Goal: Task Accomplishment & Management: Use online tool/utility

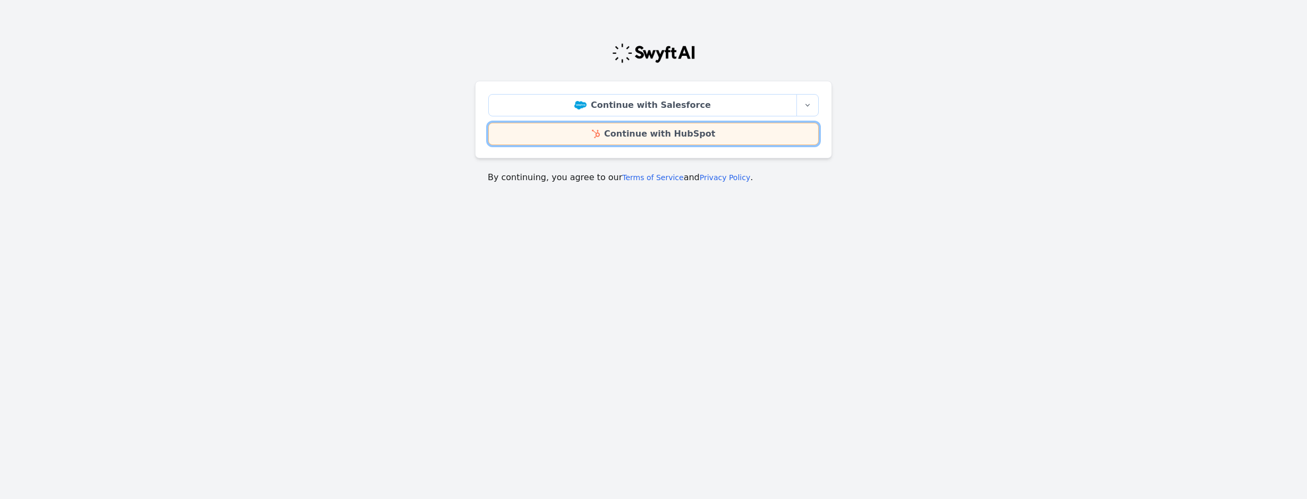
click at [653, 132] on link "Continue with HubSpot" at bounding box center [653, 134] width 330 height 22
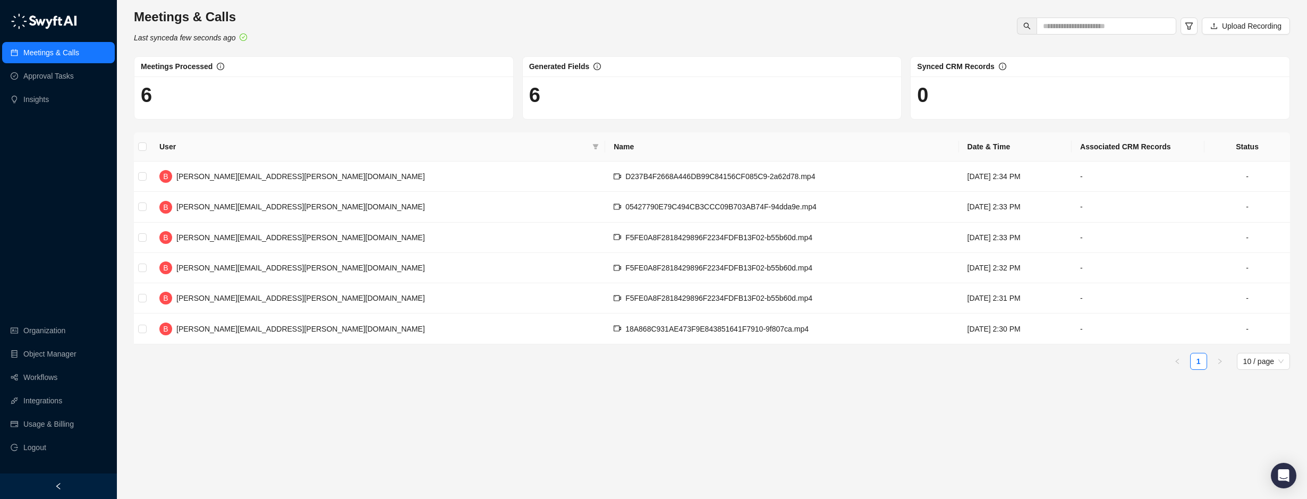
click at [306, 373] on div "User Name Date & Time Associated CRM Records Status B brian.olsen@skillable.com…" at bounding box center [712, 255] width 1156 height 246
click at [45, 379] on link "Workflows" at bounding box center [40, 377] width 34 height 21
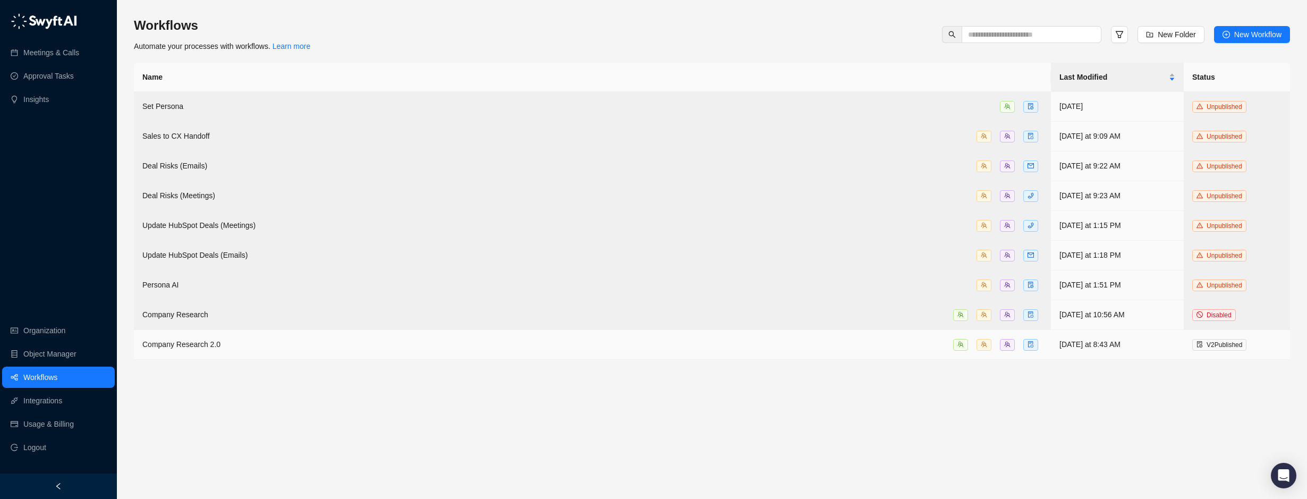
click at [191, 340] on span "Company Research 2.0" at bounding box center [181, 344] width 78 height 9
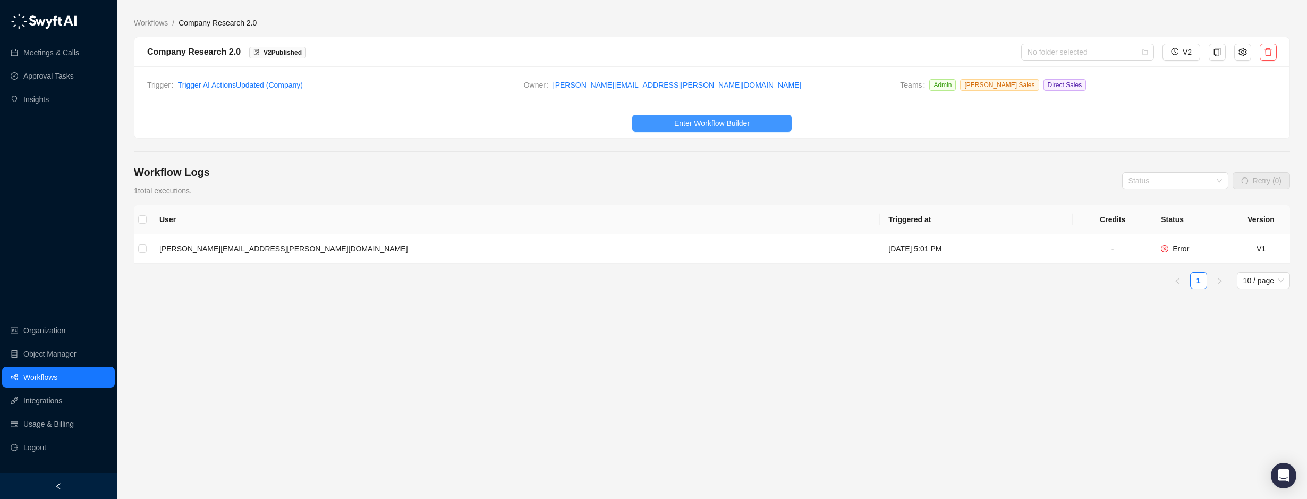
click at [699, 121] on span "Enter Workflow Builder" at bounding box center [711, 123] width 75 height 12
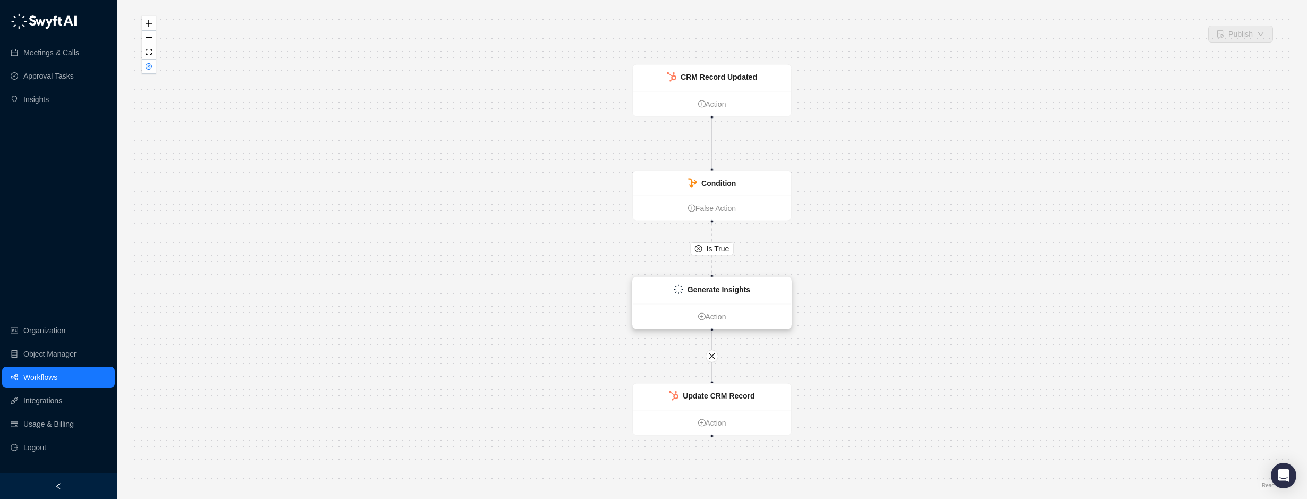
click at [725, 289] on strong "Generate Insights" at bounding box center [718, 289] width 63 height 9
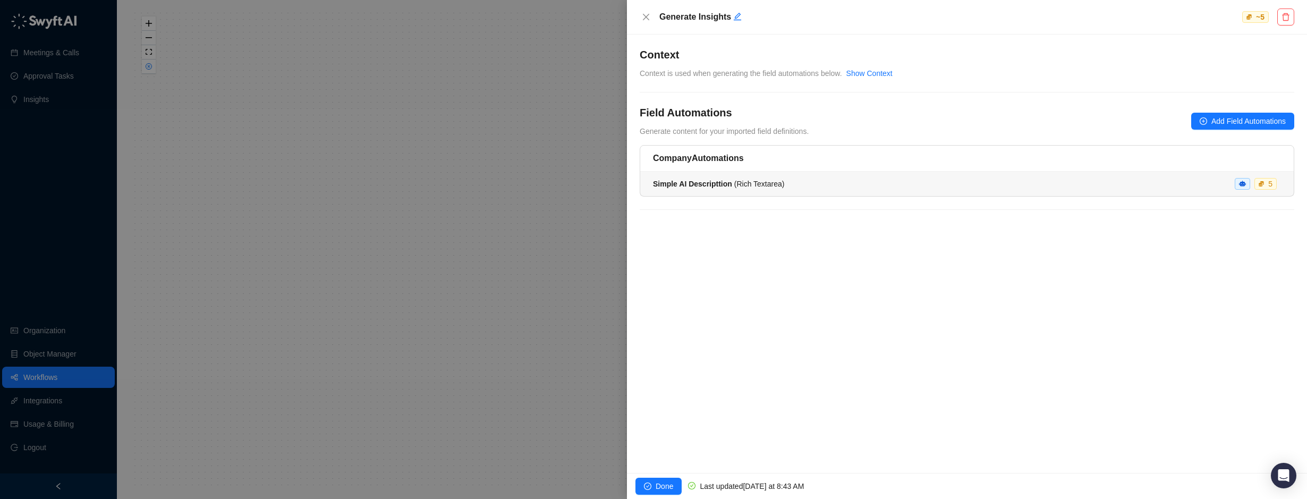
click at [1183, 189] on div "Simple AI Descripttion ( Rich Textarea ) 5" at bounding box center [967, 184] width 628 height 12
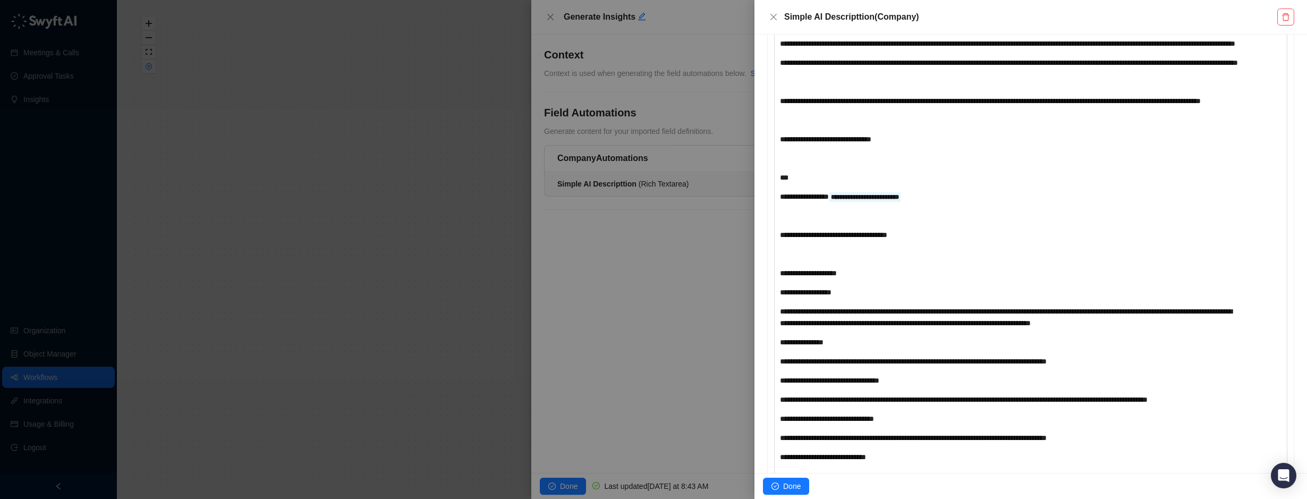
scroll to position [372, 0]
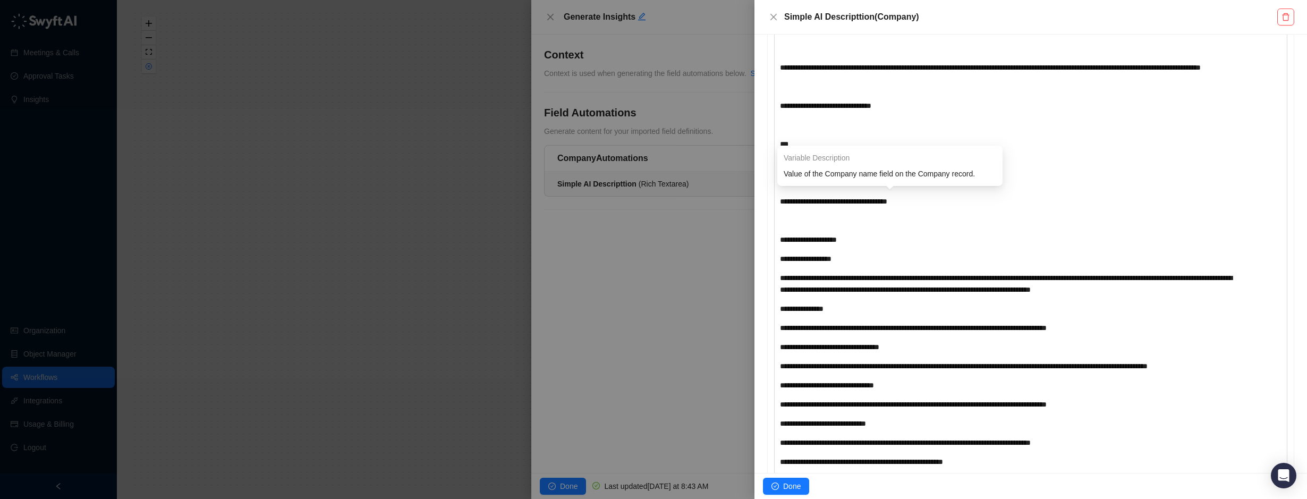
click at [878, 167] on span "**********" at bounding box center [865, 163] width 68 height 6
click at [819, 228] on div "**********" at bounding box center [1010, 395] width 460 height 935
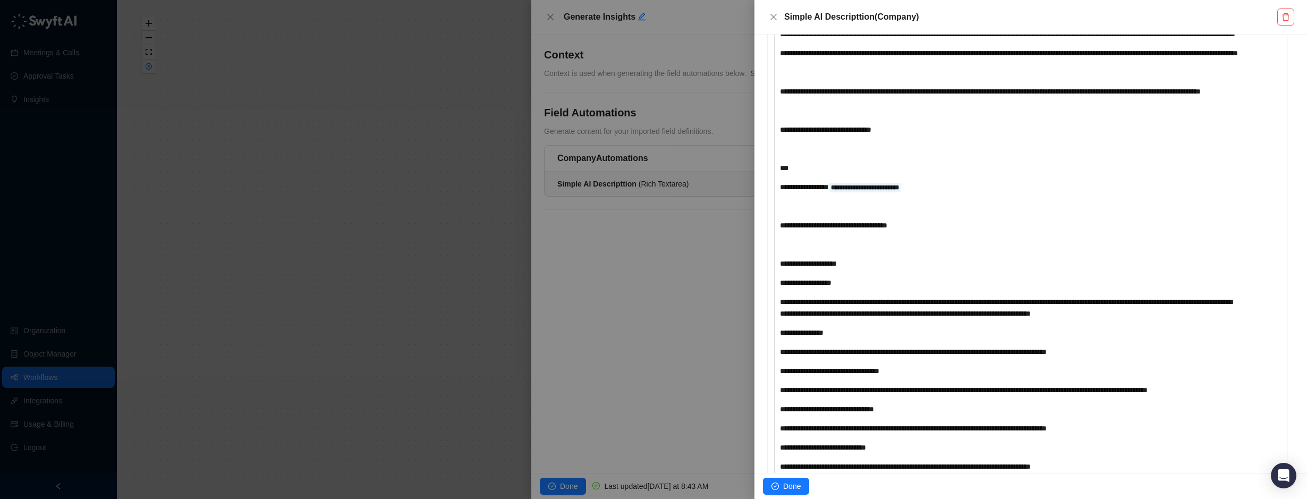
scroll to position [159, 0]
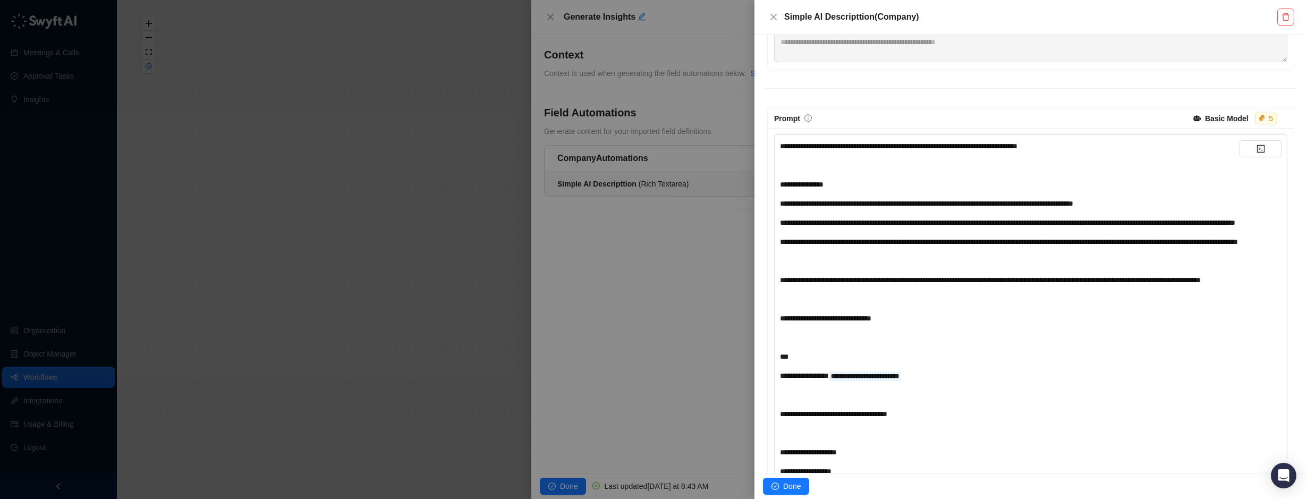
click at [936, 381] on div "**********" at bounding box center [1010, 376] width 460 height 12
click at [1245, 145] on button "button" at bounding box center [1260, 148] width 42 height 17
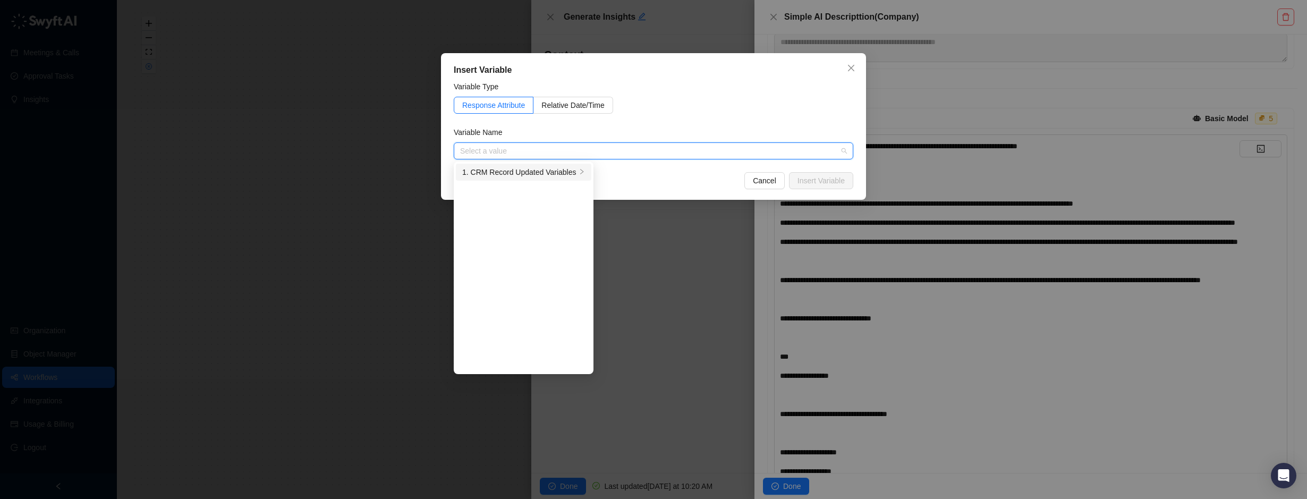
click at [487, 171] on div "1. CRM Record Updated Variables" at bounding box center [519, 172] width 114 height 12
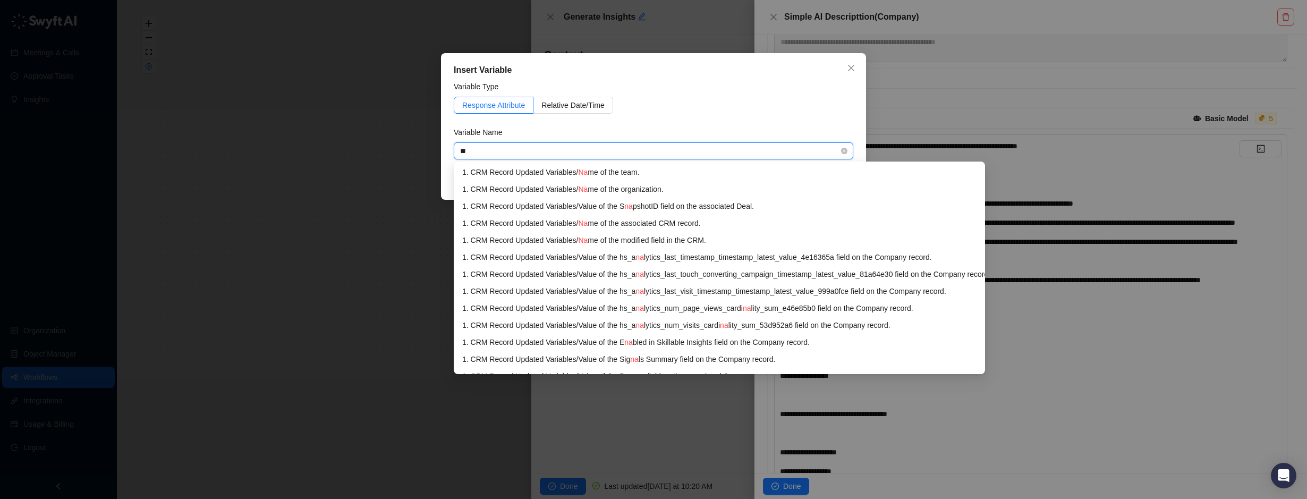
type input "*"
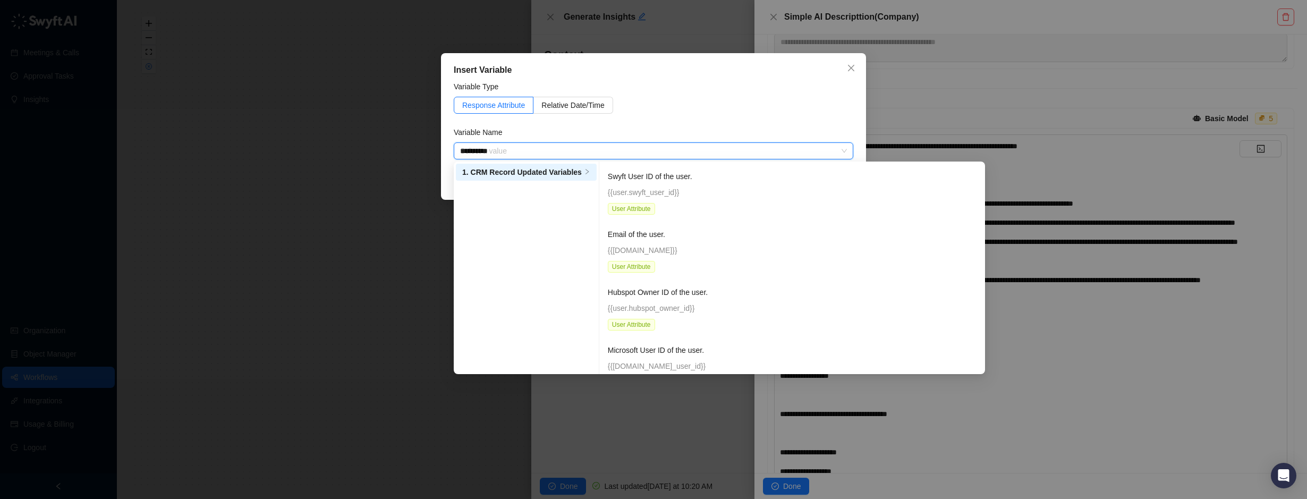
type input "**********"
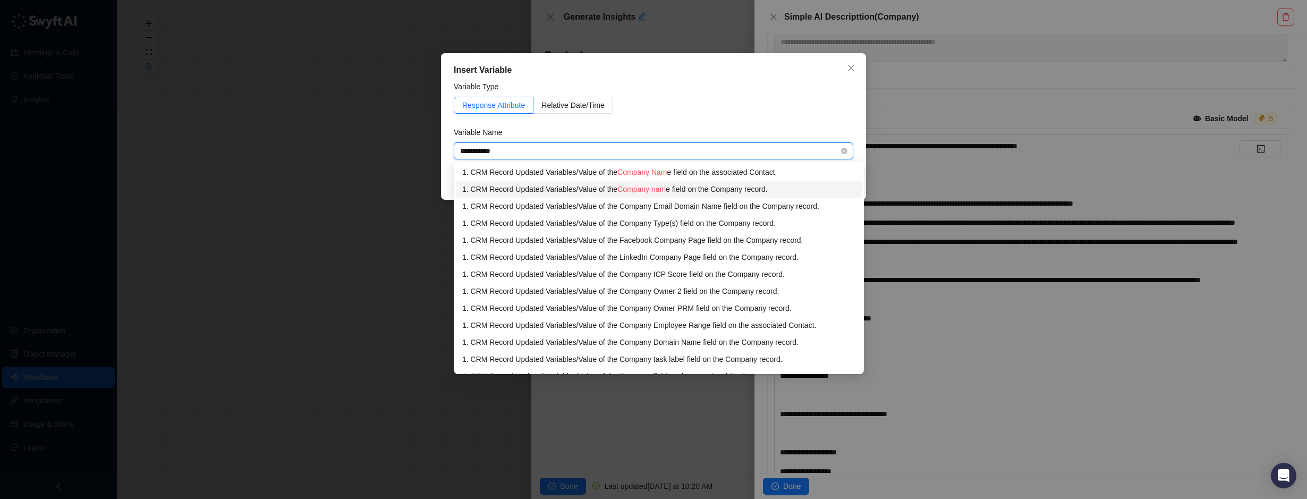
click at [609, 188] on div "1. CRM Record Updated Variables / Value of the Company nam e field on the Compa…" at bounding box center [658, 189] width 393 height 12
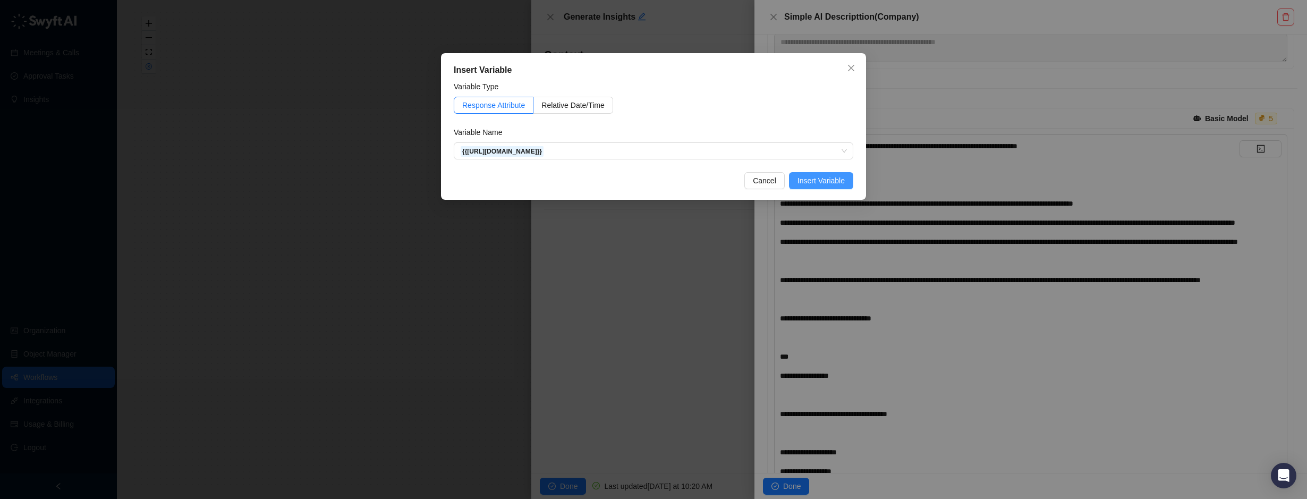
click at [832, 175] on span "Insert Variable" at bounding box center [820, 181] width 47 height 12
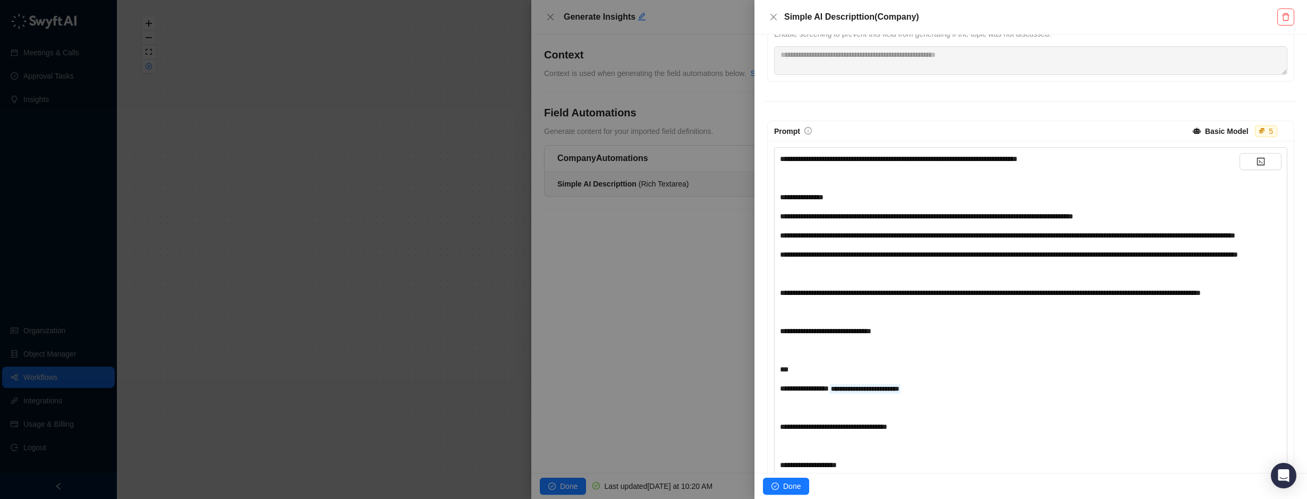
scroll to position [171, 0]
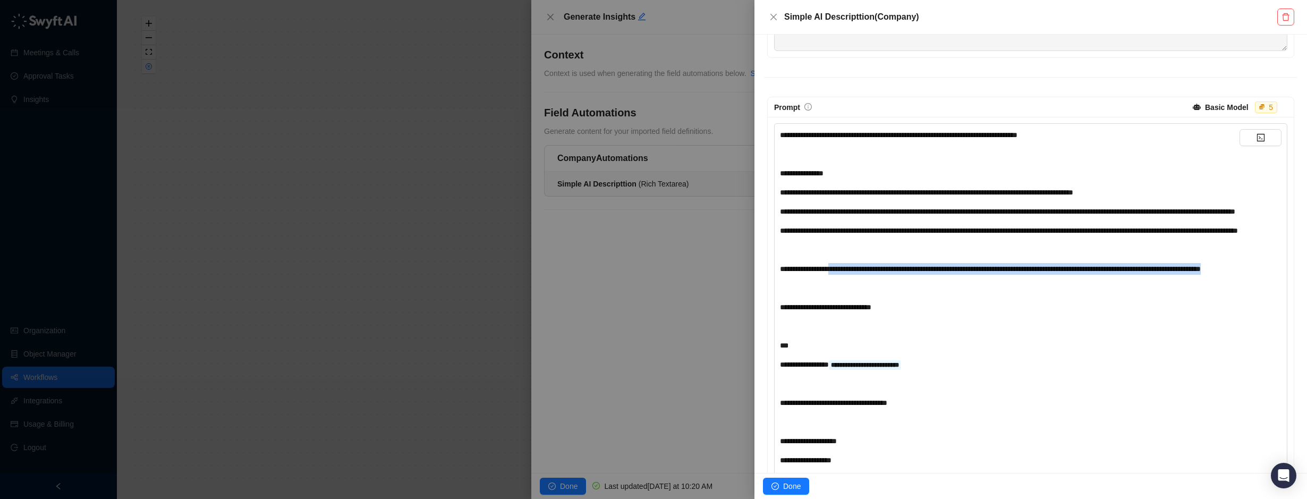
drag, startPoint x: 858, startPoint y: 287, endPoint x: 1032, endPoint y: 302, distance: 174.4
click at [1032, 275] on div "**********" at bounding box center [1010, 269] width 460 height 12
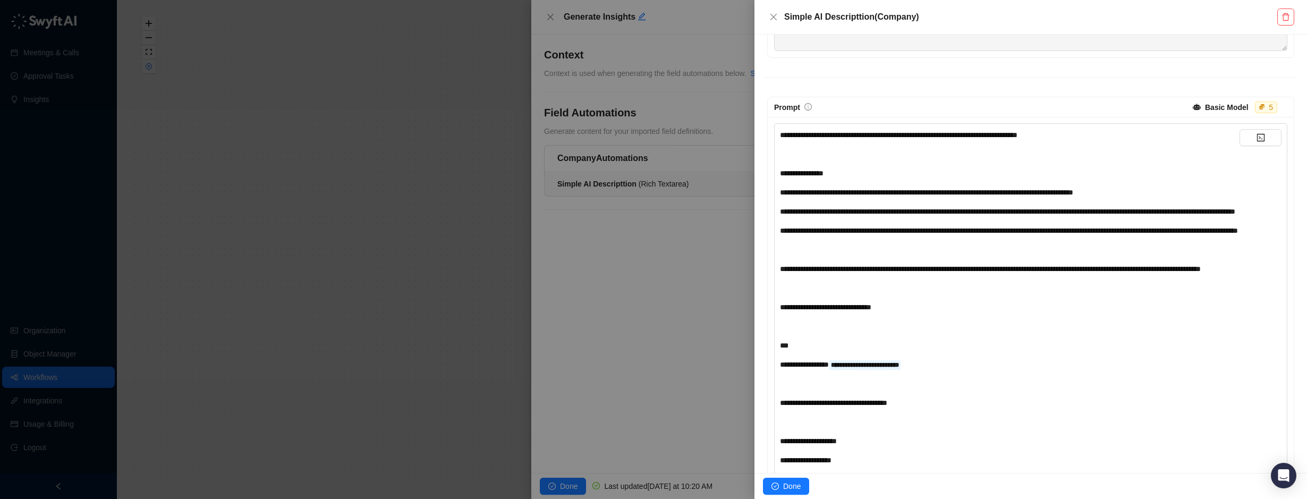
click at [939, 192] on span "**********" at bounding box center [926, 192] width 293 height 7
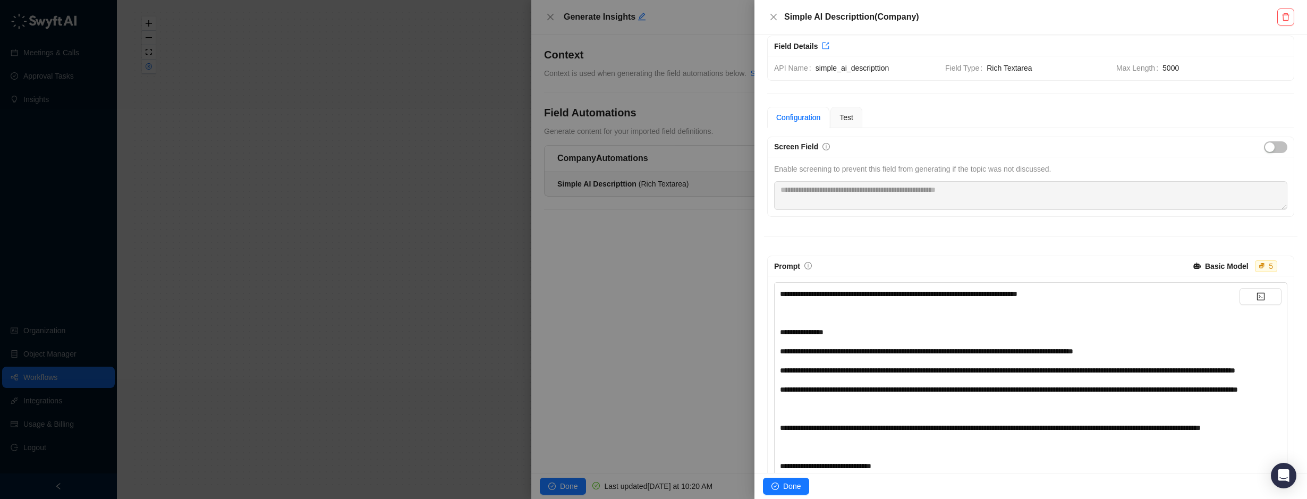
scroll to position [11, 0]
click at [855, 117] on div "Test" at bounding box center [846, 117] width 32 height 21
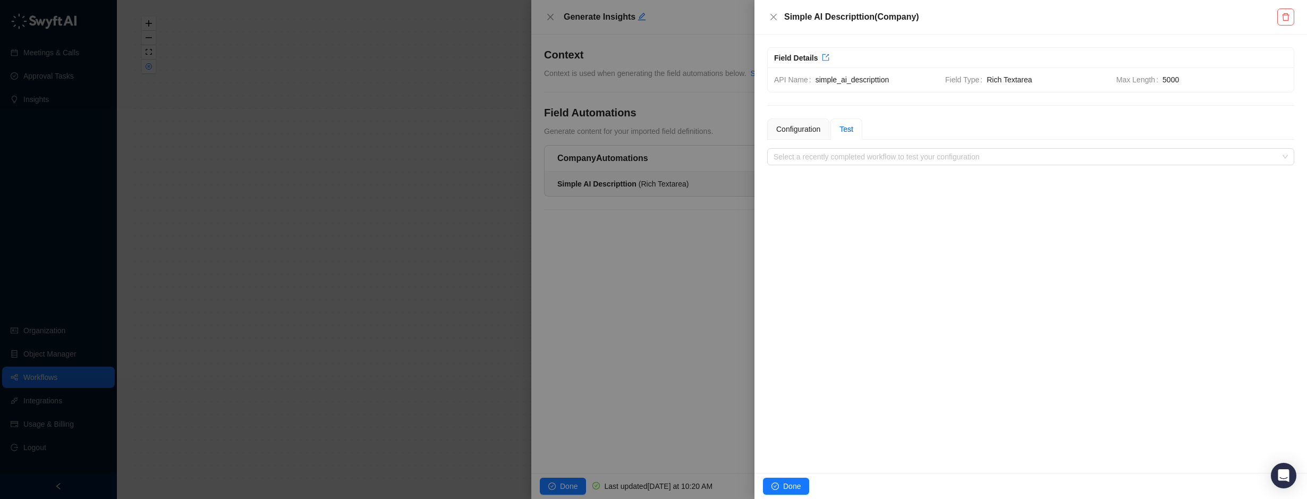
scroll to position [0, 0]
click at [850, 154] on input "search" at bounding box center [1028, 157] width 508 height 16
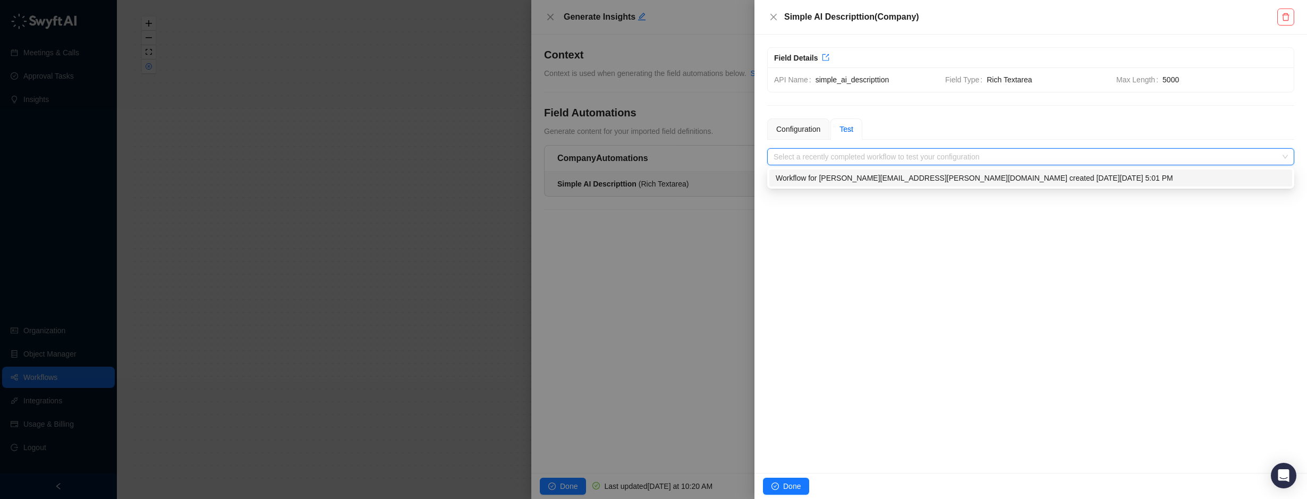
click at [843, 173] on div "Workflow for brian.olsen@skillable.com created on Tuesday, 09/02/25, 5:01 PM" at bounding box center [1031, 178] width 510 height 12
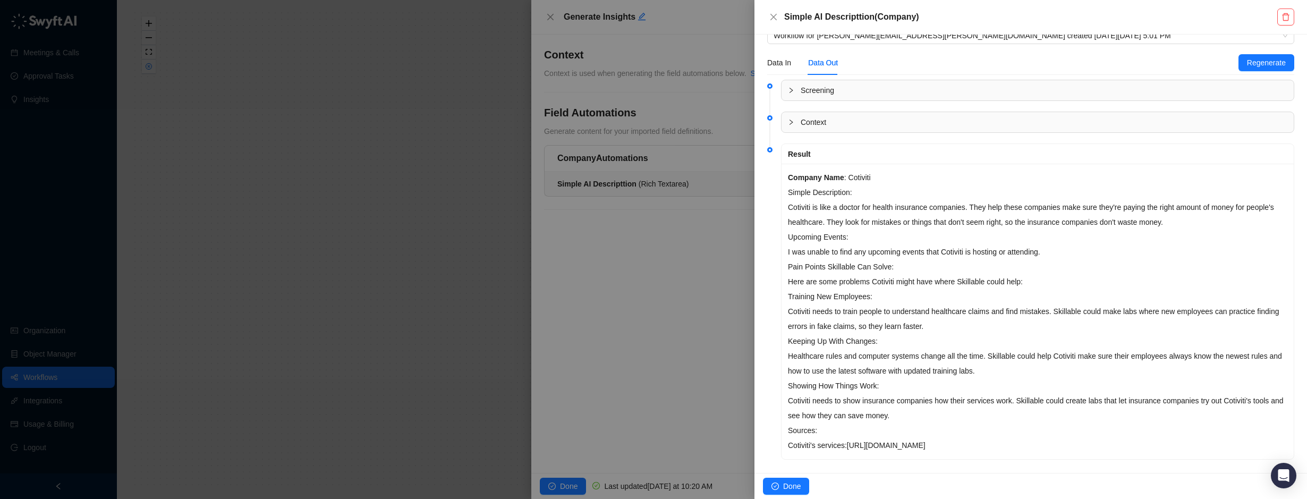
scroll to position [135, 0]
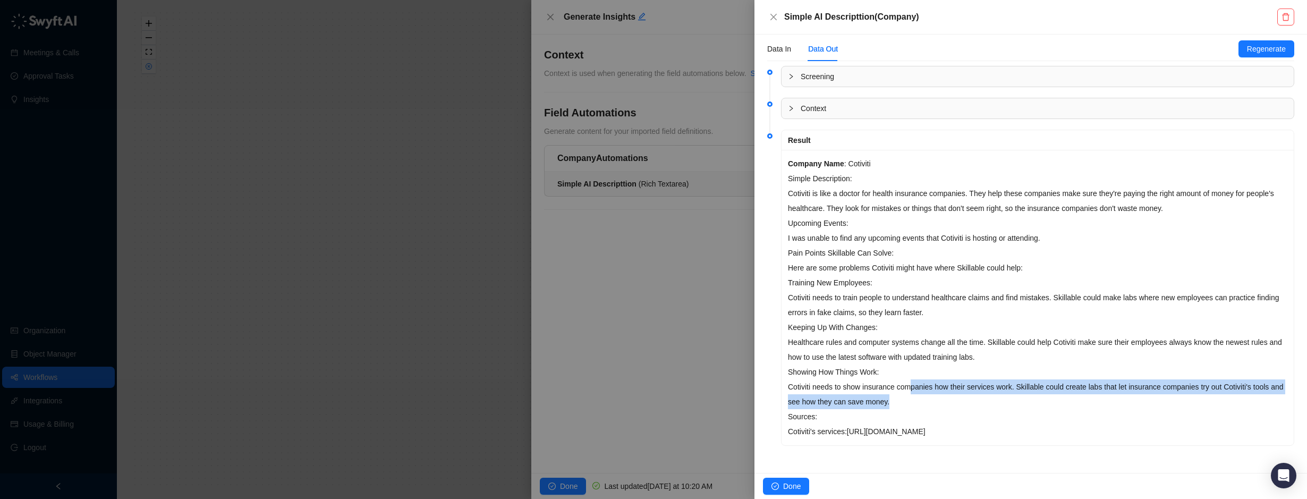
drag, startPoint x: 908, startPoint y: 379, endPoint x: 929, endPoint y: 401, distance: 30.1
click at [929, 401] on p "Showing How Things Work: Cotiviti needs to show insurance companies how their s…" at bounding box center [1037, 386] width 499 height 45
drag, startPoint x: 929, startPoint y: 401, endPoint x: 908, endPoint y: 409, distance: 21.5
click at [908, 409] on p "Showing How Things Work: Cotiviti needs to show insurance companies how their s…" at bounding box center [1037, 386] width 499 height 45
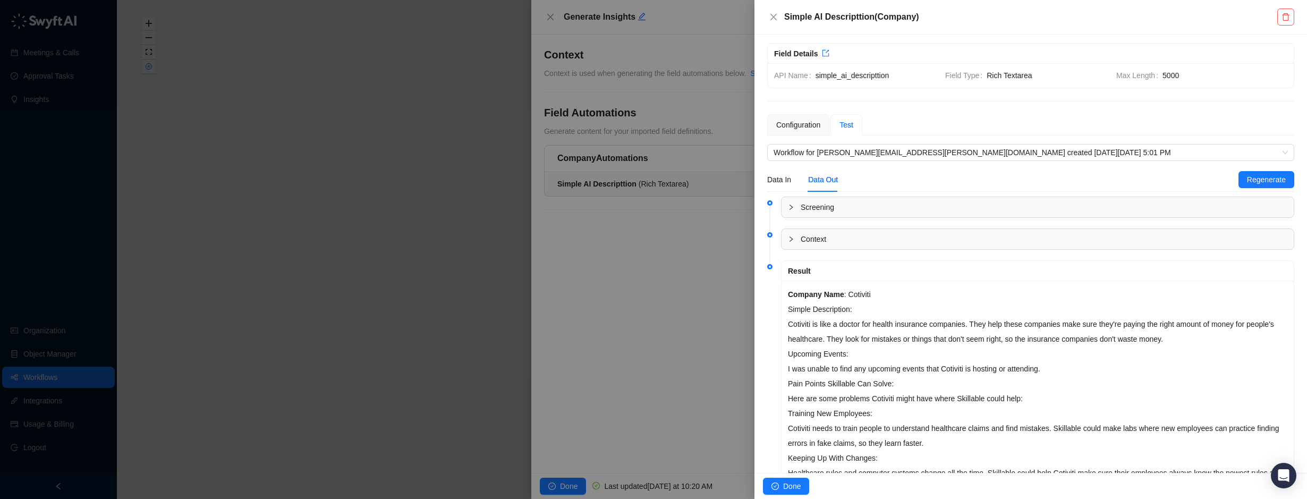
scroll to position [0, 0]
click at [789, 243] on icon "collapsed" at bounding box center [791, 243] width 6 height 6
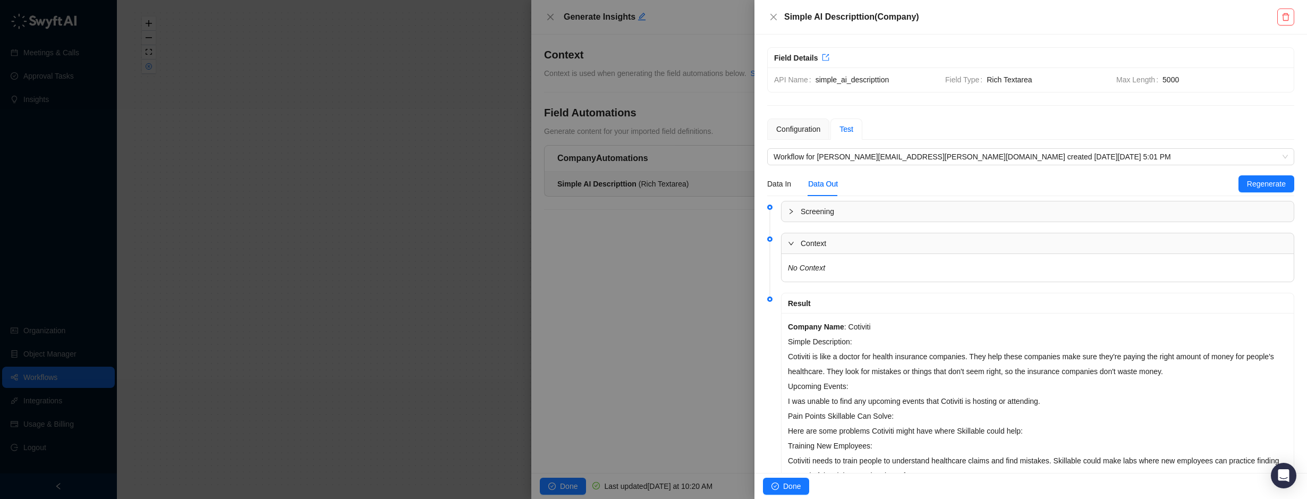
click at [794, 210] on icon "collapsed" at bounding box center [791, 211] width 6 height 6
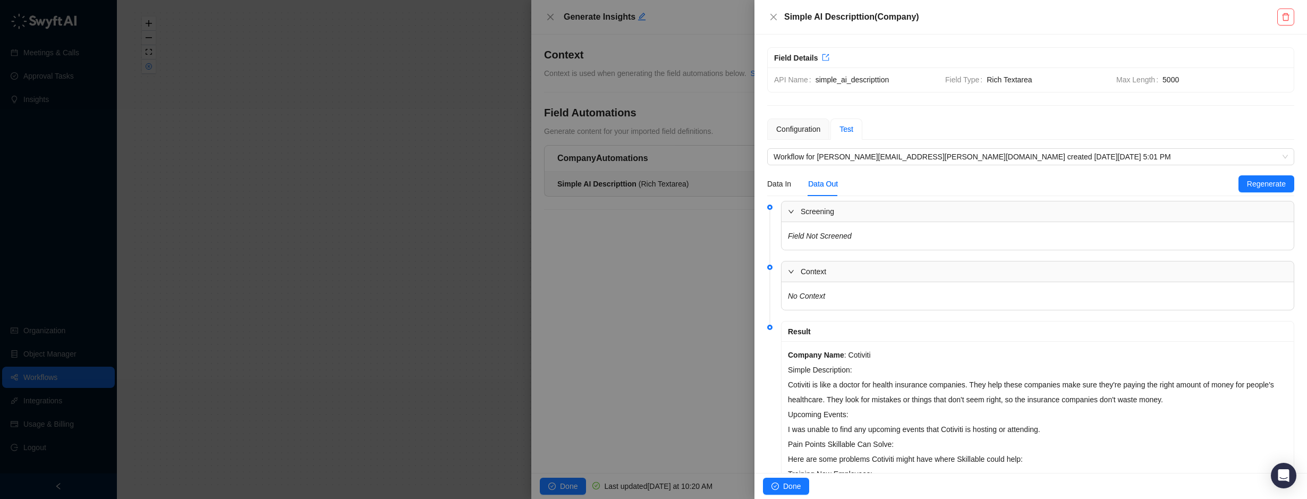
click at [794, 210] on icon "expanded" at bounding box center [791, 211] width 6 height 6
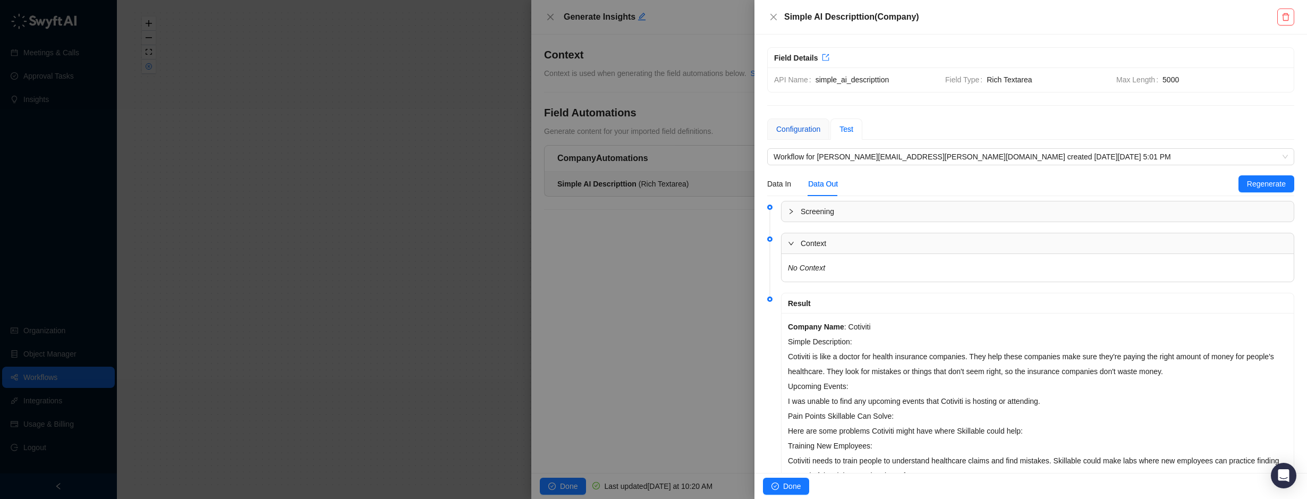
click at [811, 127] on div "Configuration" at bounding box center [798, 129] width 44 height 12
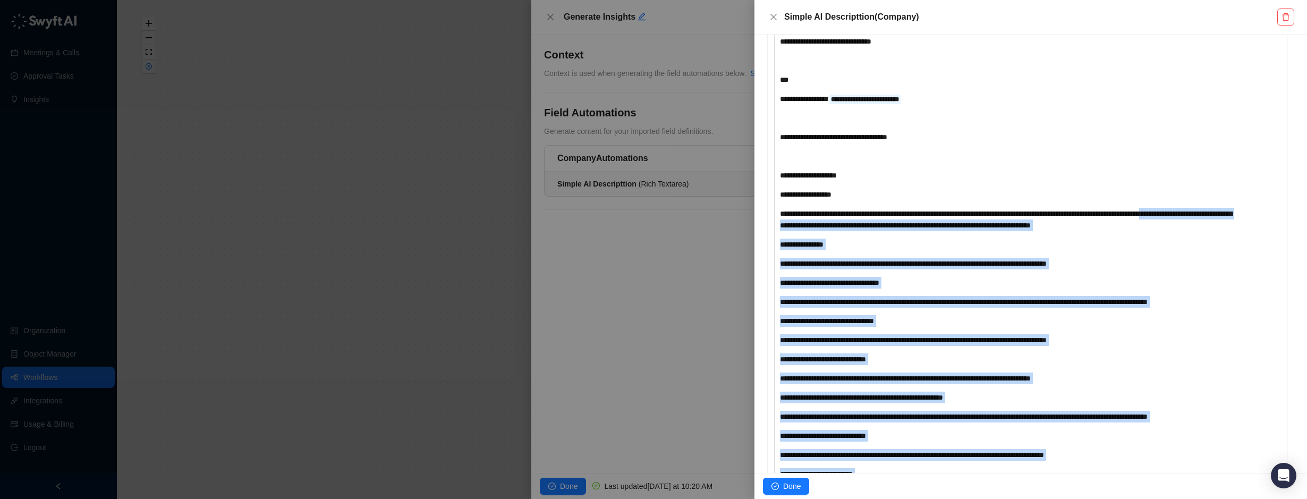
scroll to position [383, 0]
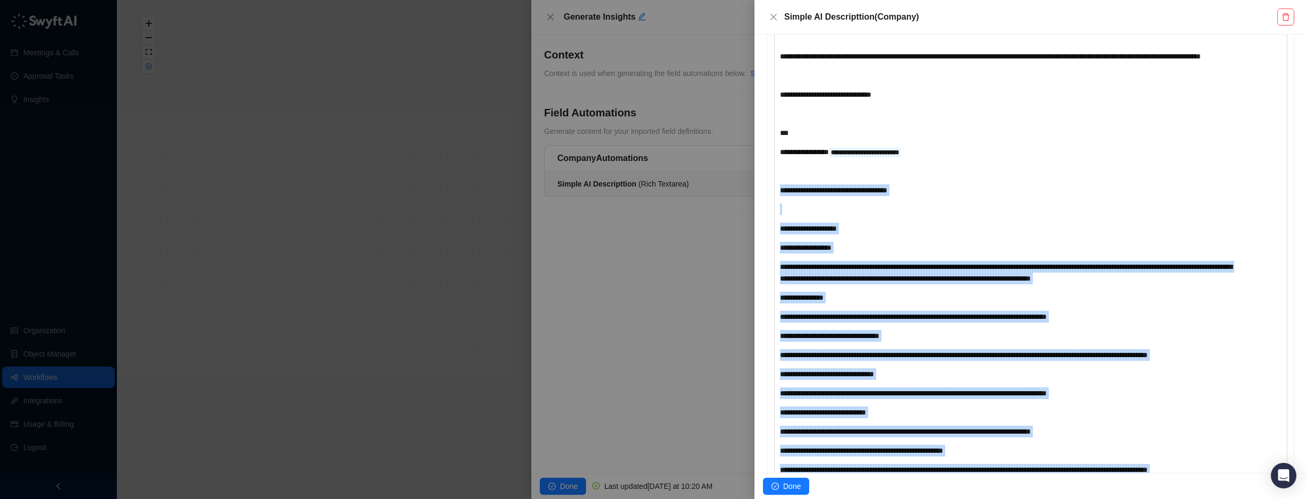
drag, startPoint x: 910, startPoint y: 312, endPoint x: 776, endPoint y: 218, distance: 164.3
click at [776, 218] on div "**********" at bounding box center [1030, 388] width 513 height 954
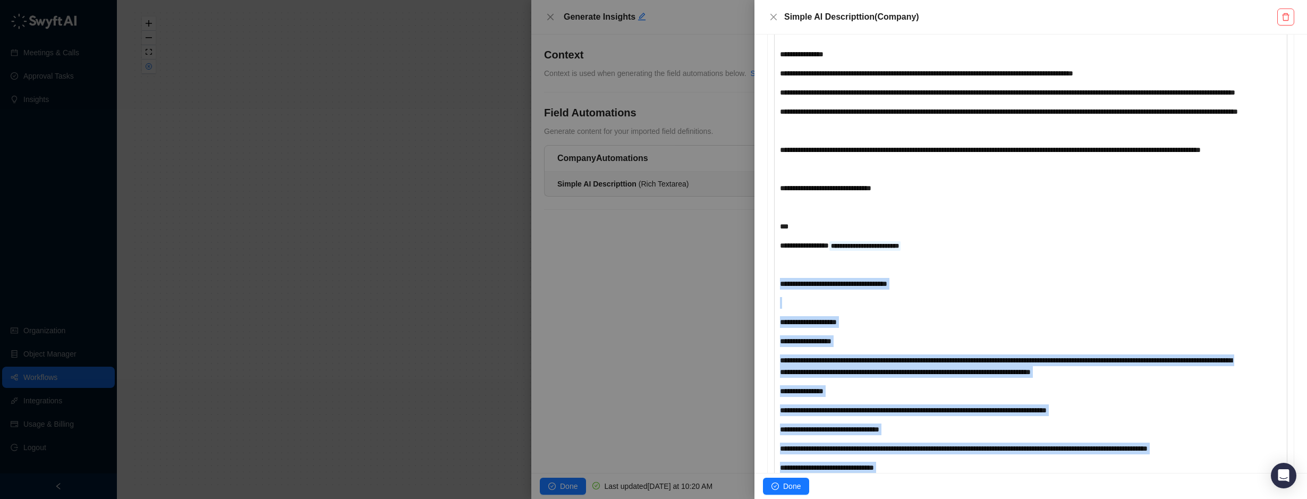
scroll to position [277, 0]
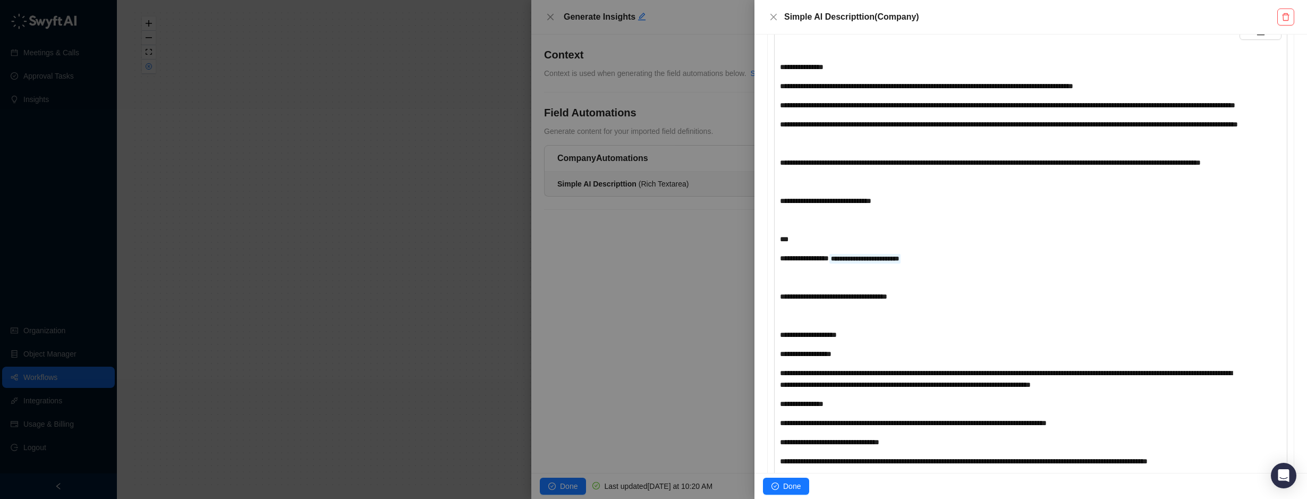
drag, startPoint x: 898, startPoint y: 238, endPoint x: 927, endPoint y: 243, distance: 29.2
click at [927, 245] on div "**********" at bounding box center [1010, 490] width 460 height 935
click at [927, 243] on div "**********" at bounding box center [1010, 490] width 460 height 935
drag, startPoint x: 775, startPoint y: 329, endPoint x: 846, endPoint y: 416, distance: 111.8
click at [863, 452] on div "**********" at bounding box center [1030, 494] width 513 height 954
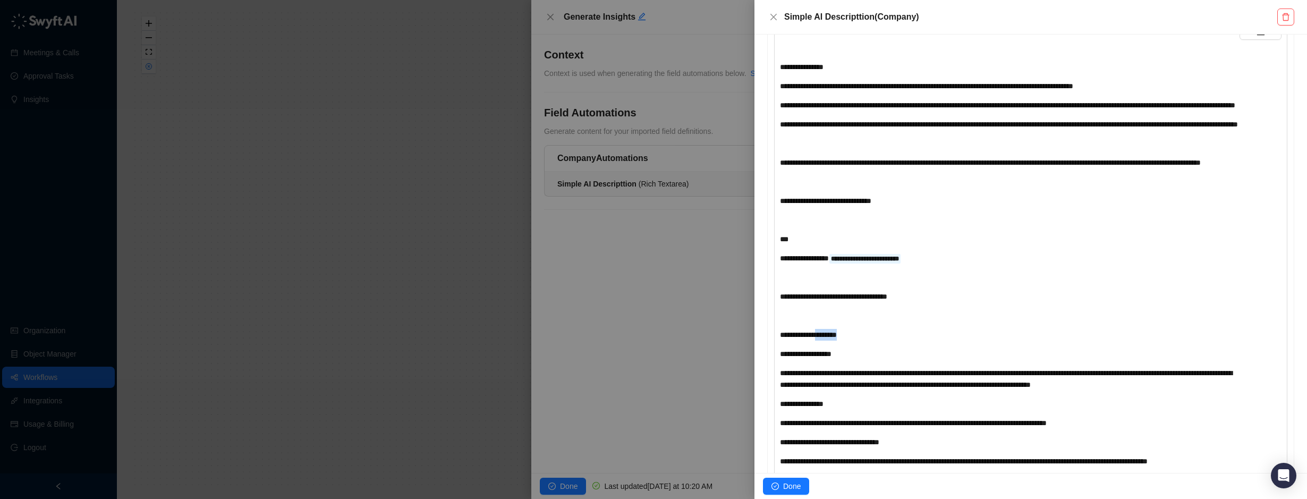
drag, startPoint x: 835, startPoint y: 372, endPoint x: 880, endPoint y: 373, distance: 44.7
click at [880, 341] on div "**********" at bounding box center [1010, 335] width 460 height 12
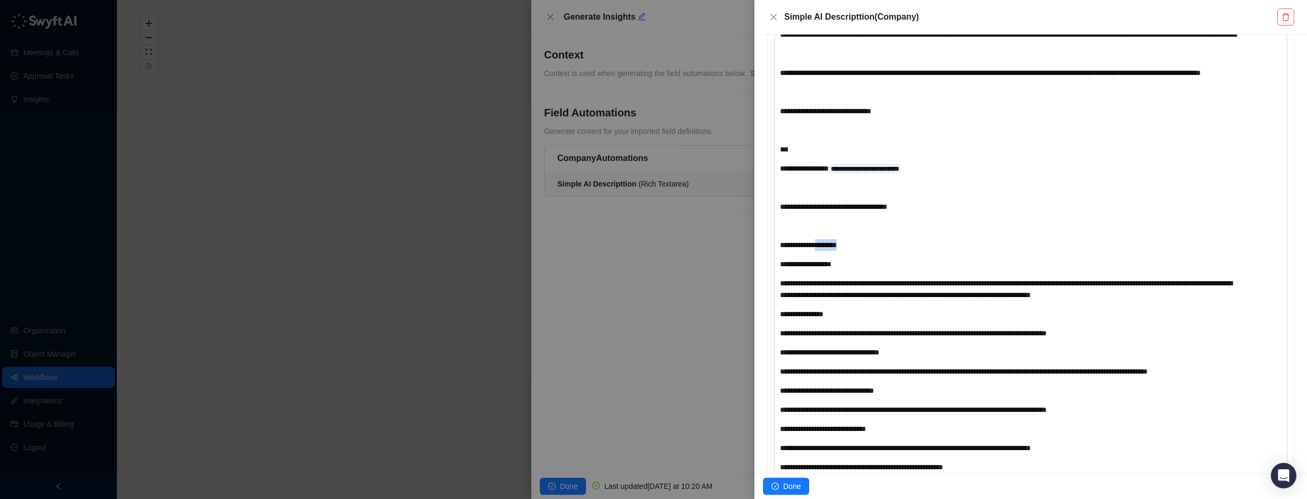
scroll to position [383, 0]
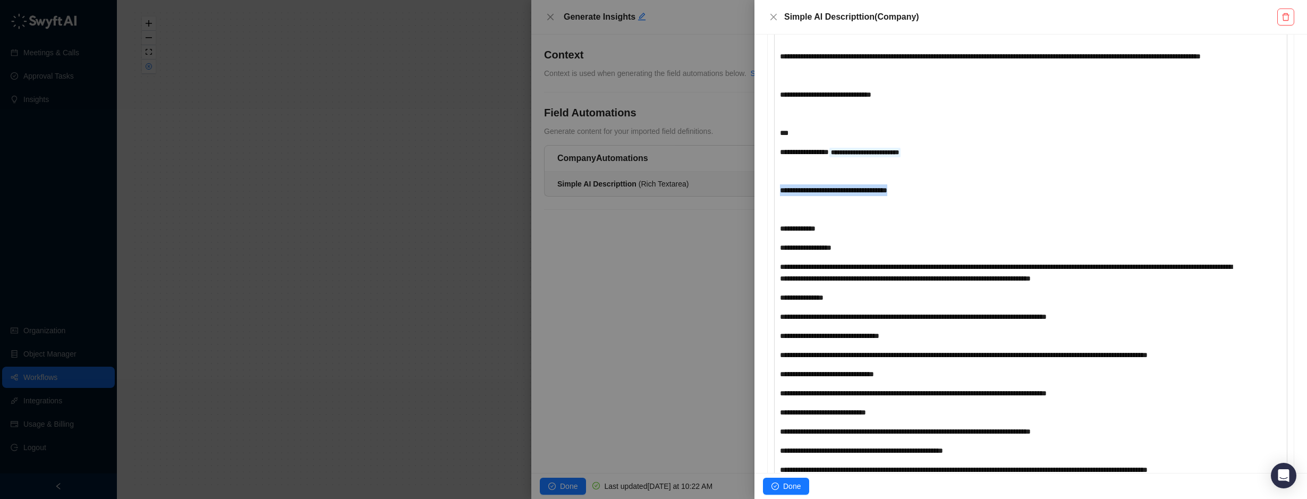
drag, startPoint x: 917, startPoint y: 226, endPoint x: 779, endPoint y: 228, distance: 138.1
click at [779, 228] on div "**********" at bounding box center [1030, 388] width 513 height 954
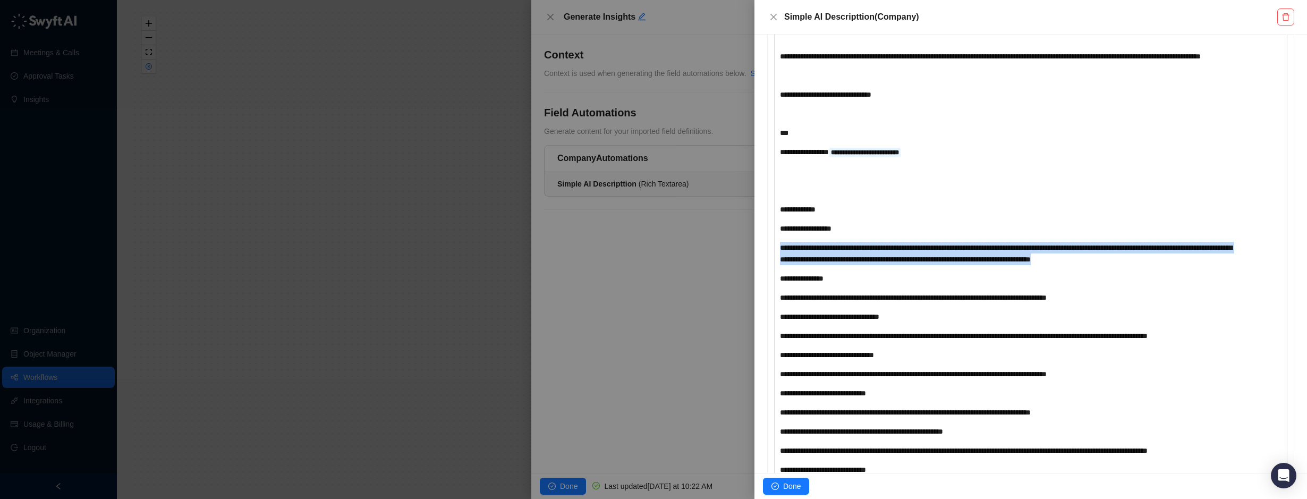
drag, startPoint x: 780, startPoint y: 282, endPoint x: 826, endPoint y: 307, distance: 52.3
click at [826, 265] on div "**********" at bounding box center [1010, 253] width 460 height 23
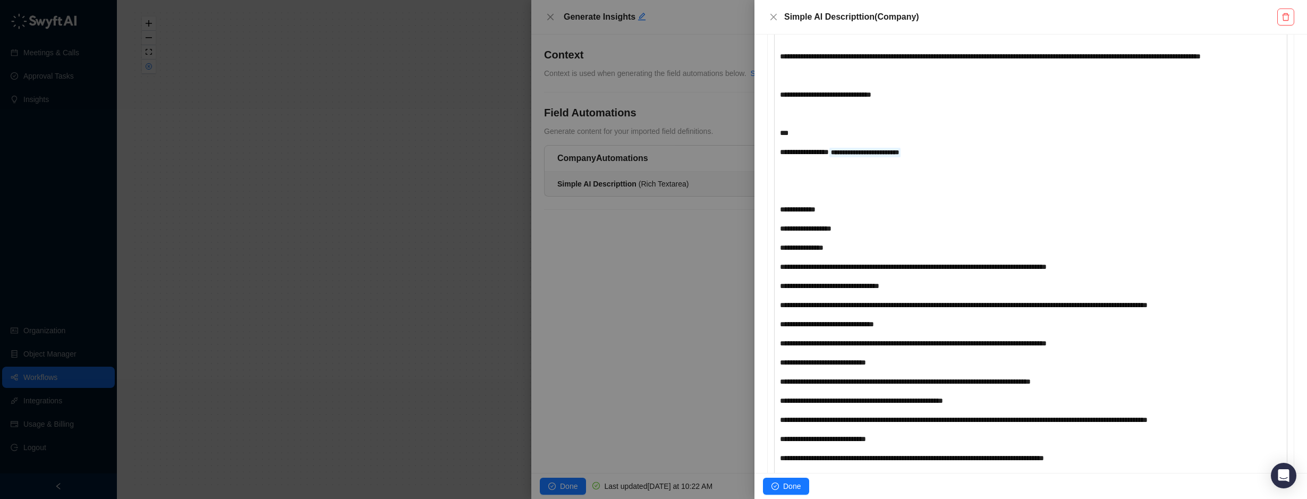
drag, startPoint x: 779, startPoint y: 296, endPoint x: 806, endPoint y: 308, distance: 29.5
click at [825, 308] on div "**********" at bounding box center [1030, 363] width 513 height 904
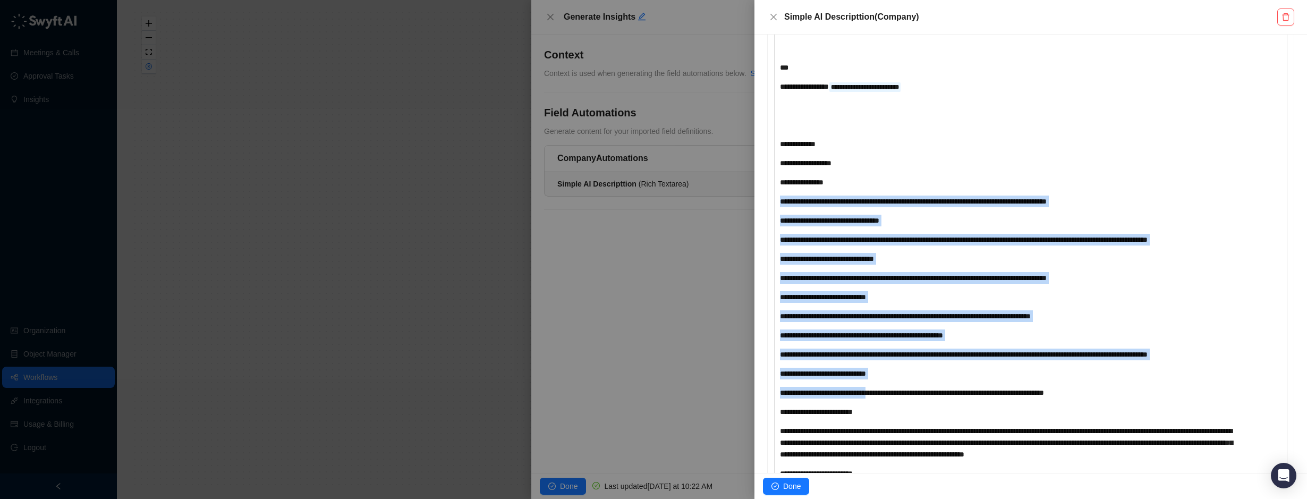
scroll to position [489, 0]
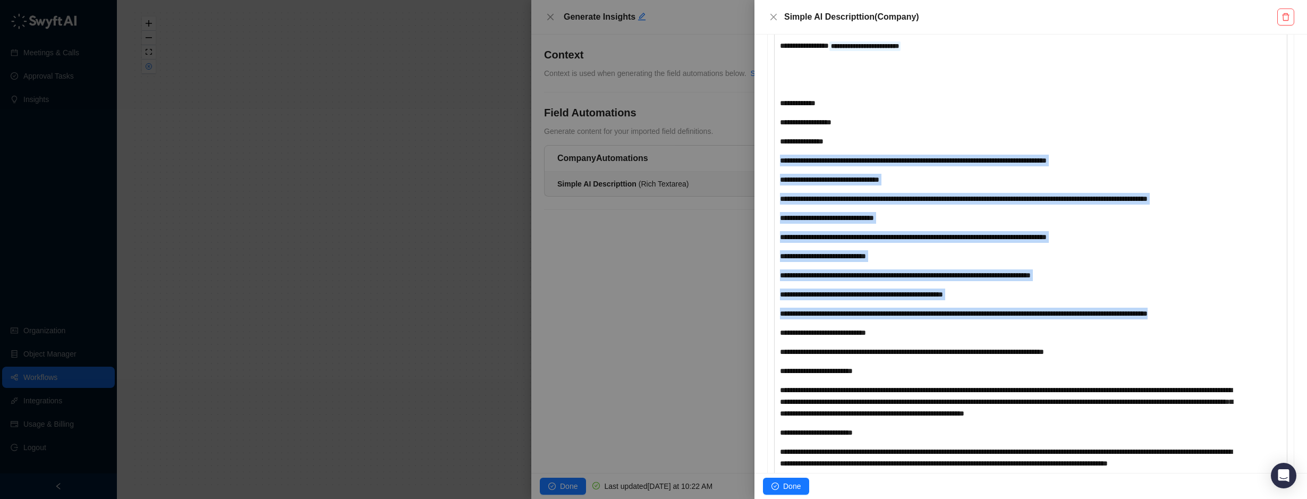
drag, startPoint x: 780, startPoint y: 302, endPoint x: 868, endPoint y: 368, distance: 109.7
click at [868, 368] on div "**********" at bounding box center [1010, 252] width 460 height 885
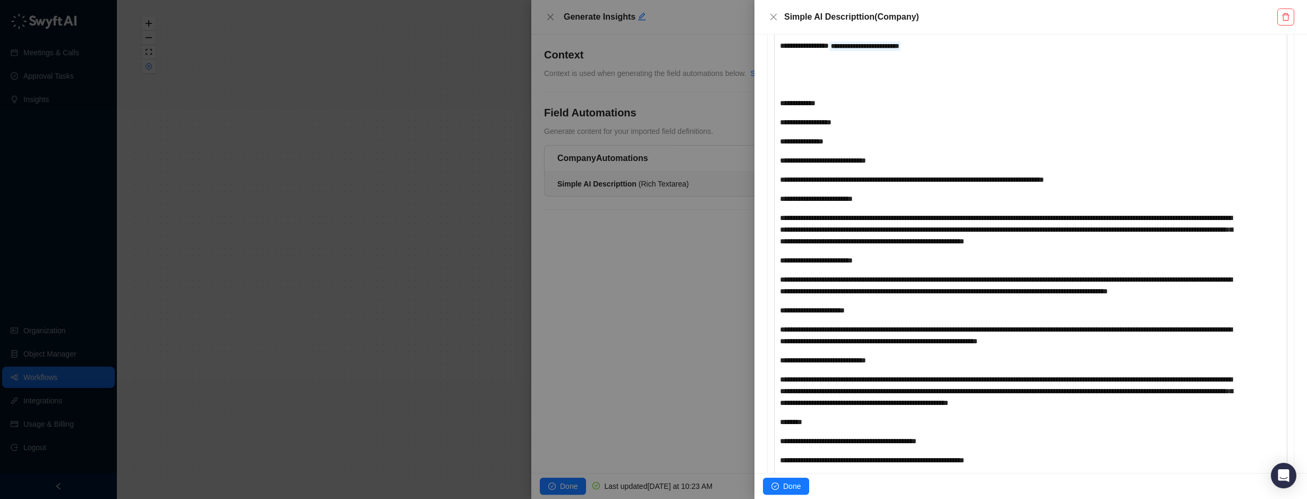
drag, startPoint x: 778, startPoint y: 212, endPoint x: 1049, endPoint y: 218, distance: 270.5
click at [1051, 218] on div "**********" at bounding box center [1030, 170] width 513 height 732
click at [772, 216] on div "**********" at bounding box center [1031, 189] width 526 height 783
click at [789, 183] on span "**********" at bounding box center [912, 179] width 264 height 7
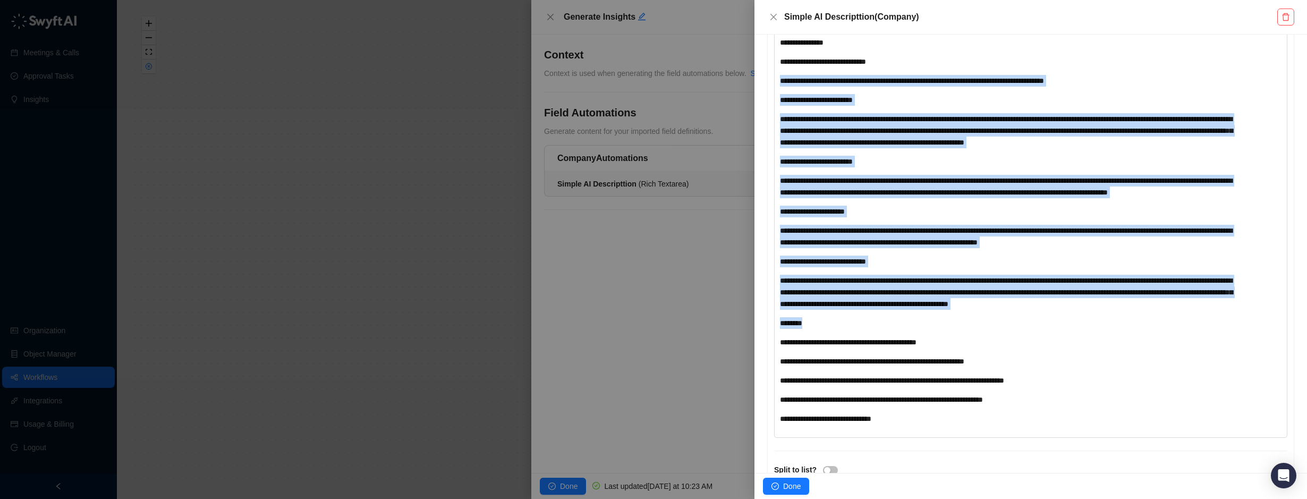
scroll to position [649, 0]
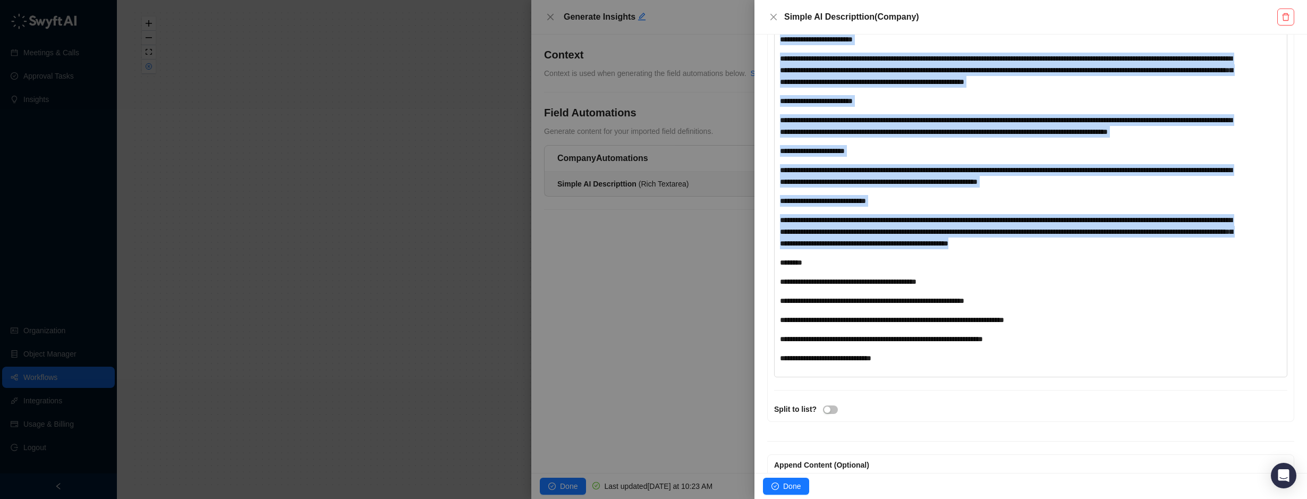
drag, startPoint x: 780, startPoint y: 216, endPoint x: 859, endPoint y: 314, distance: 126.2
click at [859, 314] on div "**********" at bounding box center [1010, 7] width 460 height 713
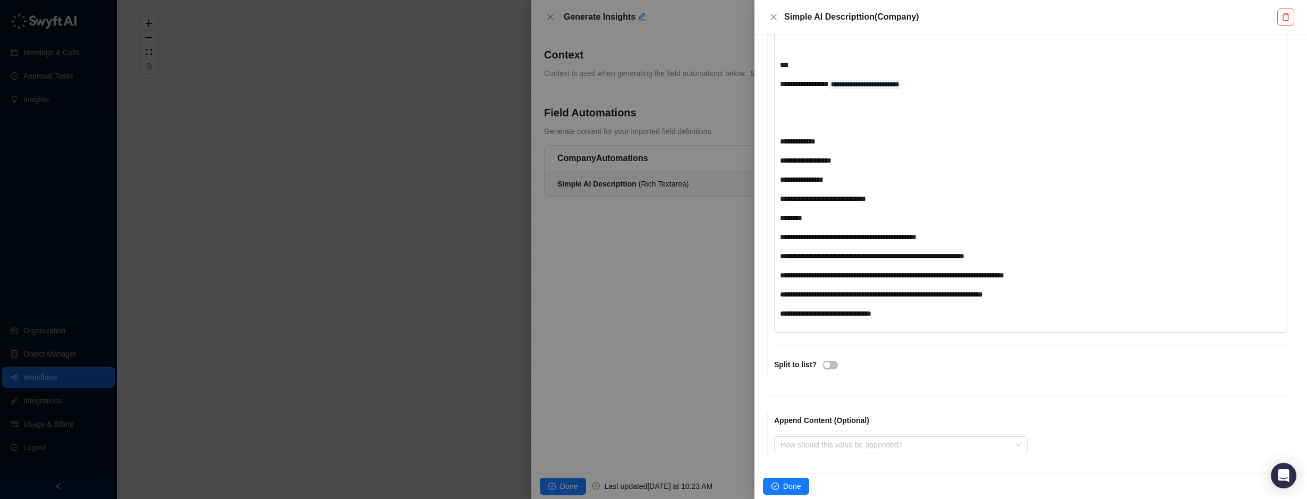
scroll to position [486, 0]
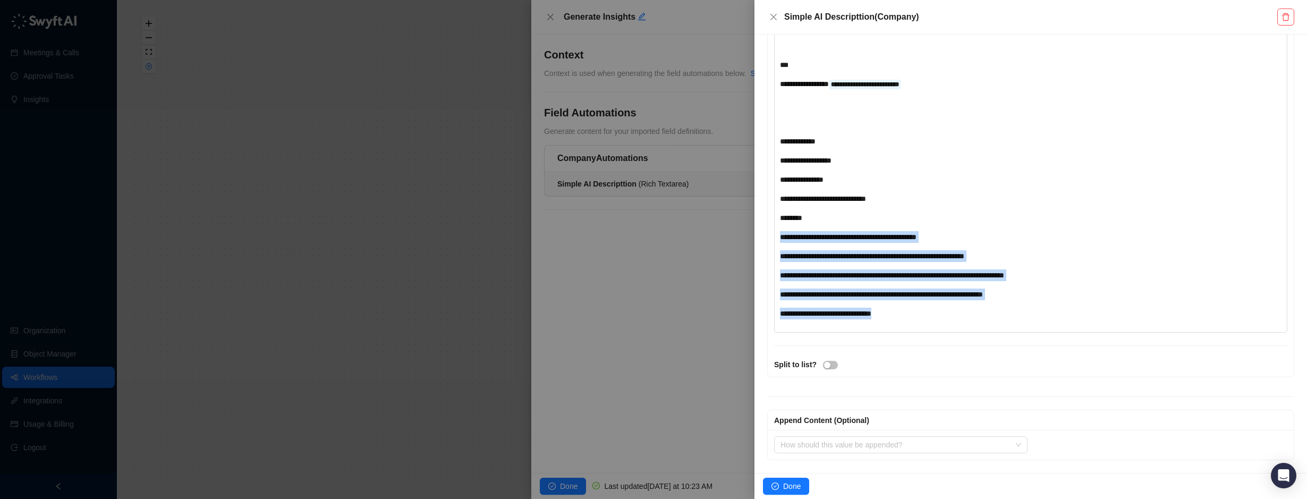
drag, startPoint x: 781, startPoint y: 237, endPoint x: 897, endPoint y: 316, distance: 140.4
click at [897, 316] on div "**********" at bounding box center [1010, 84] width 460 height 471
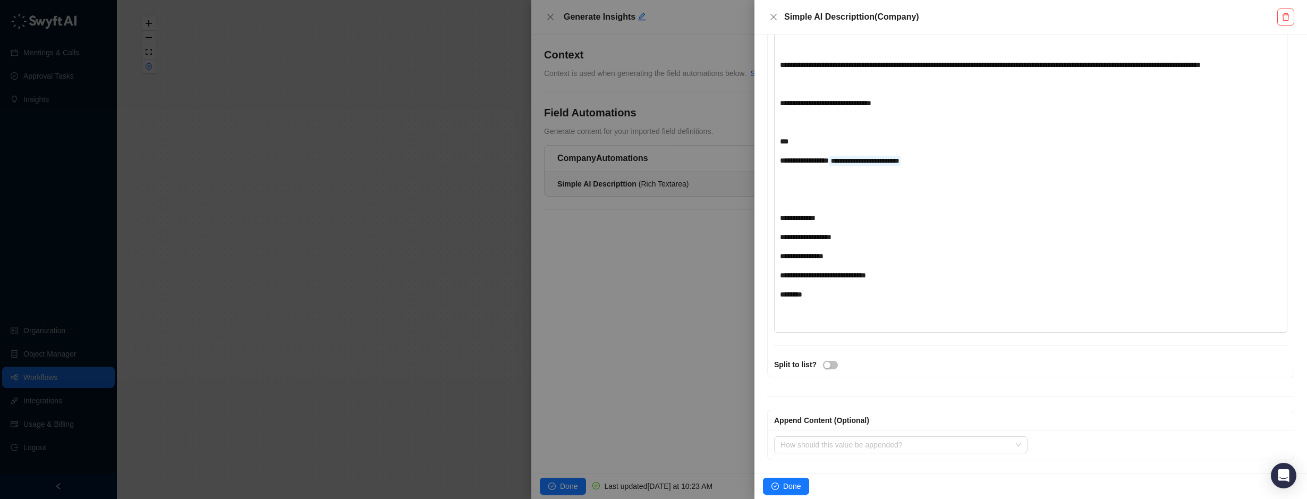
scroll to position [390, 0]
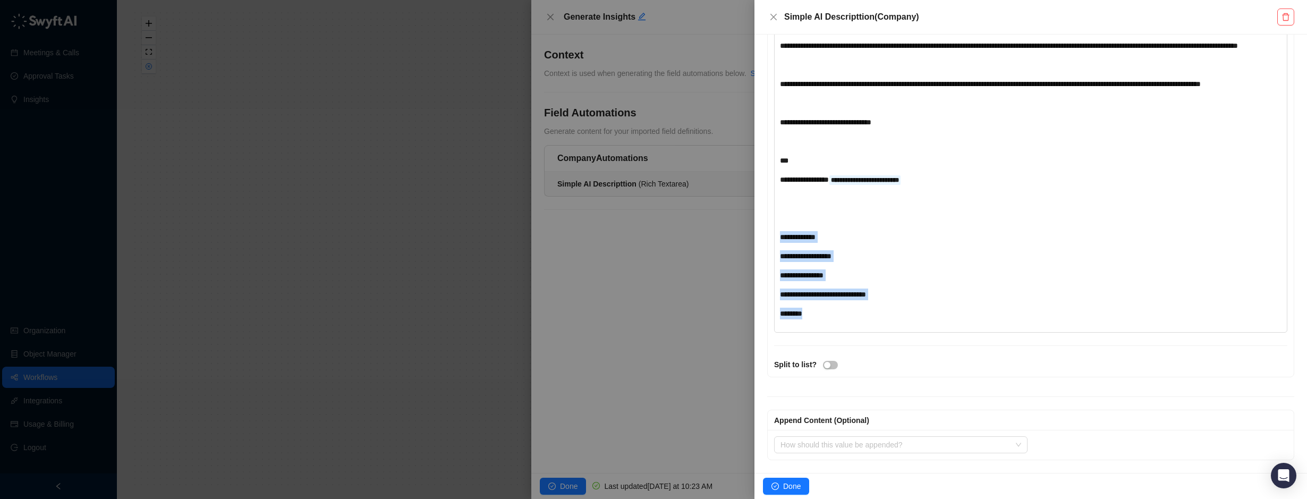
drag, startPoint x: 821, startPoint y: 312, endPoint x: 778, endPoint y: 237, distance: 86.1
click at [778, 237] on div "**********" at bounding box center [1030, 135] width 513 height 394
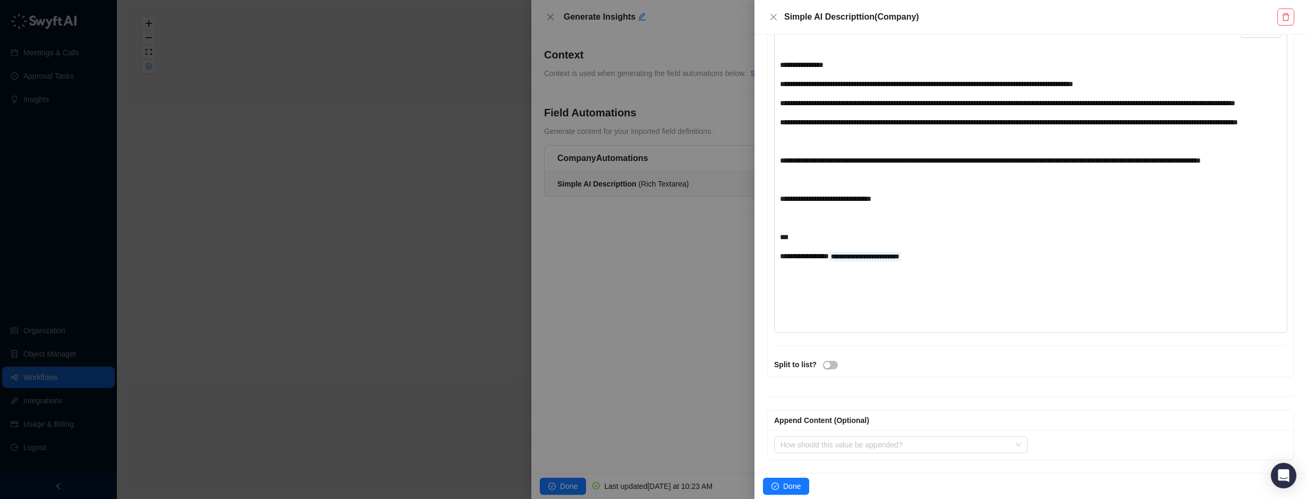
scroll to position [314, 0]
click at [802, 215] on div "﻿" at bounding box center [1010, 218] width 460 height 12
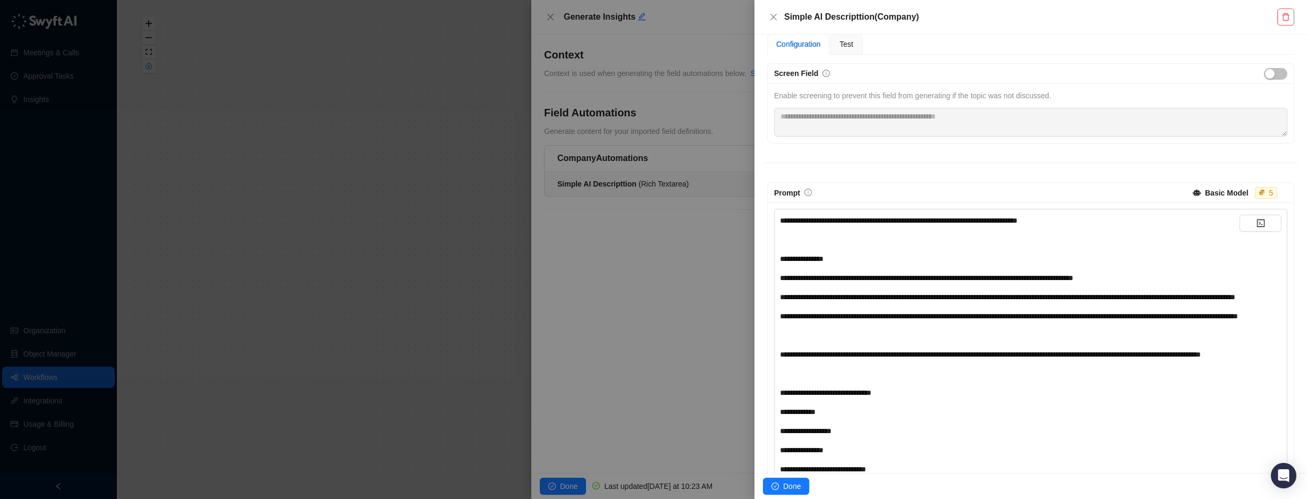
scroll to position [0, 0]
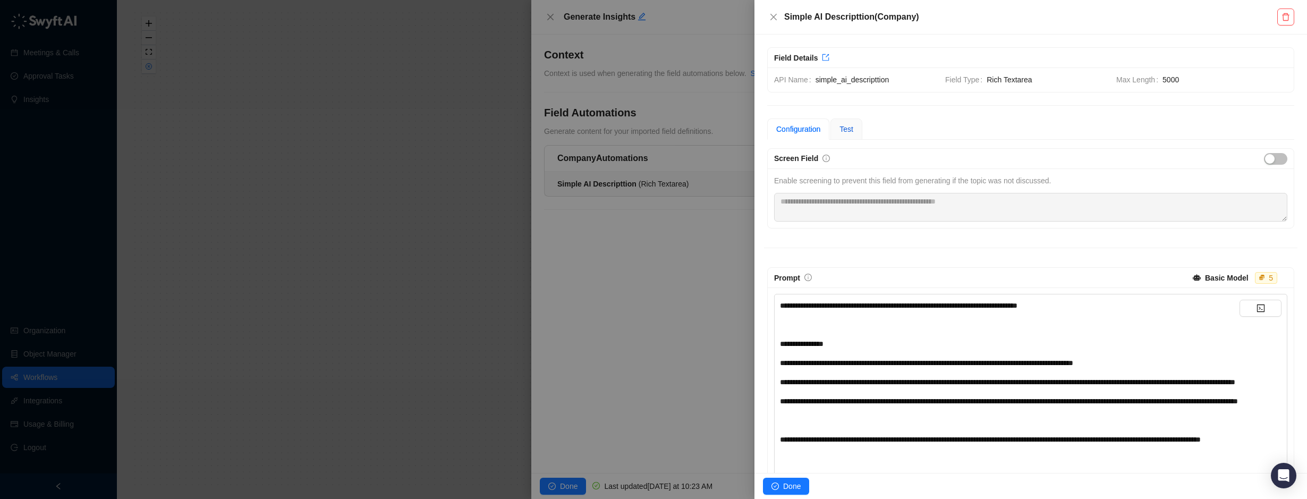
click at [848, 127] on span "Test" at bounding box center [846, 129] width 14 height 9
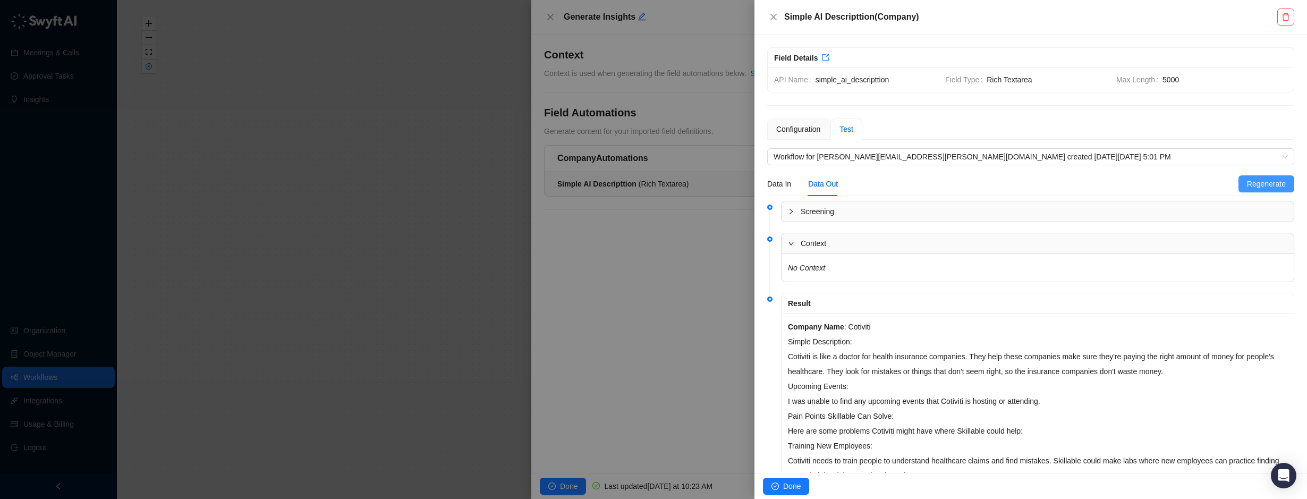
click at [1259, 180] on span "Regenerate" at bounding box center [1266, 184] width 39 height 12
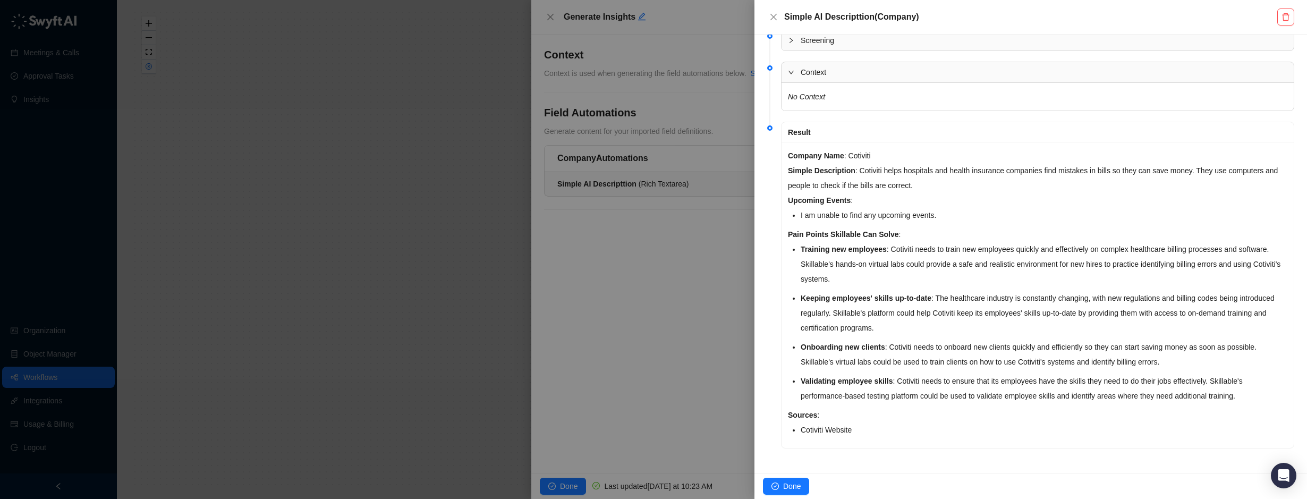
scroll to position [174, 0]
click at [788, 488] on span "Done" at bounding box center [792, 486] width 18 height 12
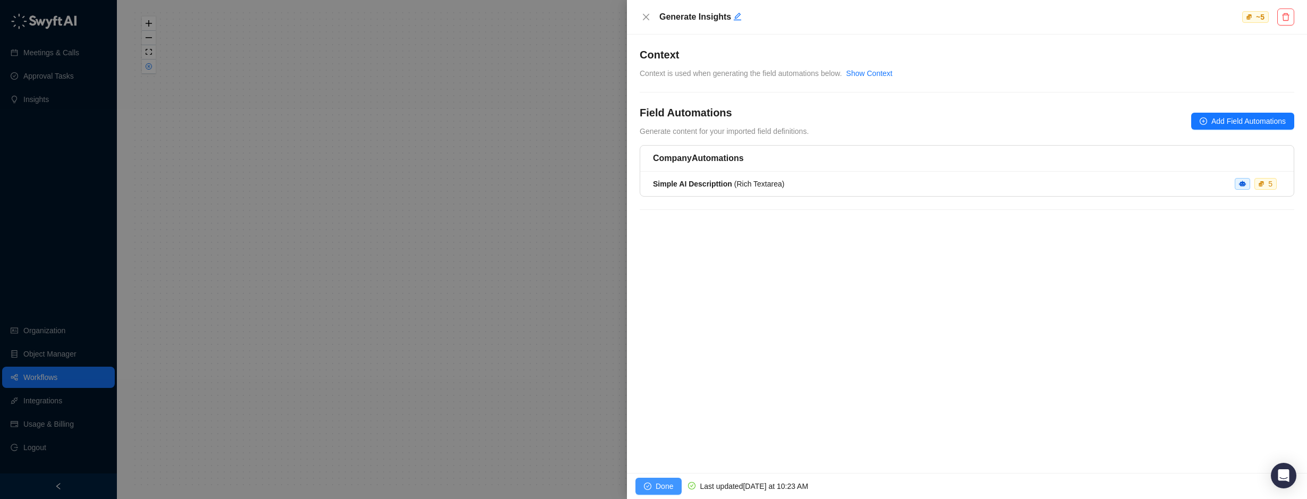
click at [663, 486] on span "Done" at bounding box center [665, 486] width 18 height 12
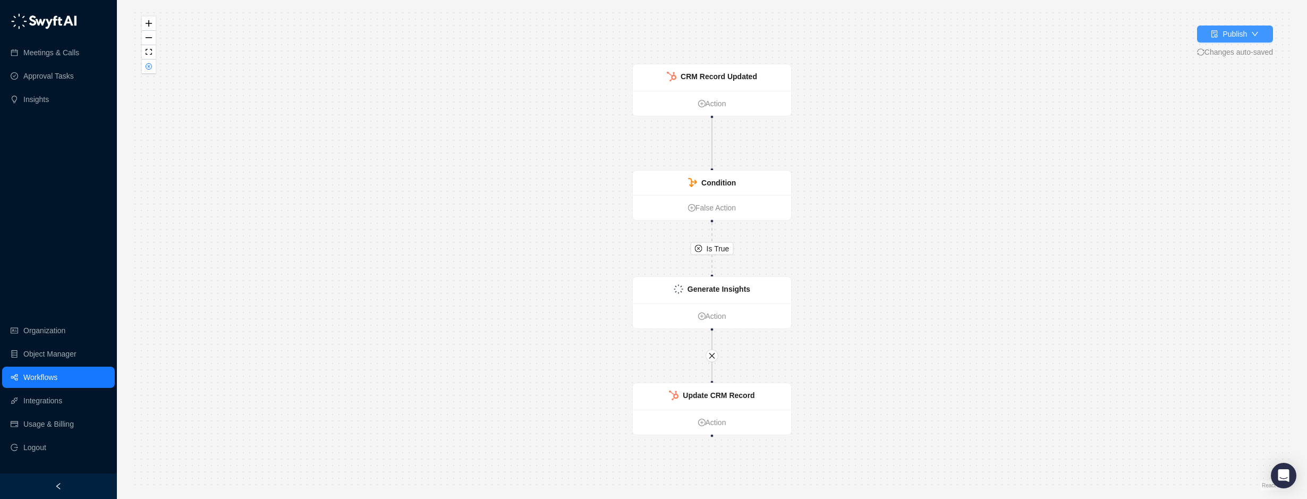
click at [1239, 39] on div "Publish" at bounding box center [1234, 34] width 24 height 12
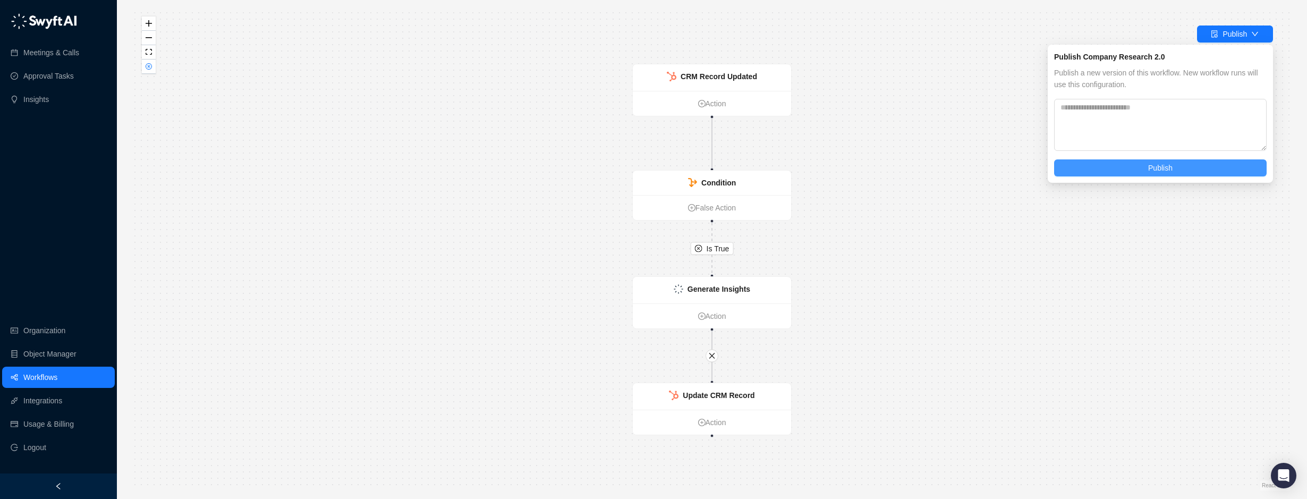
click at [1146, 165] on button "Publish" at bounding box center [1160, 167] width 213 height 17
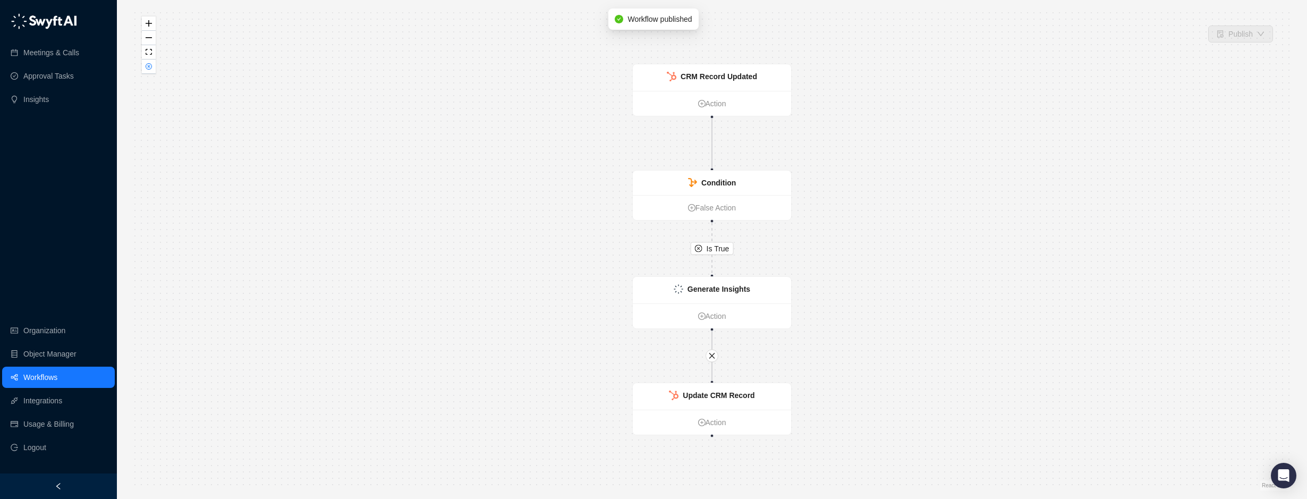
click at [350, 86] on div "Is True Update CRM Record Action CRM Record Updated Action Condition False Acti…" at bounding box center [712, 250] width 1156 height 482
click at [308, 77] on div "Is True Update CRM Record Action CRM Record Updated Action Condition False Acti…" at bounding box center [712, 250] width 1156 height 482
click at [57, 374] on link "Workflows" at bounding box center [40, 377] width 34 height 21
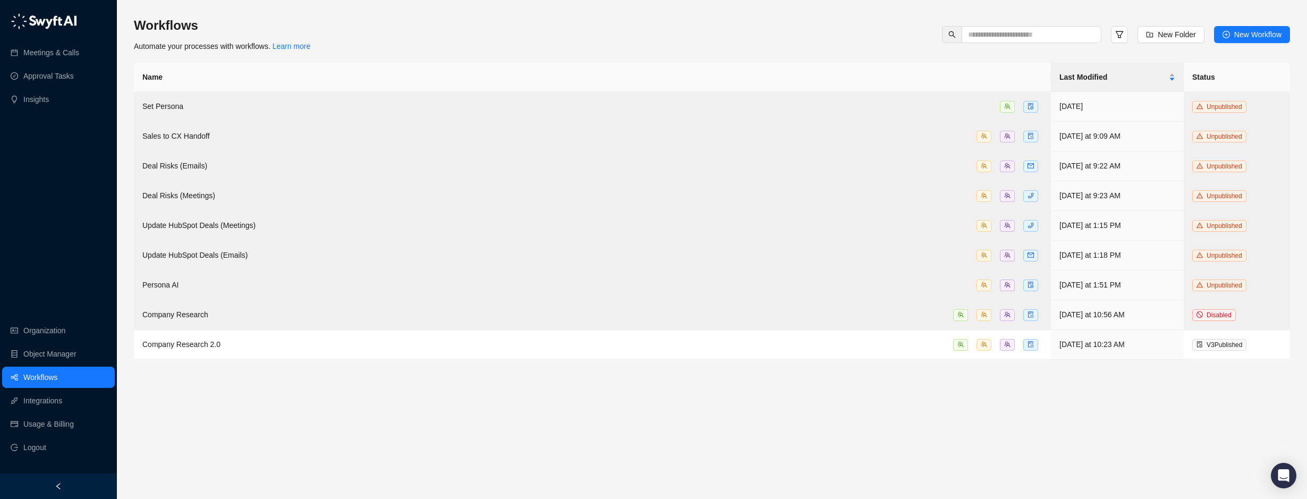
click at [695, 370] on main "Workflows Automate your processes with workflows. Learn more New Folder New Wor…" at bounding box center [712, 253] width 1156 height 473
click at [189, 333] on td "Company Research 2.0" at bounding box center [592, 345] width 917 height 30
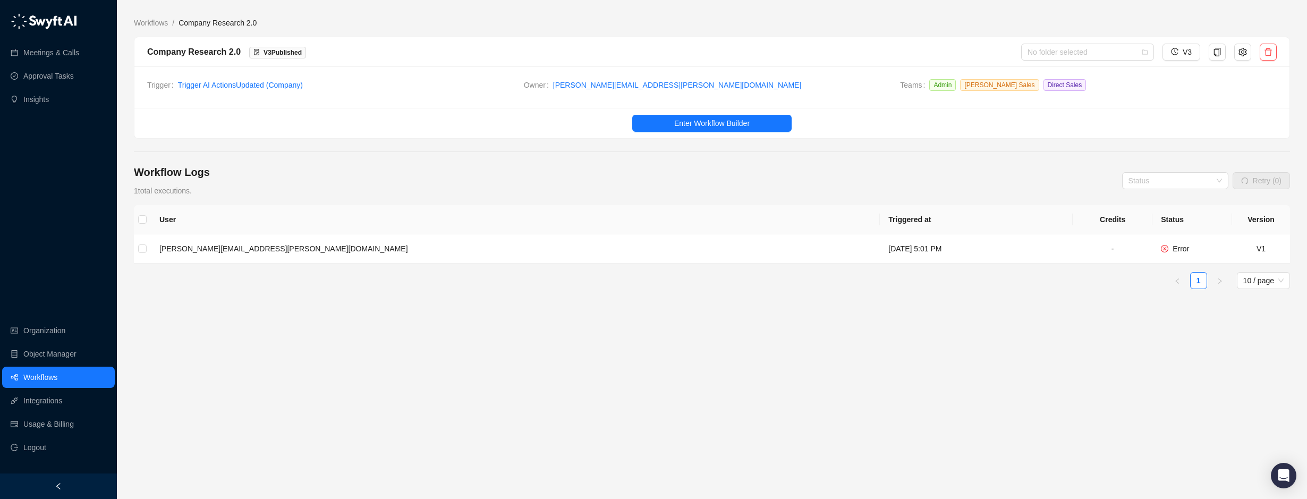
click at [300, 331] on div "User Triggered at Credits Status Version brian.olsen@skillable.com Tuesday, 09/…" at bounding box center [712, 291] width 1156 height 172
click at [287, 299] on div "User Triggered at Credits Status Version brian.olsen@skillable.com Tuesday, 09/…" at bounding box center [712, 291] width 1156 height 172
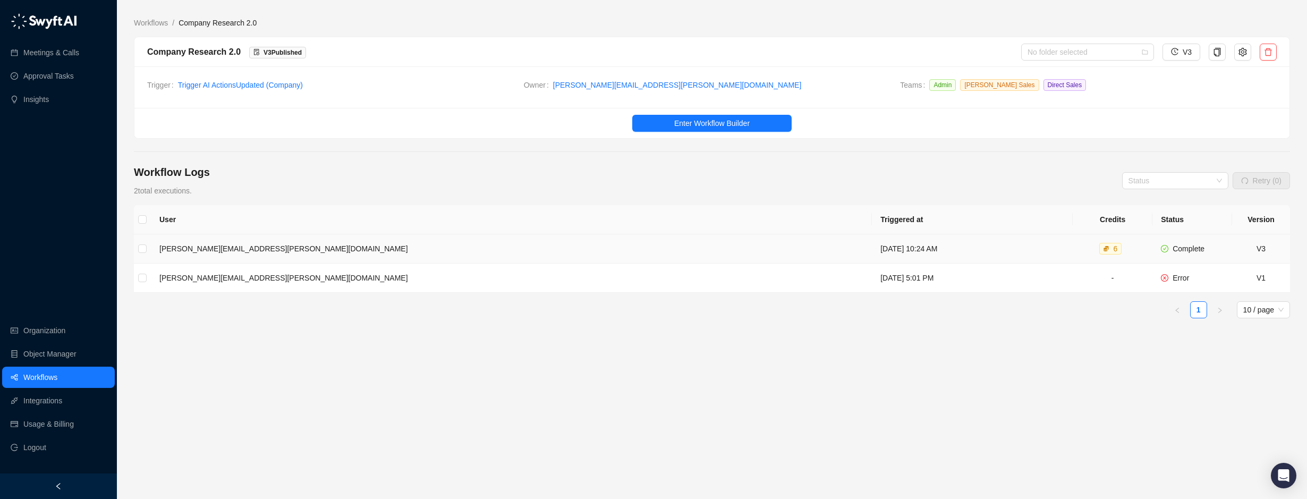
click at [224, 244] on td "[PERSON_NAME][EMAIL_ADDRESS][PERSON_NAME][DOMAIN_NAME]" at bounding box center [511, 248] width 721 height 29
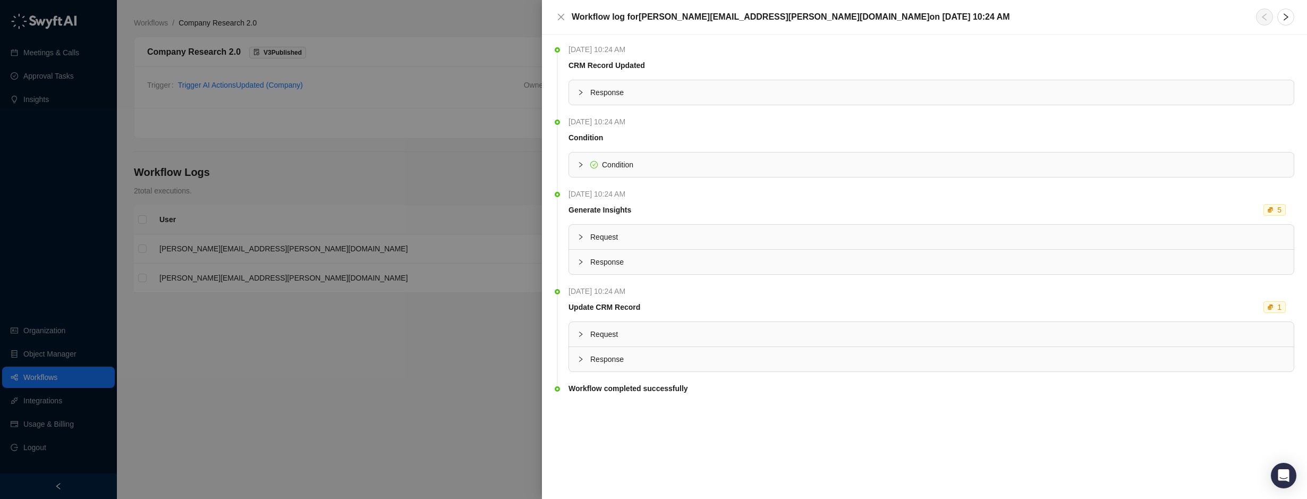
click at [515, 147] on div at bounding box center [653, 249] width 1307 height 499
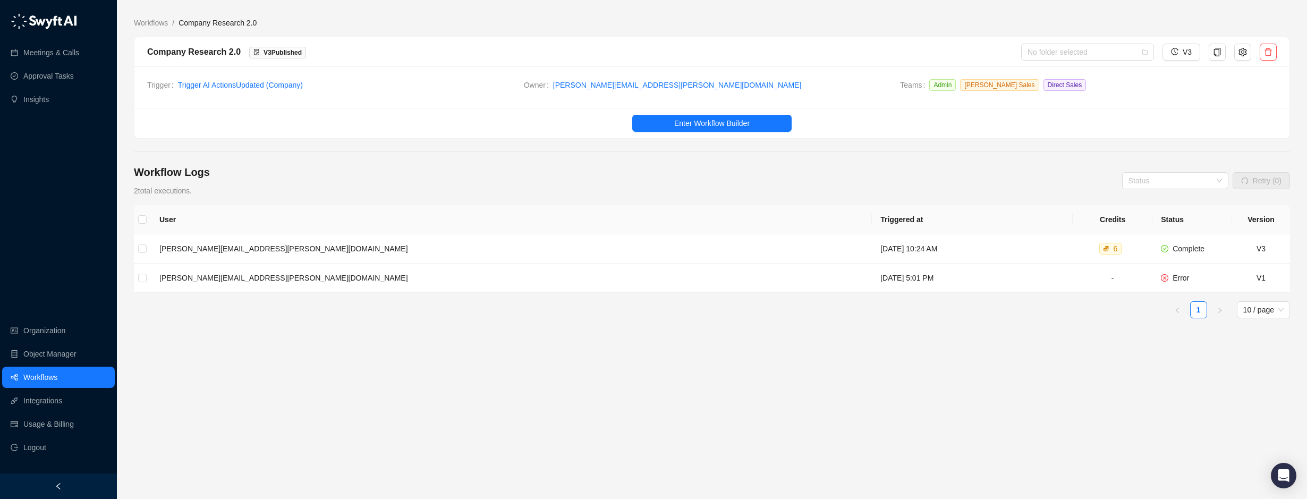
click at [52, 373] on link "Workflows" at bounding box center [40, 377] width 34 height 21
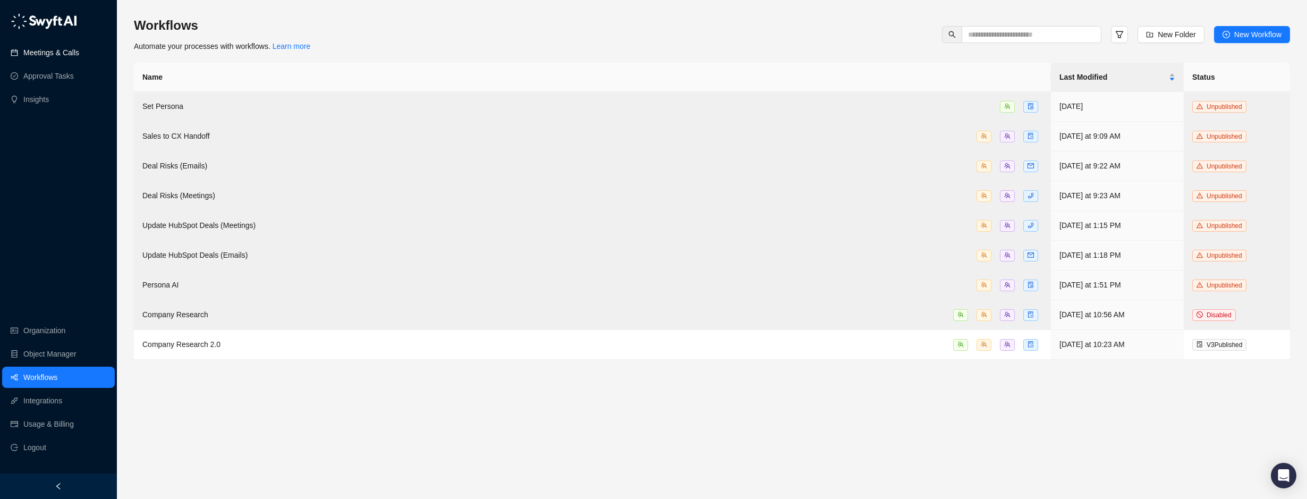
click at [47, 54] on link "Meetings & Calls" at bounding box center [51, 52] width 56 height 21
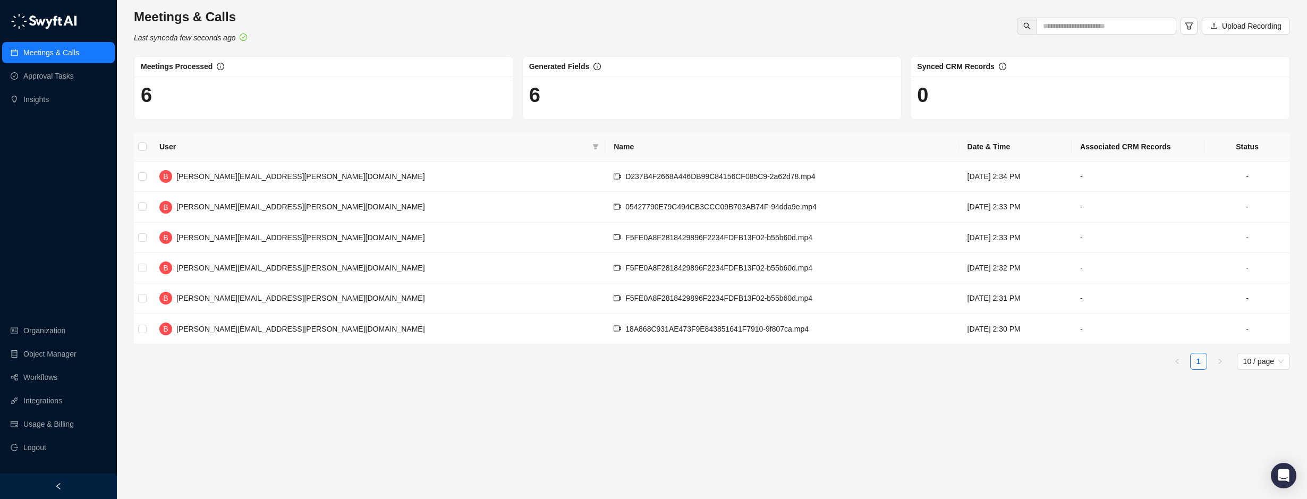
click at [211, 40] on icon "Last synced a few seconds ago" at bounding box center [184, 37] width 101 height 9
click at [1066, 376] on div "User Name Date & Time Associated CRM Records Status B brian.olsen@skillable.com…" at bounding box center [712, 255] width 1156 height 246
click at [49, 374] on link "Workflows" at bounding box center [40, 377] width 34 height 21
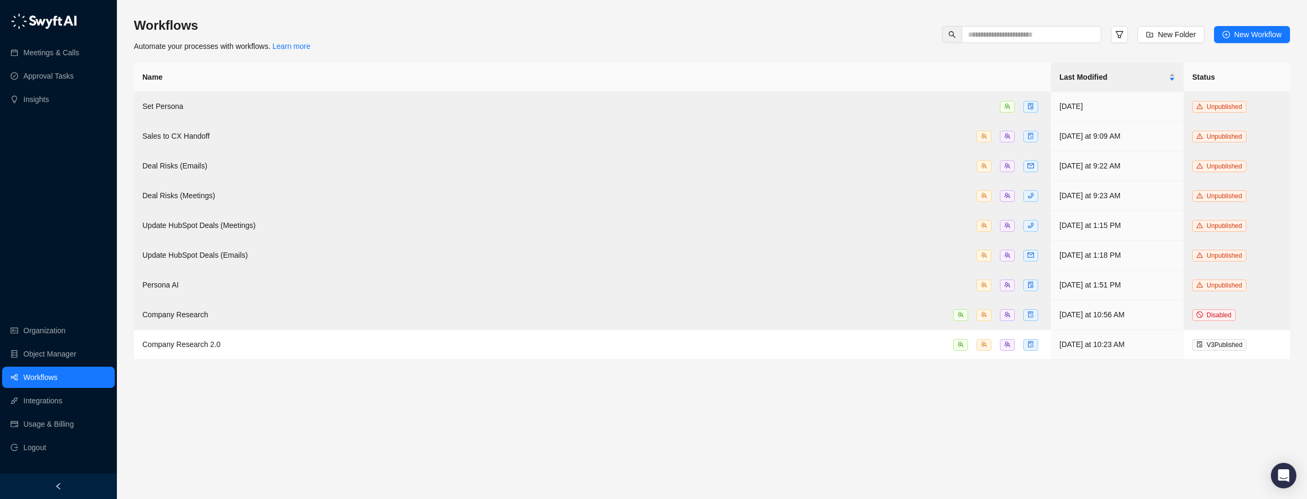
click at [56, 486] on icon "left" at bounding box center [58, 486] width 4 height 6
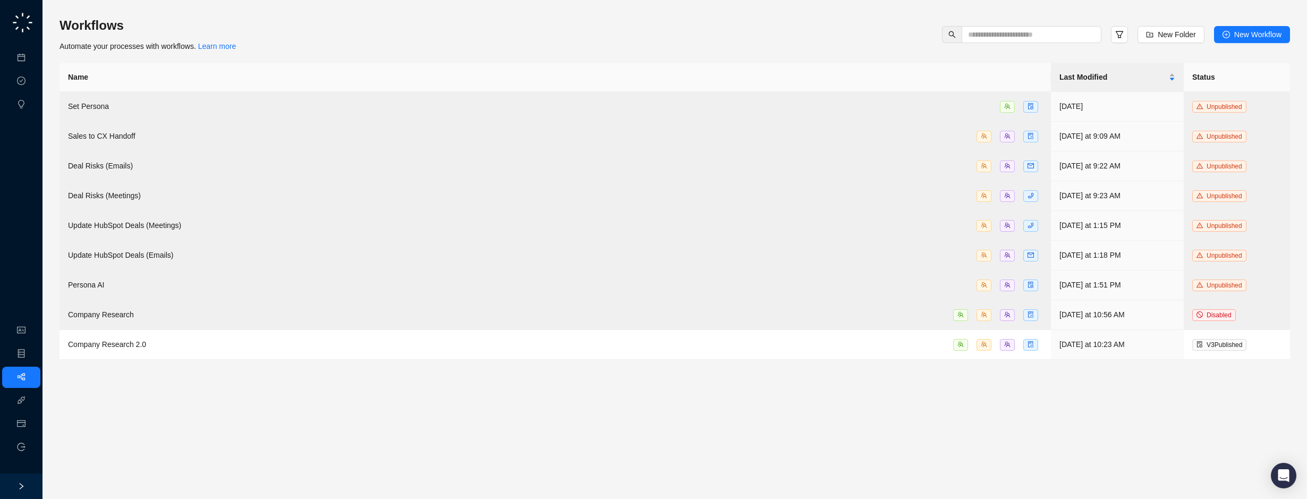
click at [22, 482] on icon "right" at bounding box center [21, 485] width 7 height 7
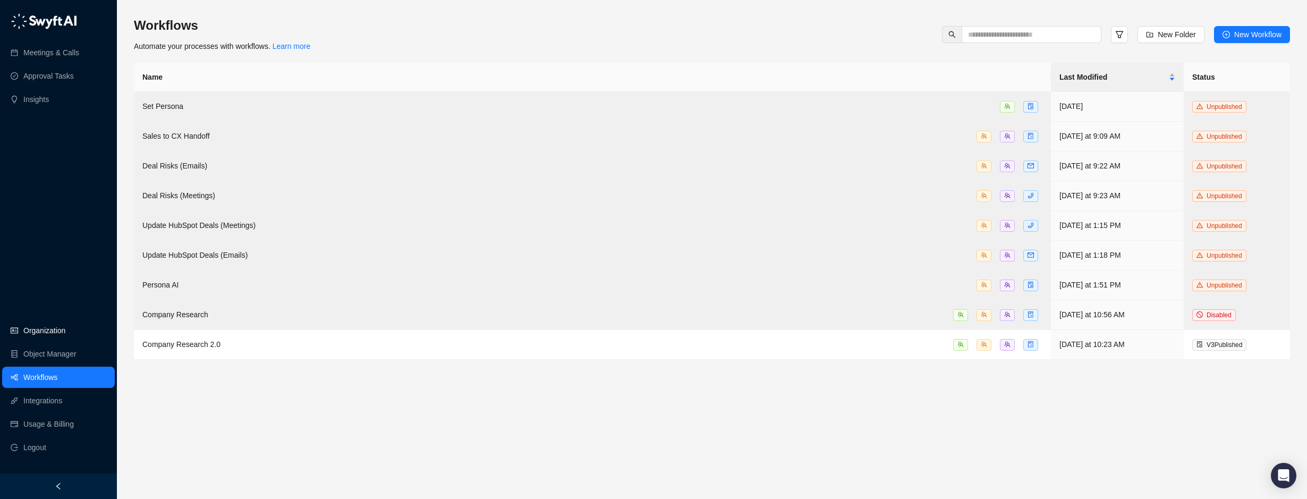
click at [50, 331] on link "Organization" at bounding box center [44, 330] width 42 height 21
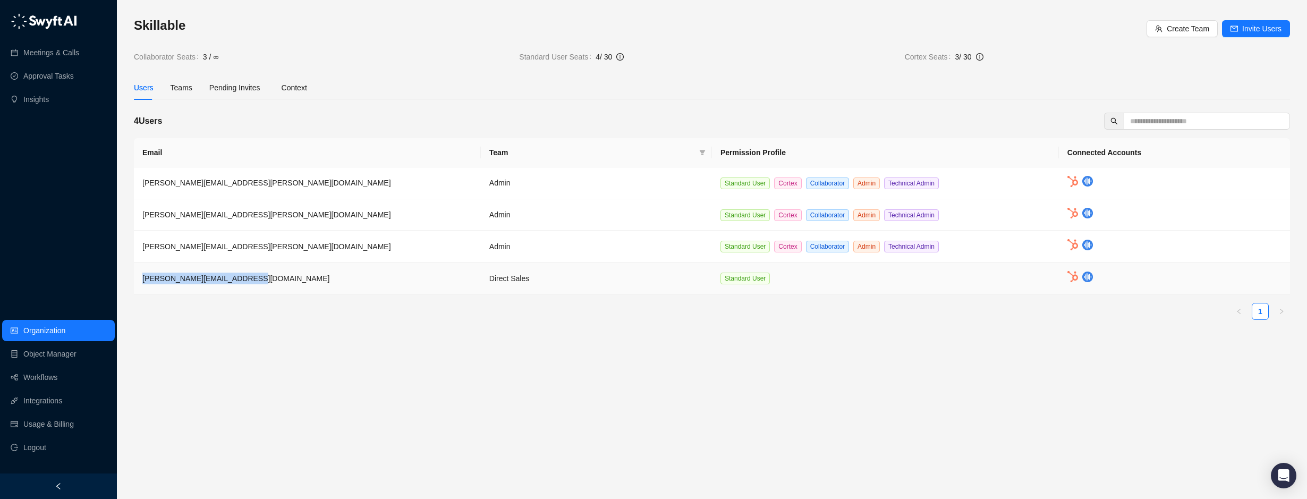
drag, startPoint x: 256, startPoint y: 274, endPoint x: 142, endPoint y: 282, distance: 114.5
click at [142, 282] on td "natasha.beach@skillable.com" at bounding box center [307, 278] width 347 height 32
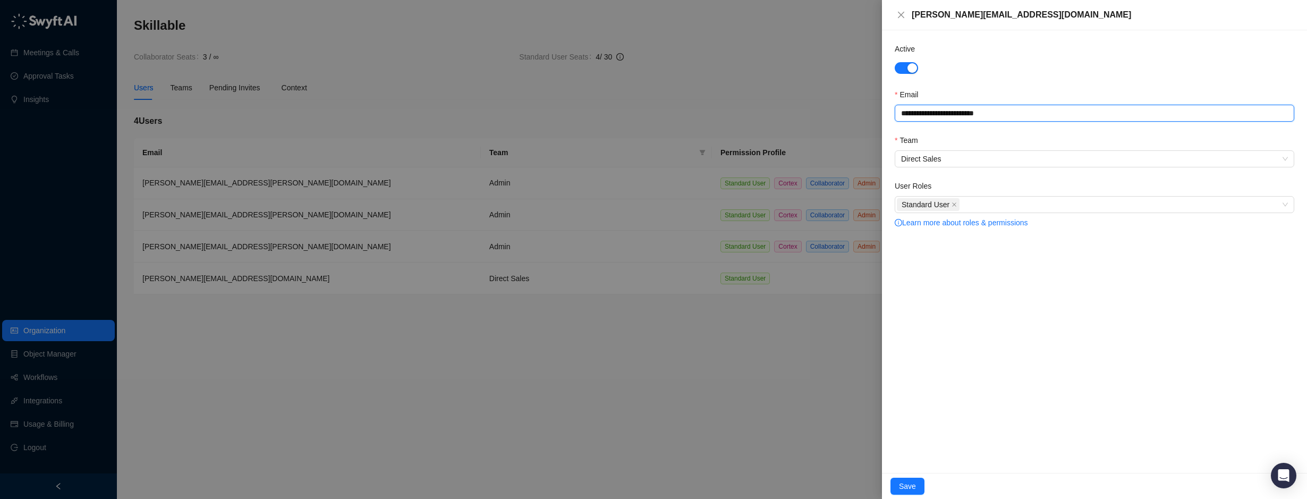
click at [994, 114] on input "**********" at bounding box center [1095, 113] width 400 height 17
drag, startPoint x: 1007, startPoint y: 114, endPoint x: 812, endPoint y: 113, distance: 195.5
click at [812, 113] on div "**********" at bounding box center [653, 249] width 1307 height 499
click at [878, 394] on div at bounding box center [653, 249] width 1307 height 499
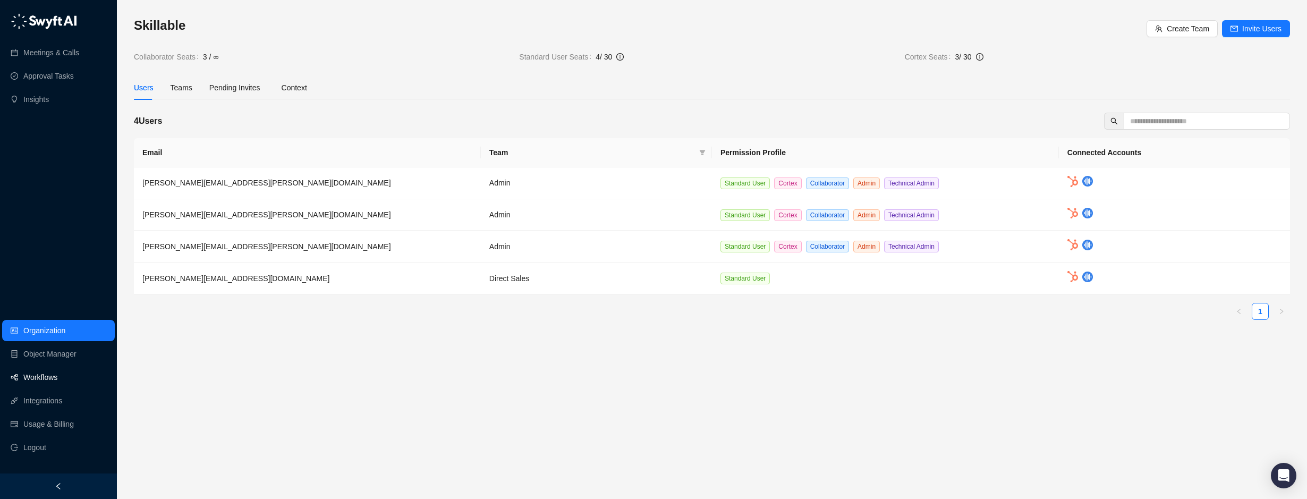
click at [52, 378] on link "Workflows" at bounding box center [40, 377] width 34 height 21
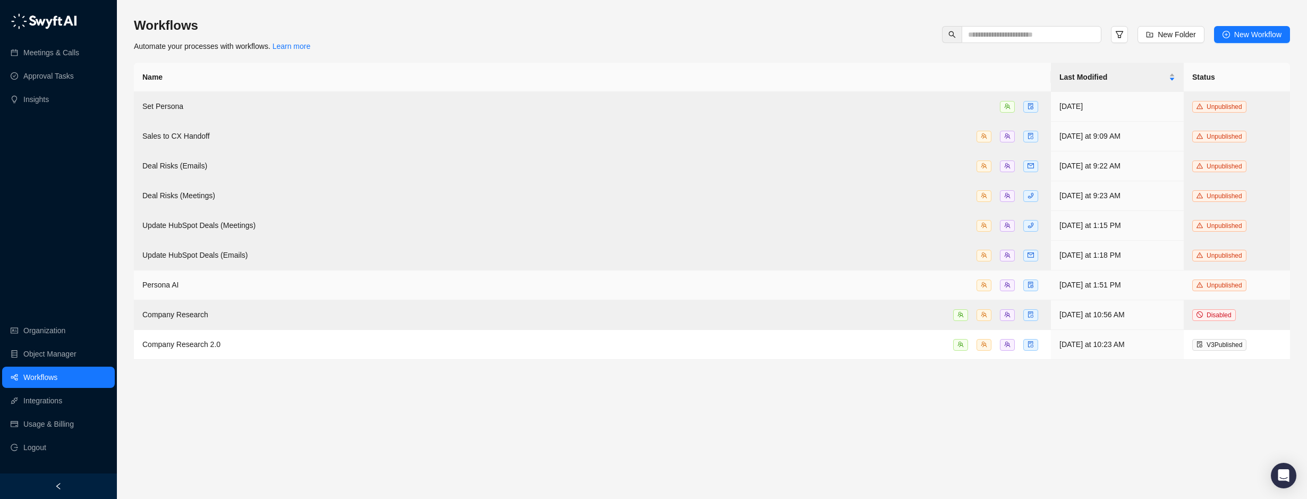
click at [253, 282] on div "Persona AI" at bounding box center [592, 285] width 900 height 12
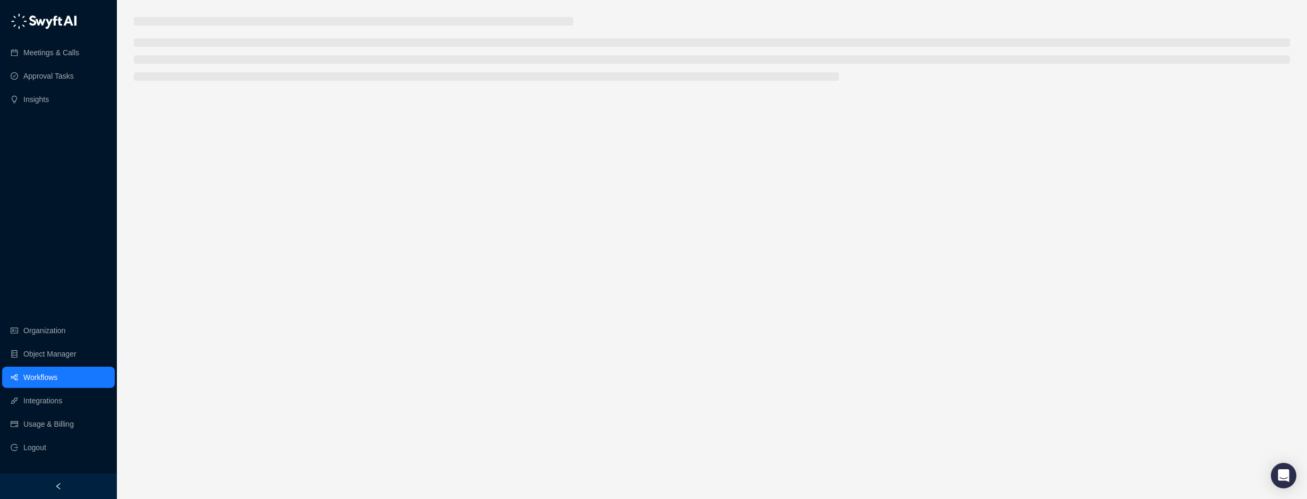
click at [253, 282] on main at bounding box center [712, 253] width 1156 height 473
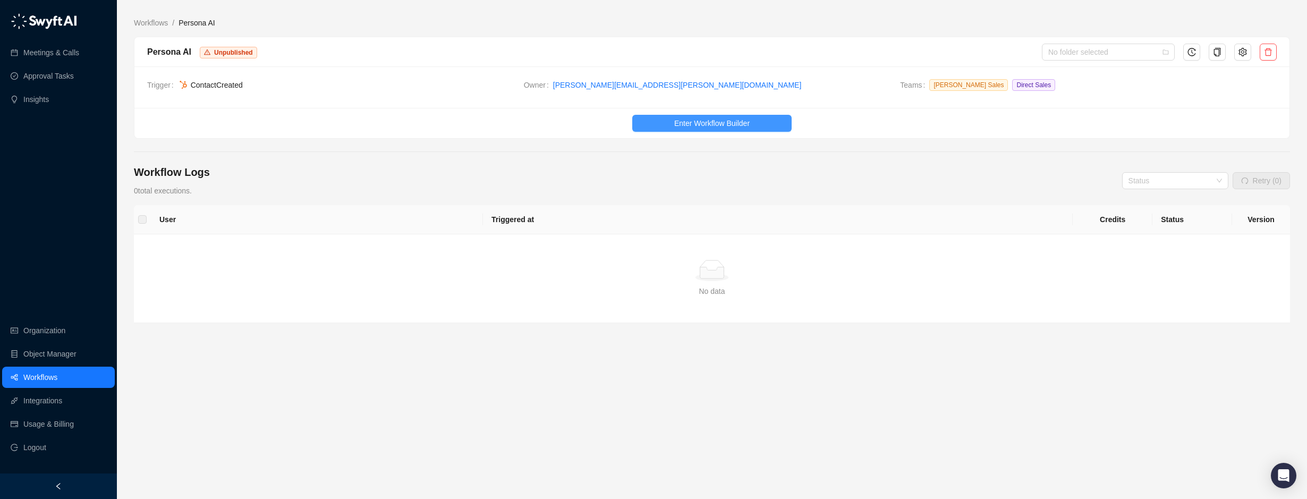
click at [682, 123] on span "Enter Workflow Builder" at bounding box center [711, 123] width 75 height 12
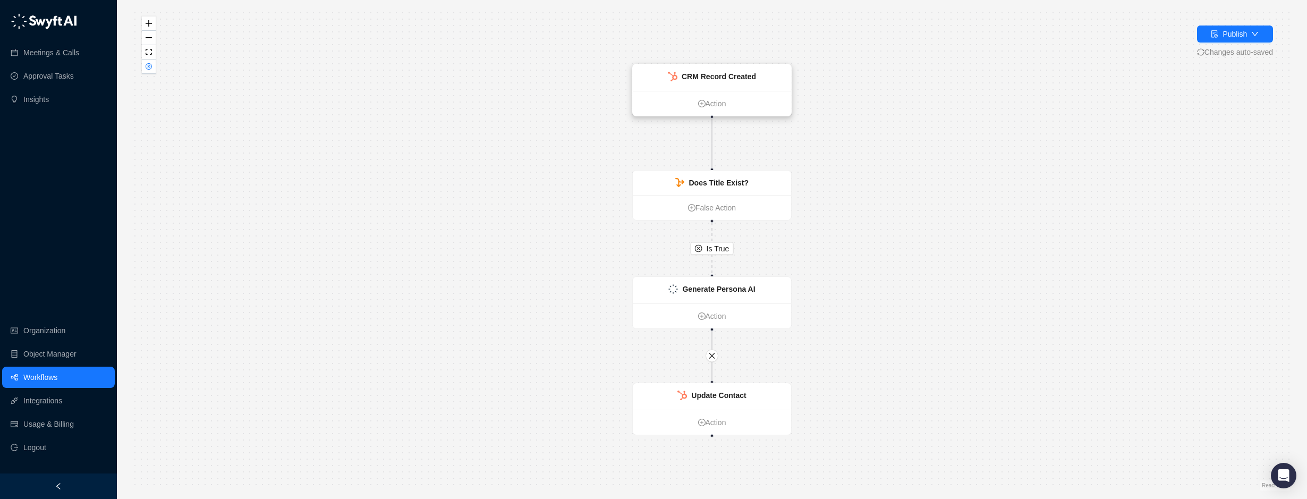
click at [740, 76] on strong "CRM Record Created" at bounding box center [719, 76] width 74 height 9
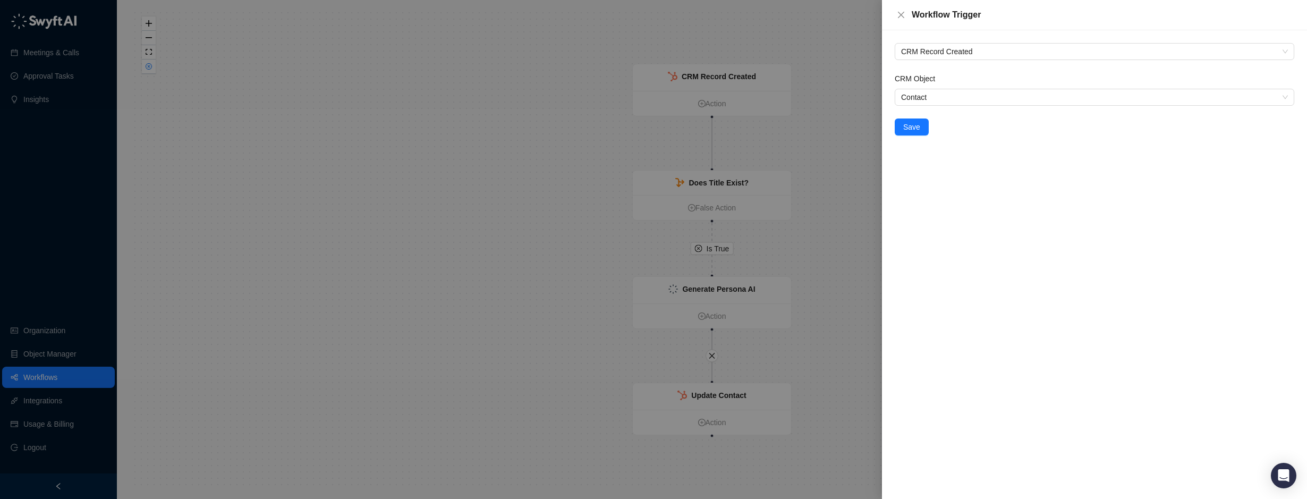
click at [834, 54] on div at bounding box center [653, 249] width 1307 height 499
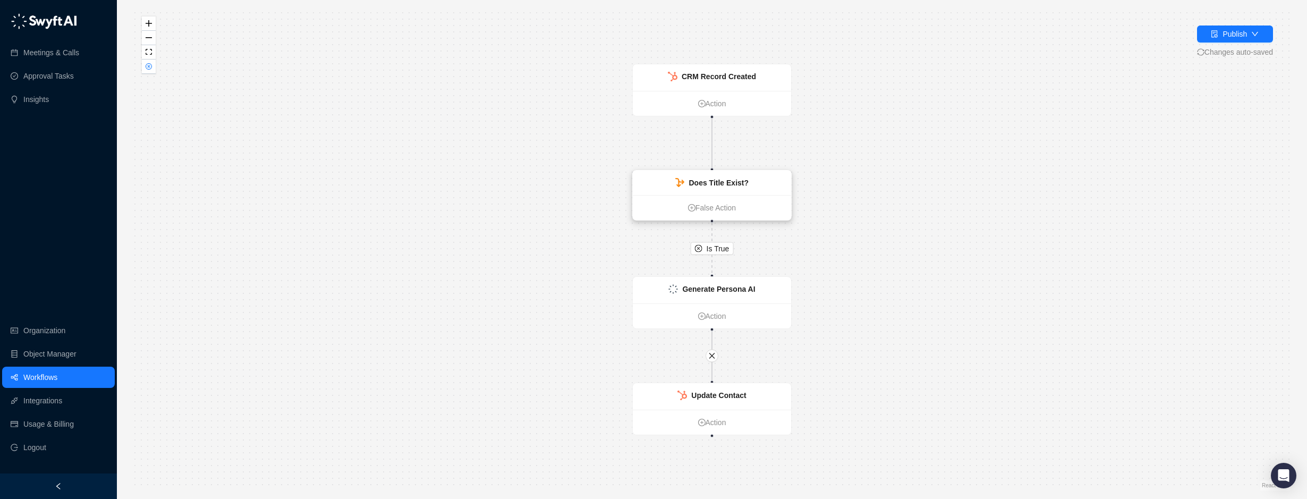
click at [712, 185] on strong "Does Title Exist?" at bounding box center [719, 183] width 60 height 9
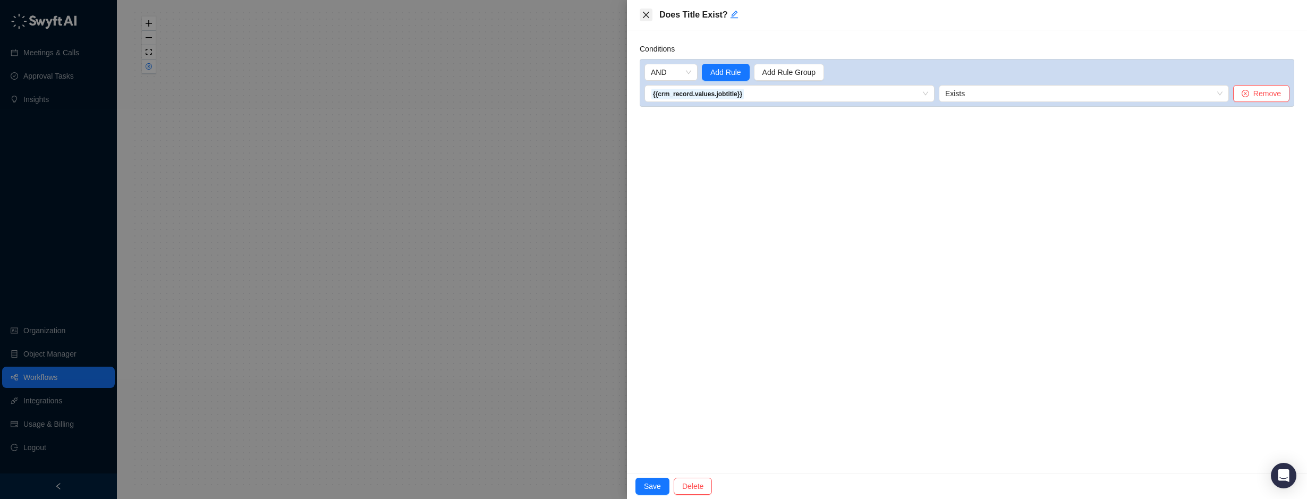
click at [646, 18] on icon "close" at bounding box center [646, 15] width 9 height 9
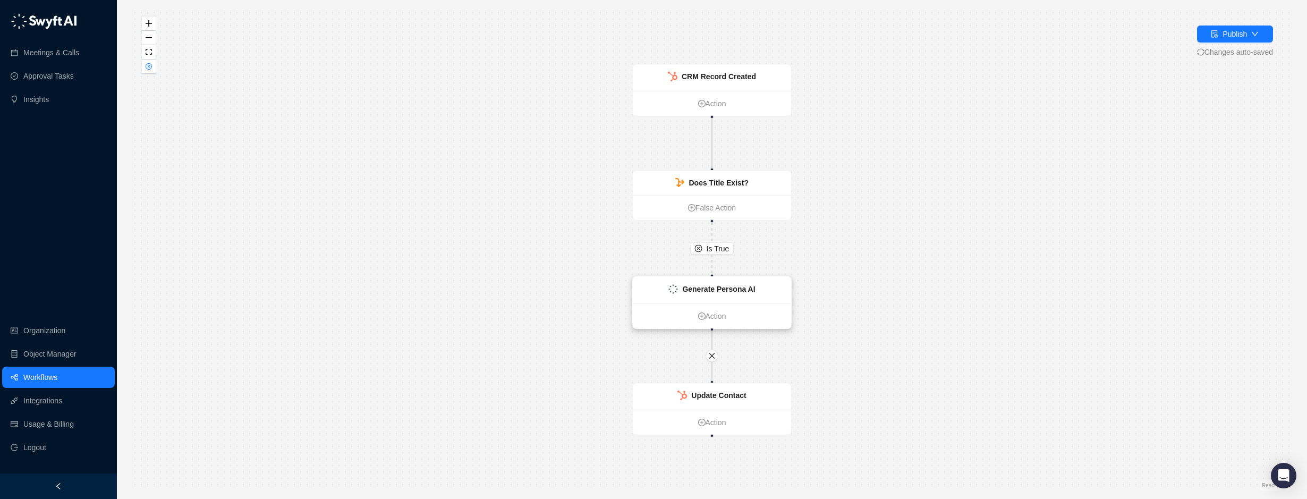
click at [709, 291] on strong "Generate Persona AI" at bounding box center [718, 289] width 73 height 9
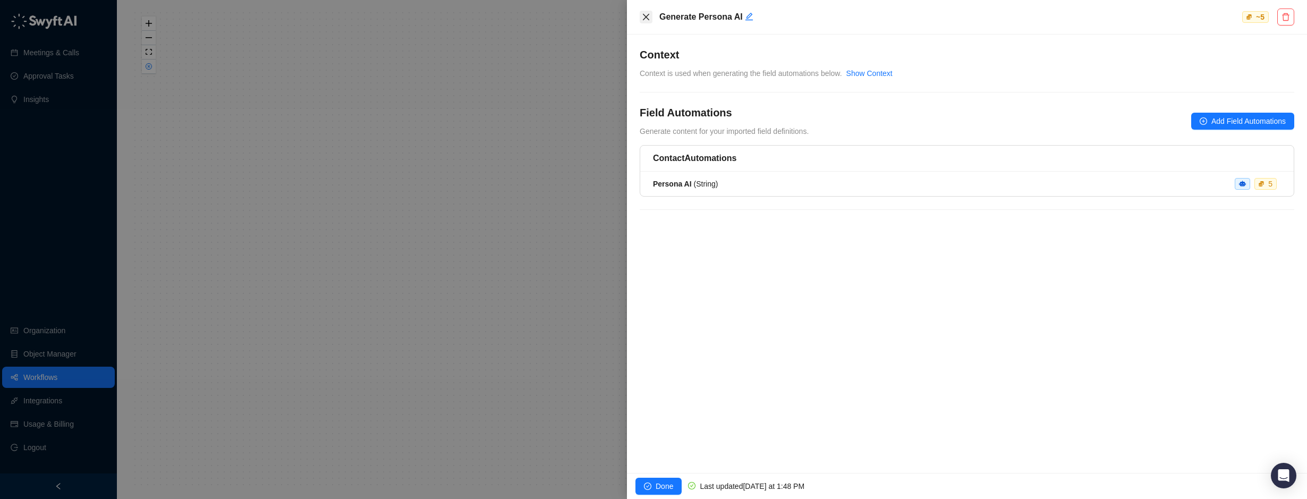
click at [641, 15] on button "Close" at bounding box center [646, 17] width 13 height 13
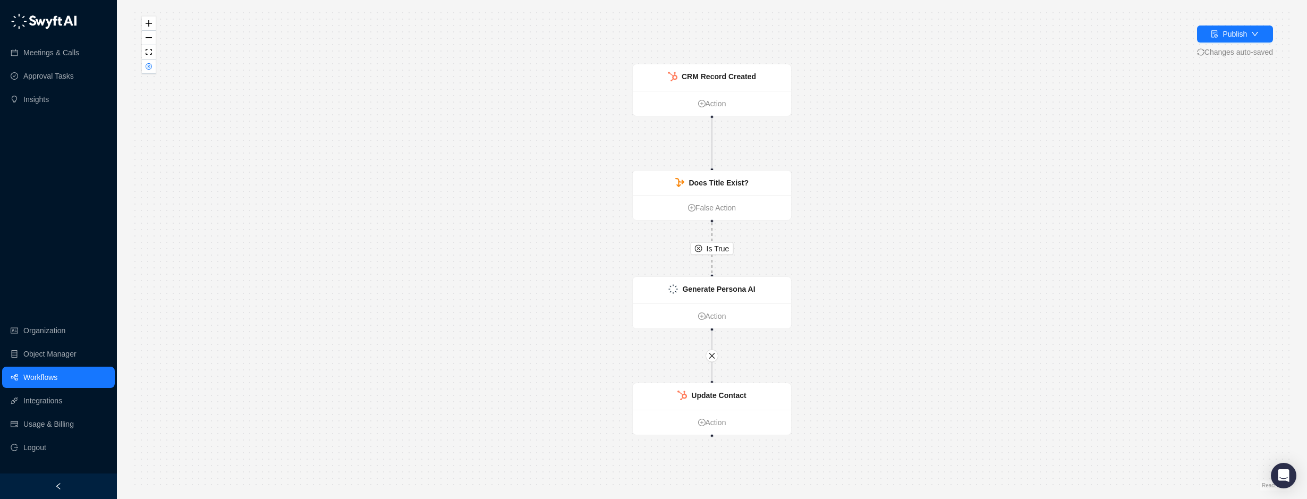
click at [712, 263] on icon "Edge from 88d0ebb0-6675-013e-1012-16ee59564b6a to 8b6cb6b0-6675-013e-a6e7-06c18…" at bounding box center [712, 249] width 0 height 52
click at [709, 250] on span "Is True" at bounding box center [718, 249] width 23 height 12
click at [671, 210] on link "True Action" at bounding box center [672, 208] width 79 height 12
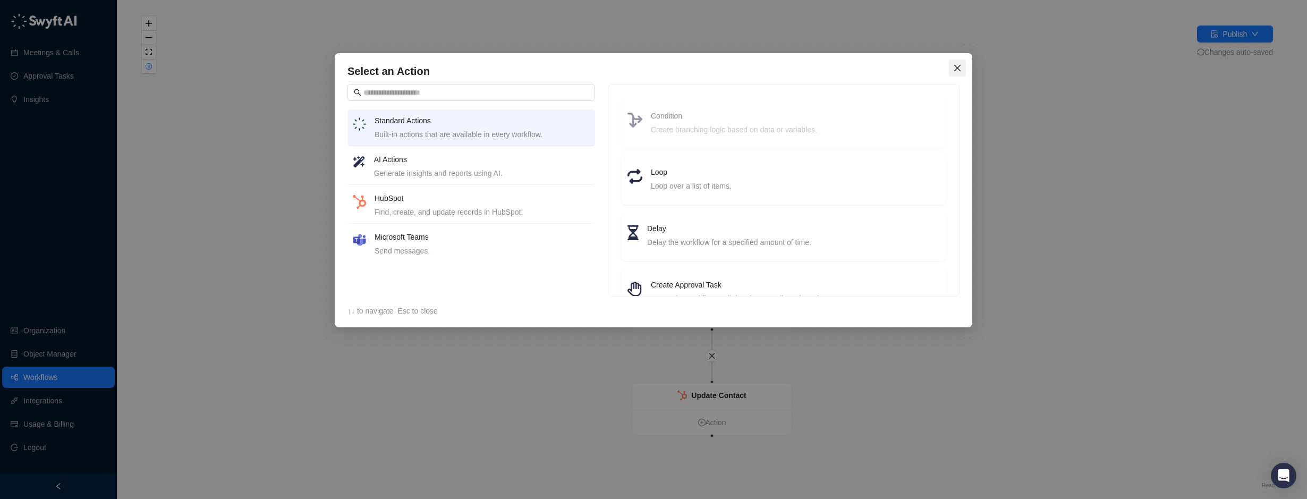
click at [956, 68] on icon "close" at bounding box center [957, 68] width 9 height 9
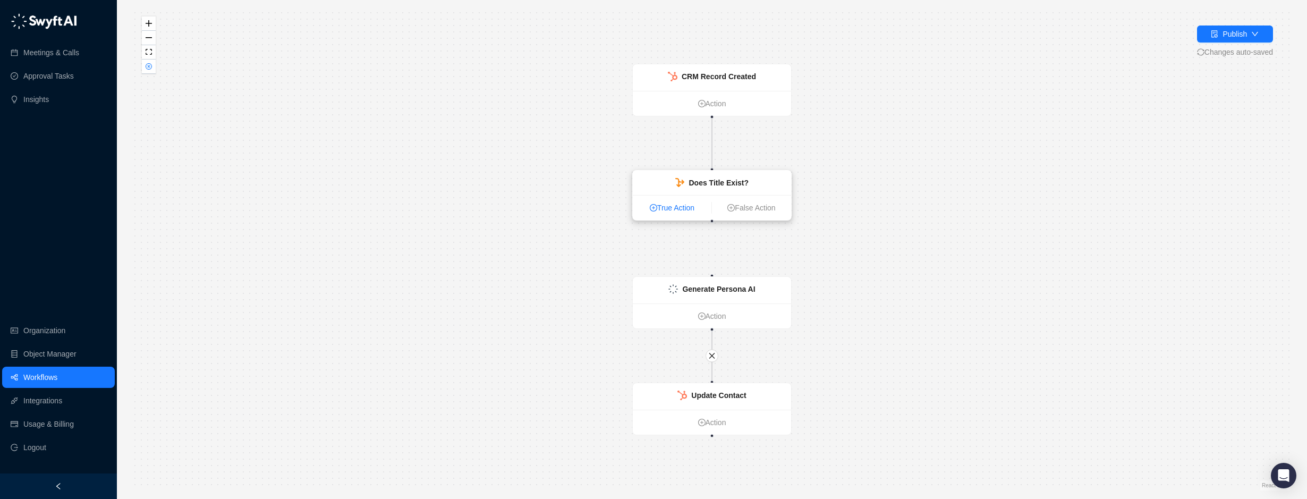
click at [677, 205] on link "True Action" at bounding box center [672, 208] width 79 height 12
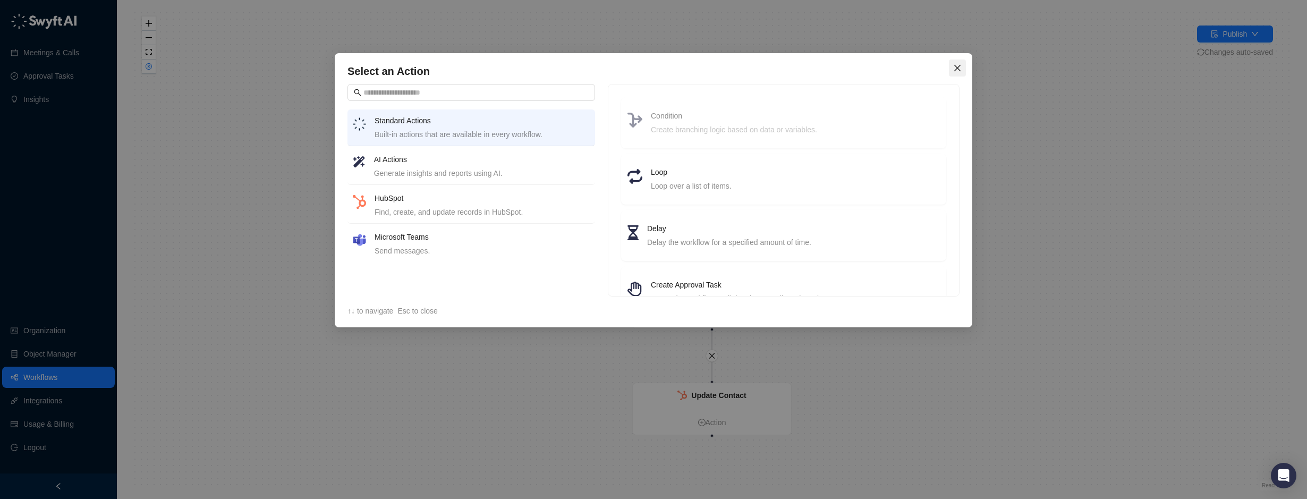
click at [955, 65] on icon "close" at bounding box center [957, 68] width 6 height 6
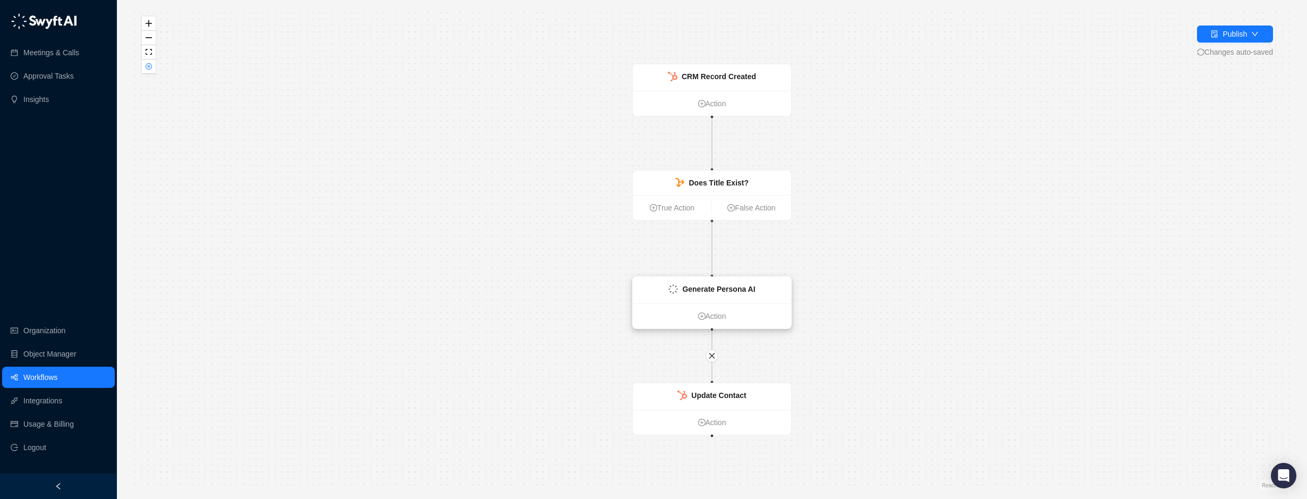
drag, startPoint x: 711, startPoint y: 221, endPoint x: 711, endPoint y: 277, distance: 55.8
click at [711, 277] on div "CRM Record Created Action Does Title Exist? True Action False Action Generate P…" at bounding box center [1210, 305] width 1156 height 482
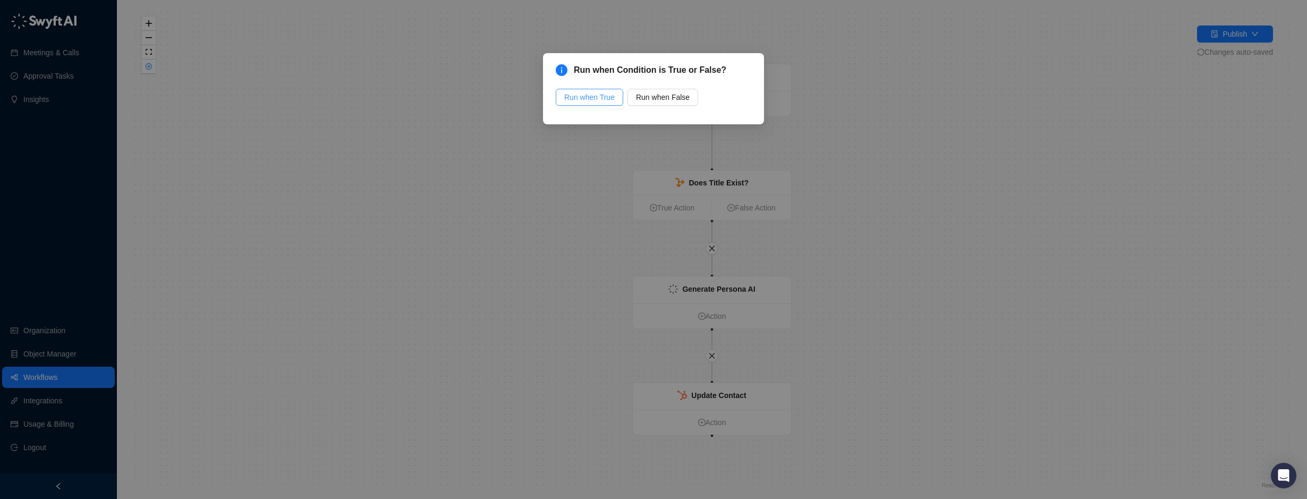
click at [603, 96] on span "Run when True" at bounding box center [589, 97] width 50 height 12
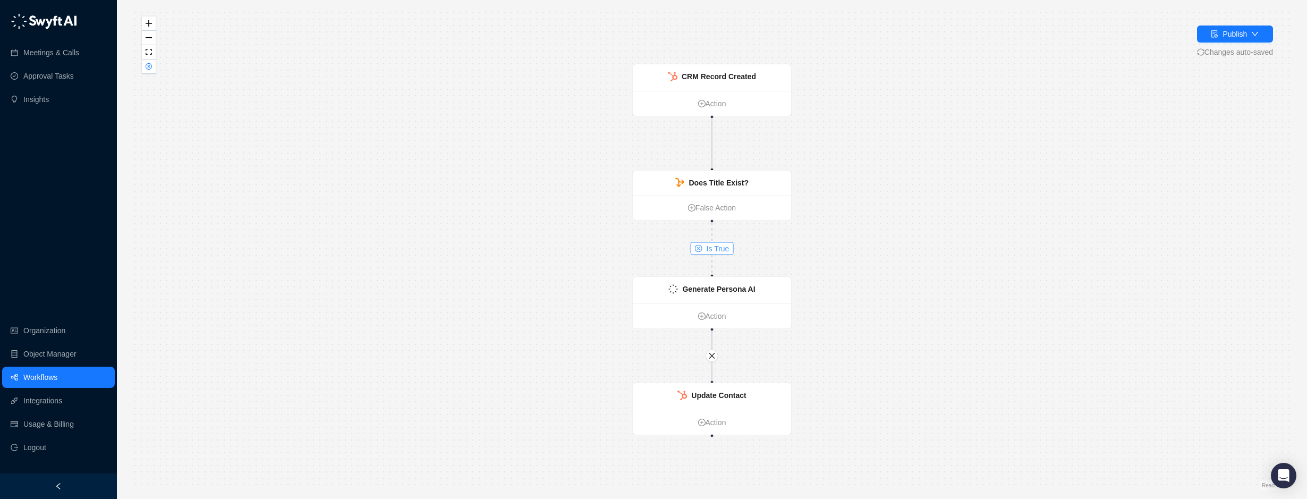
click at [714, 247] on span "Is True" at bounding box center [718, 249] width 23 height 12
click at [713, 224] on div "CRM Record Created Action Does Title Exist? True Action False Action Generate P…" at bounding box center [712, 250] width 1156 height 482
click at [716, 232] on div "CRM Record Created Action Does Title Exist? True Action False Action Generate P…" at bounding box center [712, 250] width 1156 height 482
click at [706, 257] on div "CRM Record Created Action Does Title Exist? True Action False Action Generate P…" at bounding box center [712, 250] width 1156 height 482
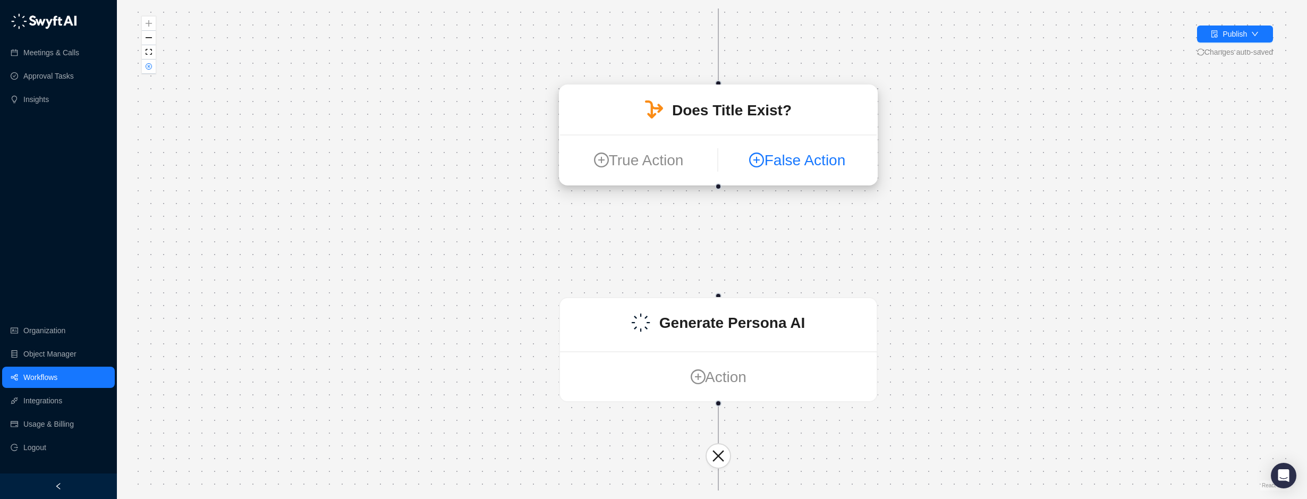
click at [718, 166] on link "False Action" at bounding box center [797, 159] width 158 height 23
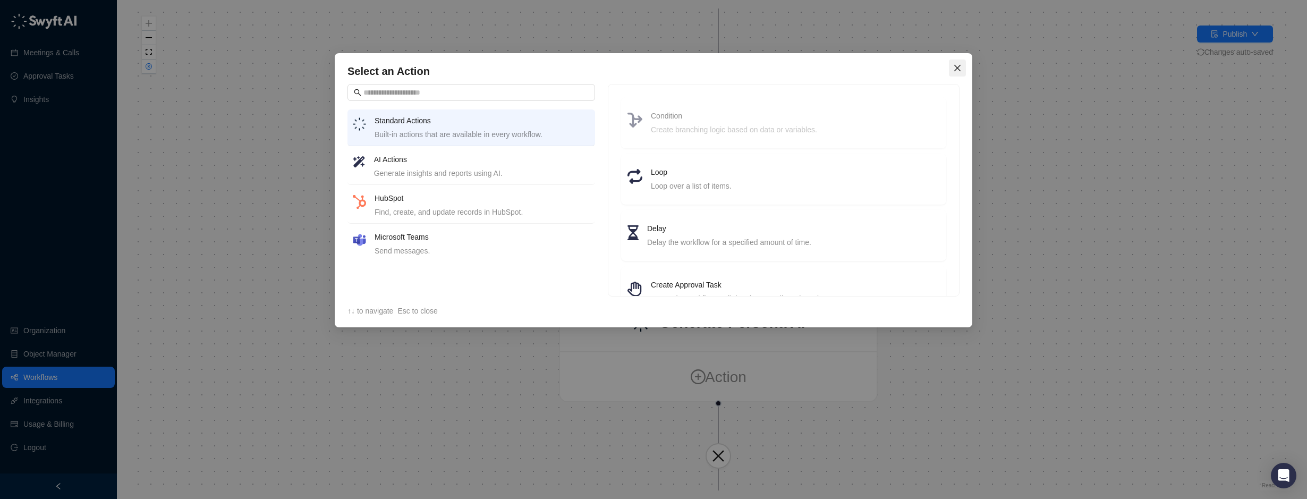
click at [953, 65] on span "Close" at bounding box center [957, 68] width 17 height 9
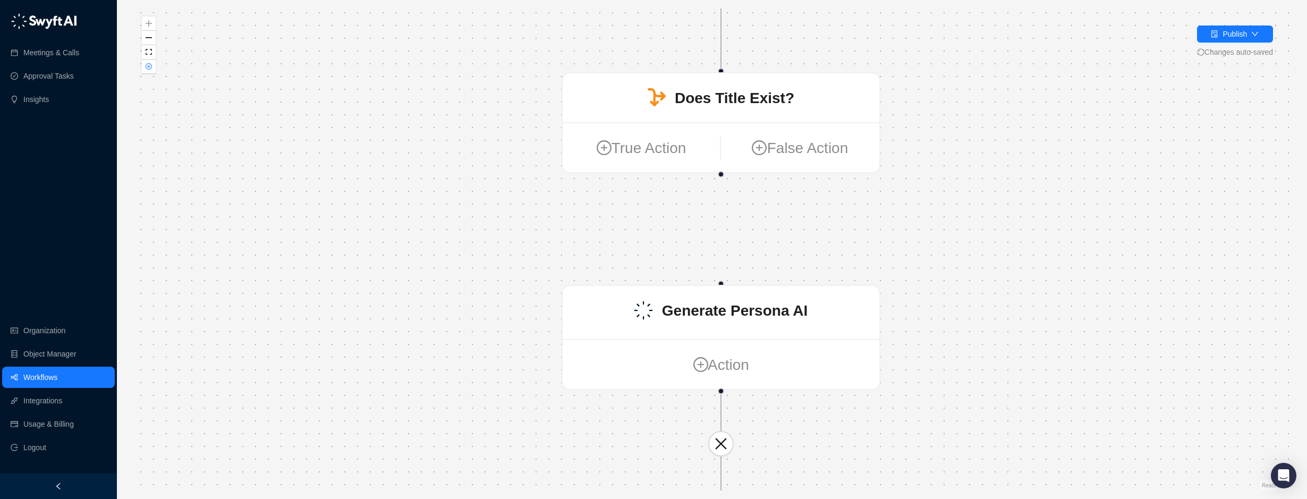
drag, startPoint x: 717, startPoint y: 194, endPoint x: 719, endPoint y: 176, distance: 18.3
click at [719, 176] on div "CRM Record Created Action Does Title Exist? True Action False Action Generate P…" at bounding box center [712, 250] width 1156 height 482
drag, startPoint x: 721, startPoint y: 174, endPoint x: 726, endPoint y: 277, distance: 103.2
click at [726, 277] on div "CRM Record Created Action Does Title Exist? True Action False Action Generate P…" at bounding box center [712, 250] width 1156 height 482
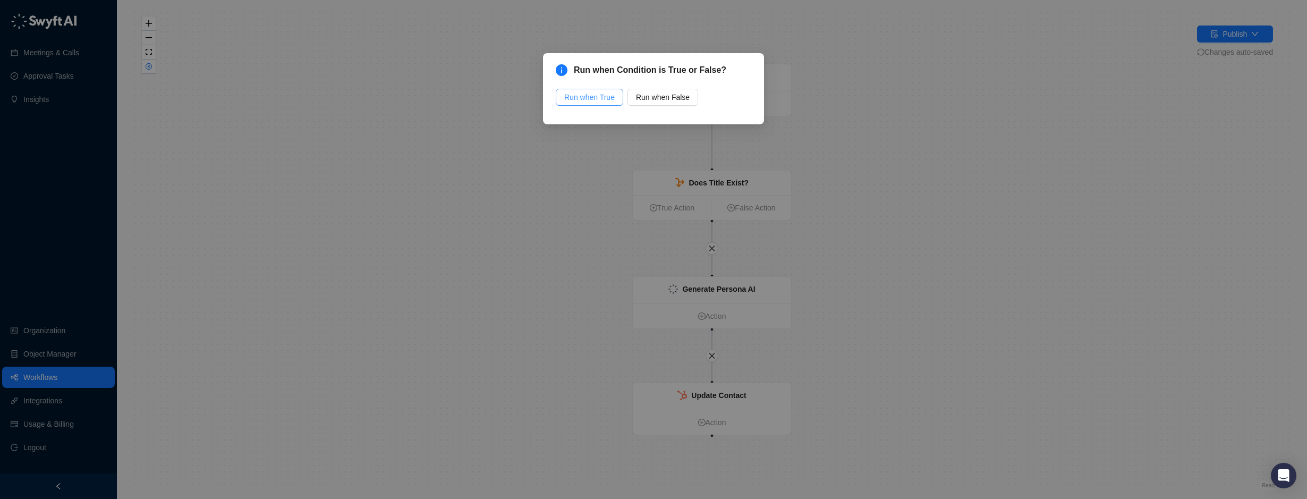
click at [596, 99] on span "Run when True" at bounding box center [589, 97] width 50 height 12
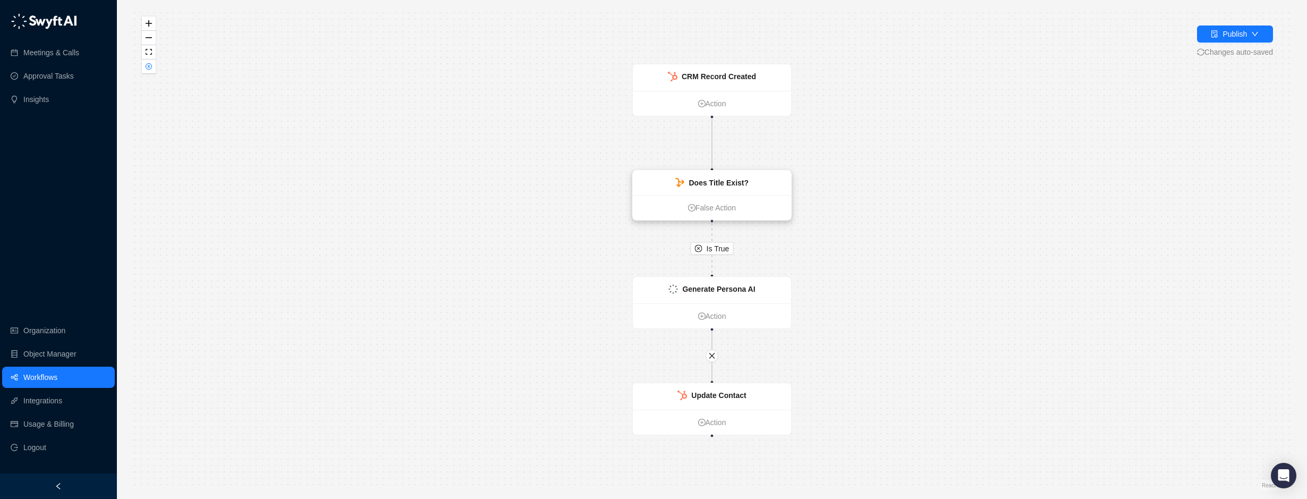
click at [717, 179] on strong "Does Title Exist?" at bounding box center [719, 183] width 60 height 9
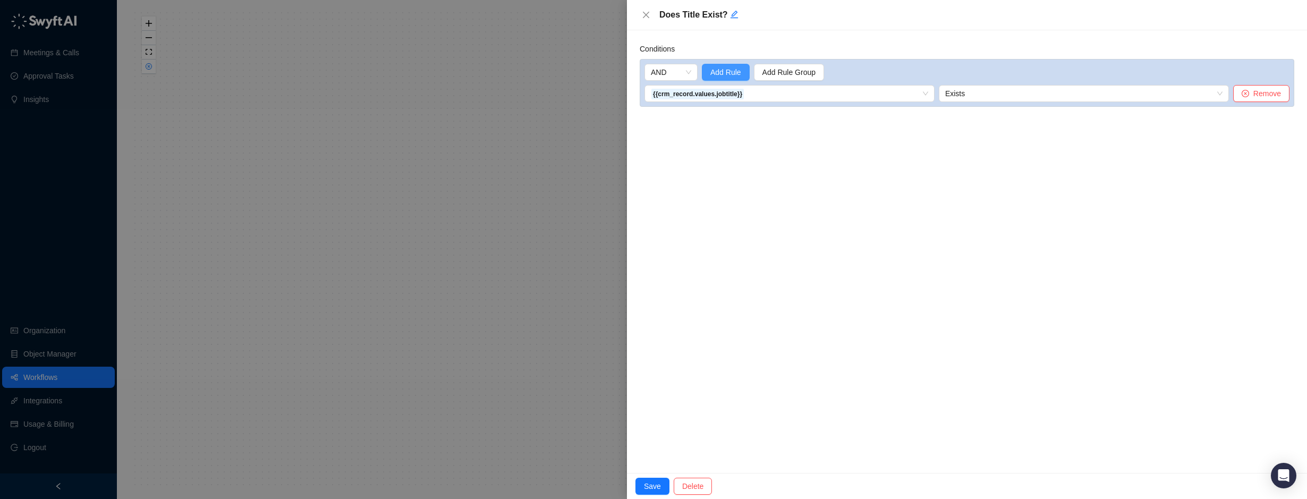
click at [720, 74] on span "Add Rule" at bounding box center [725, 72] width 31 height 12
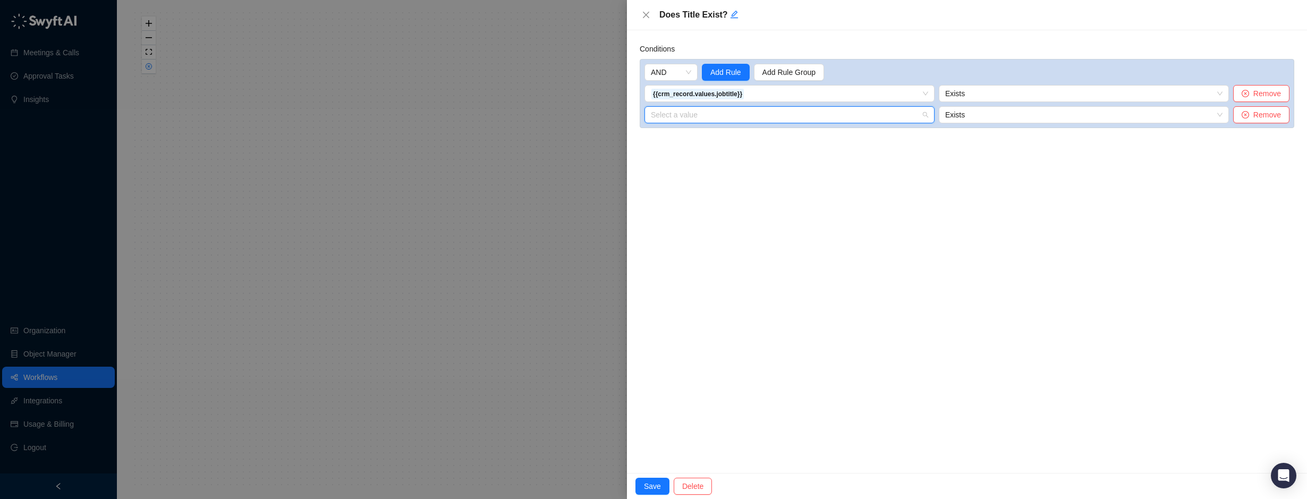
click at [695, 114] on input "search" at bounding box center [786, 115] width 271 height 16
drag, startPoint x: 745, startPoint y: 89, endPoint x: 767, endPoint y: 89, distance: 21.3
click at [668, 88] on span "{{crm_record.values.jobtitle}}" at bounding box center [789, 94] width 277 height 16
click at [768, 94] on span "{{crm_record.values.jobtitle}}" at bounding box center [789, 94] width 277 height 16
click at [714, 92] on span "{{crm_record.values.jobtitle}}" at bounding box center [789, 94] width 277 height 16
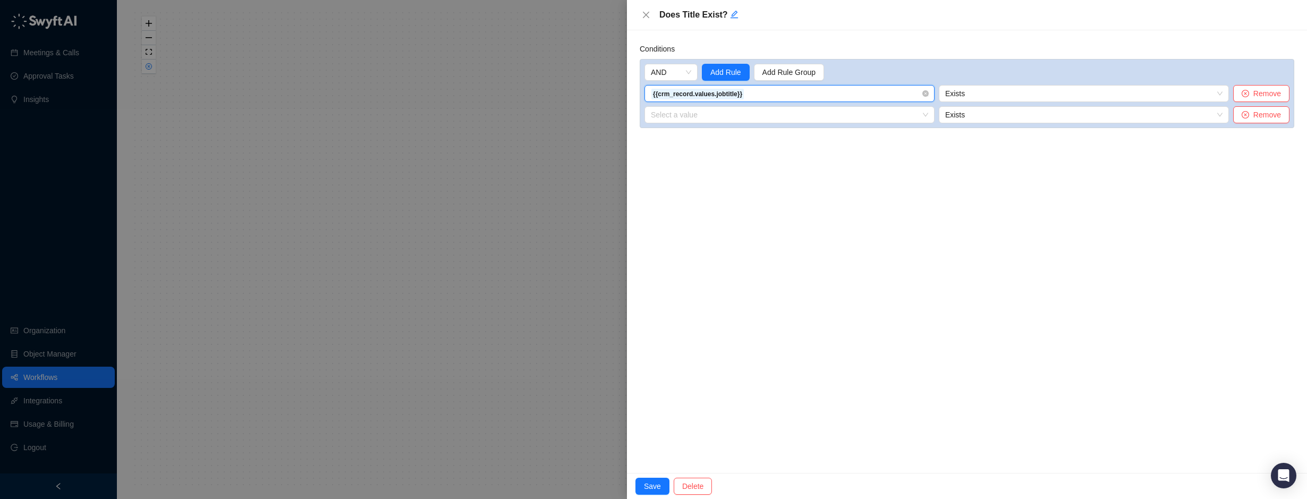
scroll to position [104700, 0]
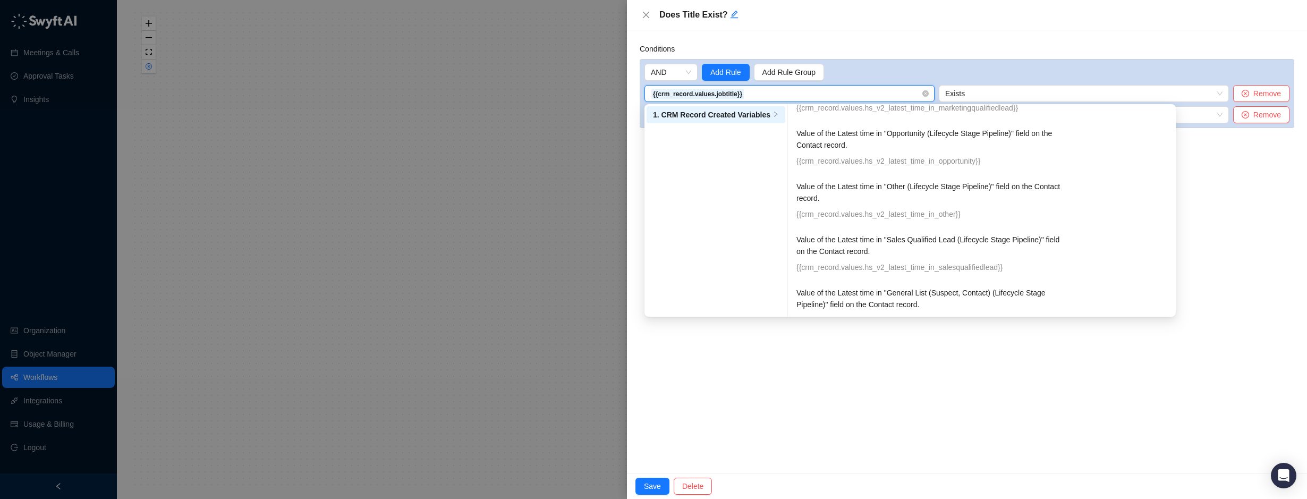
click at [747, 91] on span "{{crm_record.values.jobtitle}}" at bounding box center [789, 94] width 277 height 16
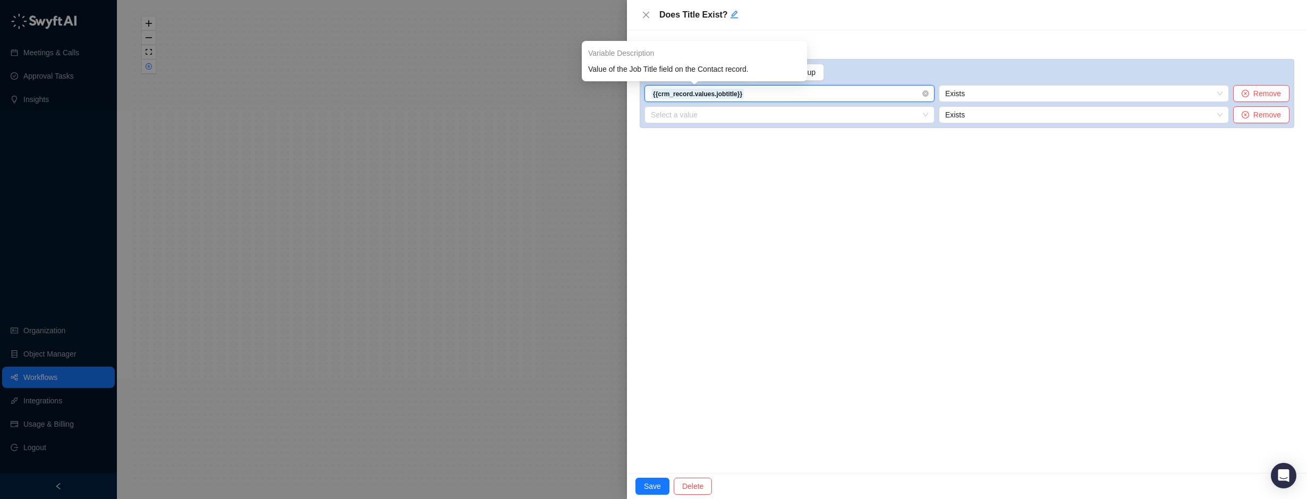
drag, startPoint x: 650, startPoint y: 91, endPoint x: 745, endPoint y: 97, distance: 95.3
click at [744, 93] on div "{{crm_record.values.jobtitle}}" at bounding box center [789, 93] width 290 height 17
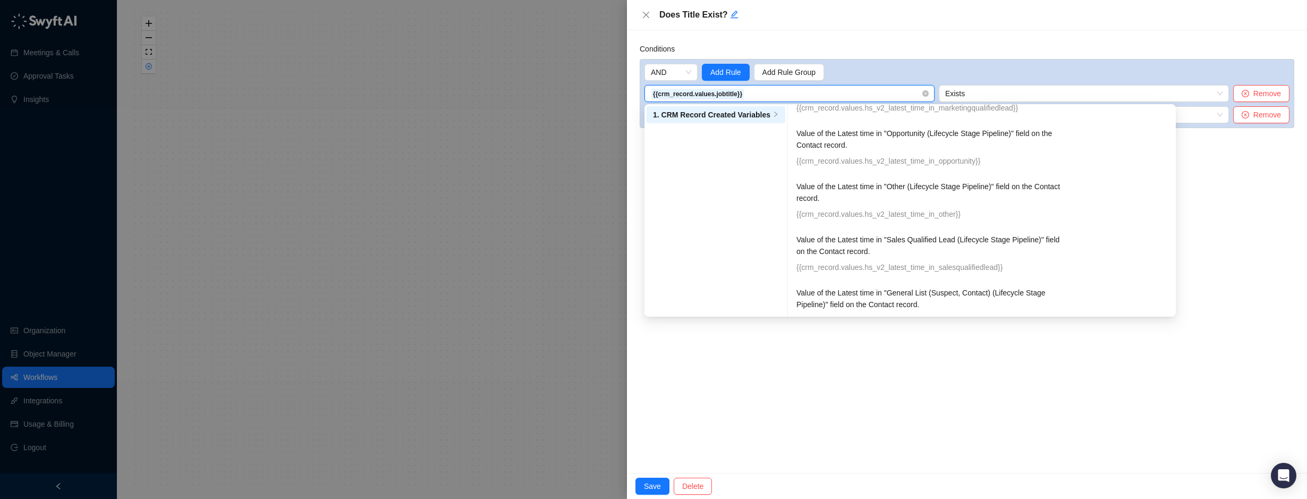
drag, startPoint x: 703, startPoint y: 118, endPoint x: 734, endPoint y: 113, distance: 31.7
click at [703, 119] on li "1. CRM Record Created Variables" at bounding box center [716, 114] width 139 height 17
click at [738, 334] on div "Conditions AND Add Rule Add Rule Group {{crm_record.values.jobtitle}} 1. CRM Re…" at bounding box center [967, 251] width 680 height 443
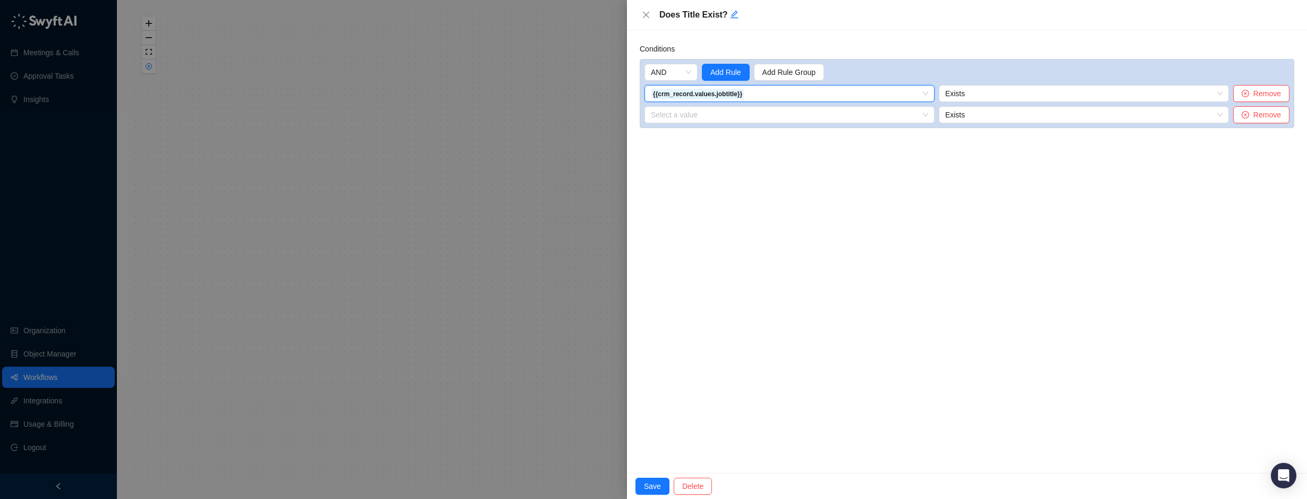
click at [752, 383] on div "Conditions AND Add Rule Add Rule Group 7d121970-6675-013e-a6e5-06c184a66baf__RC…" at bounding box center [967, 251] width 680 height 443
click at [709, 114] on input "search" at bounding box center [786, 115] width 271 height 16
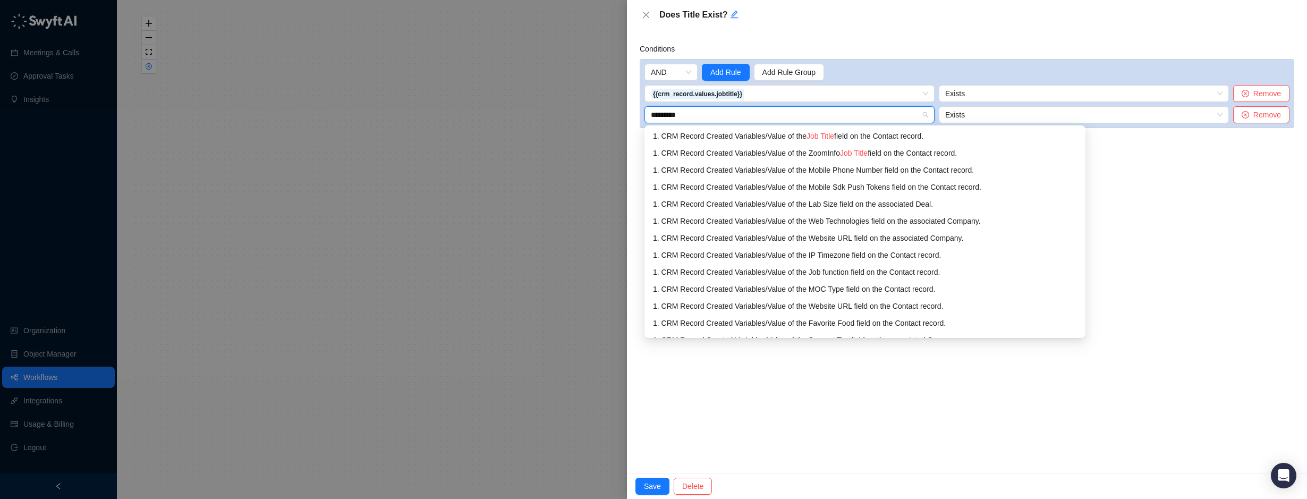
type input "*********"
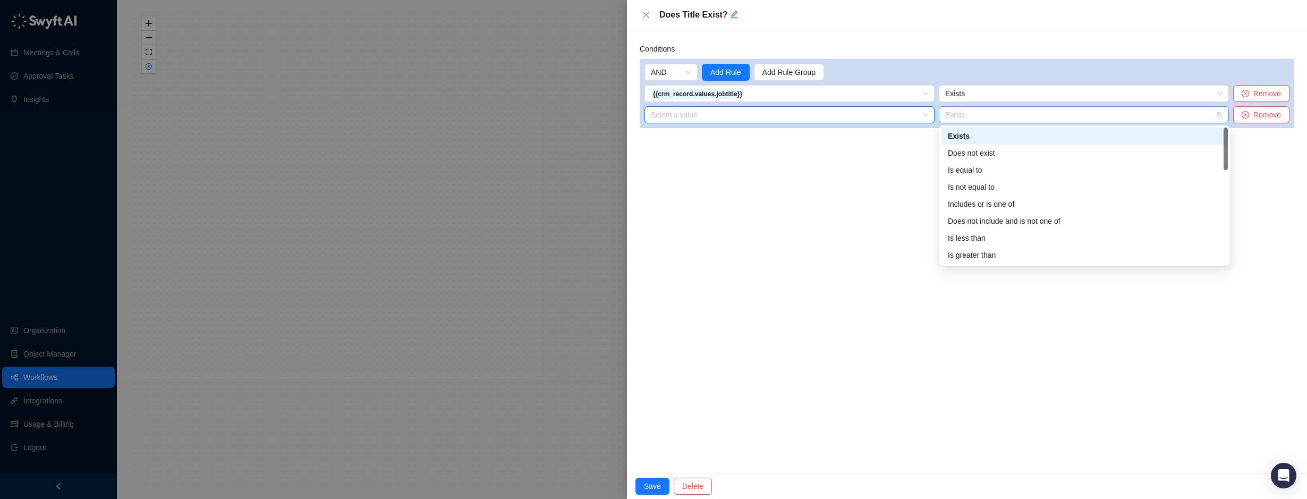
click at [964, 118] on span "Exists" at bounding box center [1083, 115] width 277 height 16
click at [829, 120] on input "search" at bounding box center [786, 115] width 271 height 16
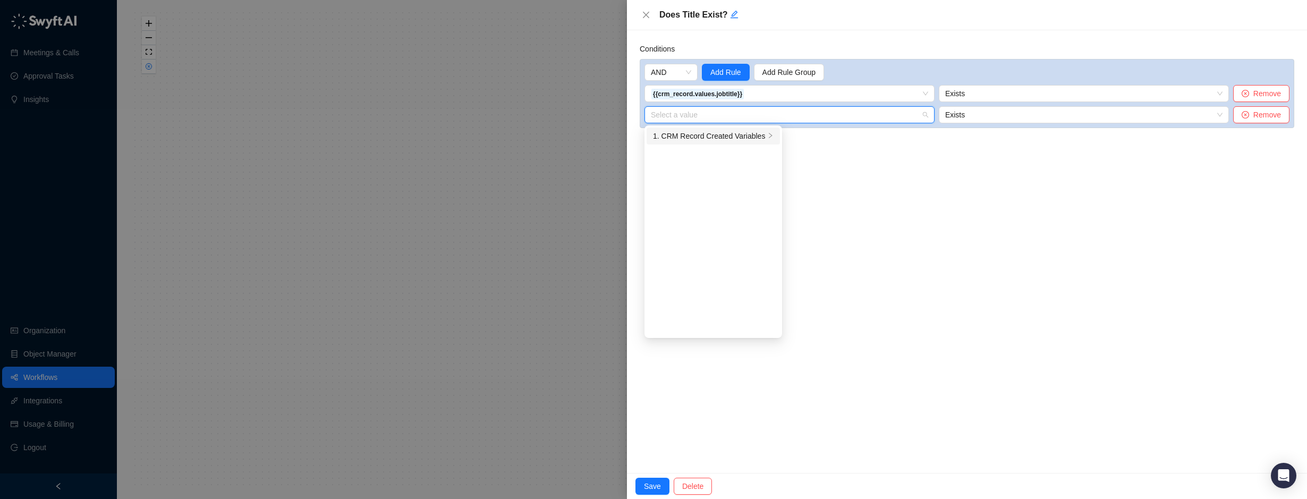
click at [738, 137] on div "1. CRM Record Created Variables" at bounding box center [709, 136] width 112 height 12
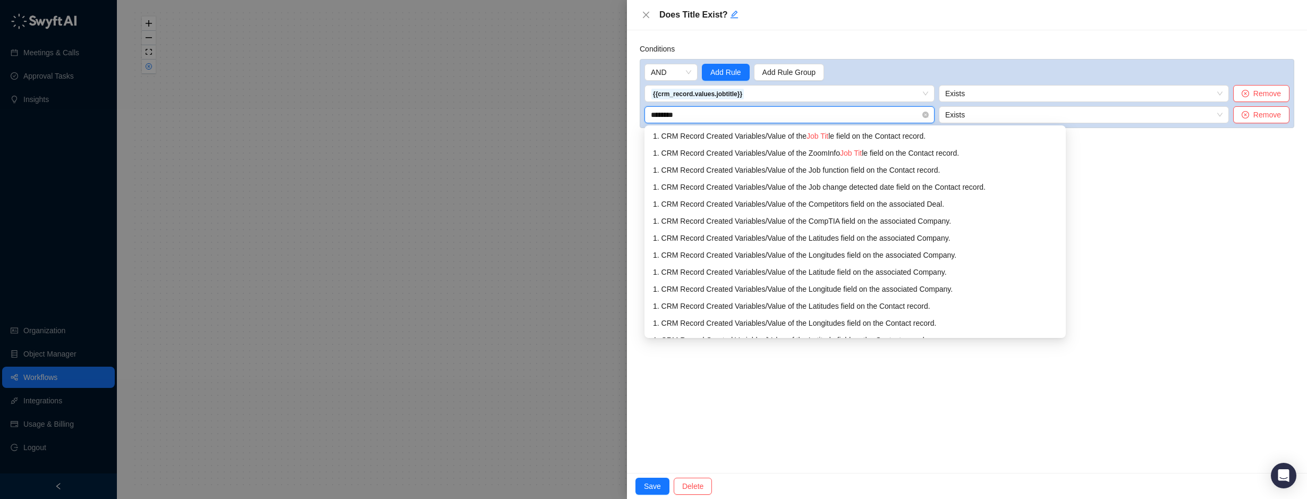
type input "*********"
click at [825, 132] on span "Job Title" at bounding box center [820, 136] width 28 height 9
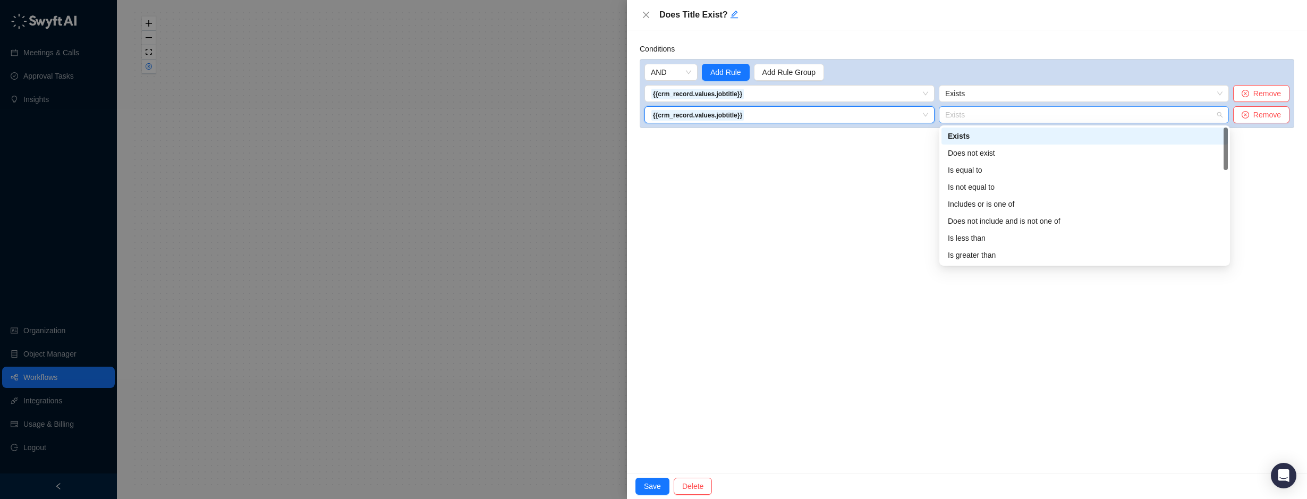
click at [976, 115] on span "Exists" at bounding box center [1083, 115] width 277 height 16
click at [971, 168] on div "Is equal to" at bounding box center [1085, 170] width 274 height 12
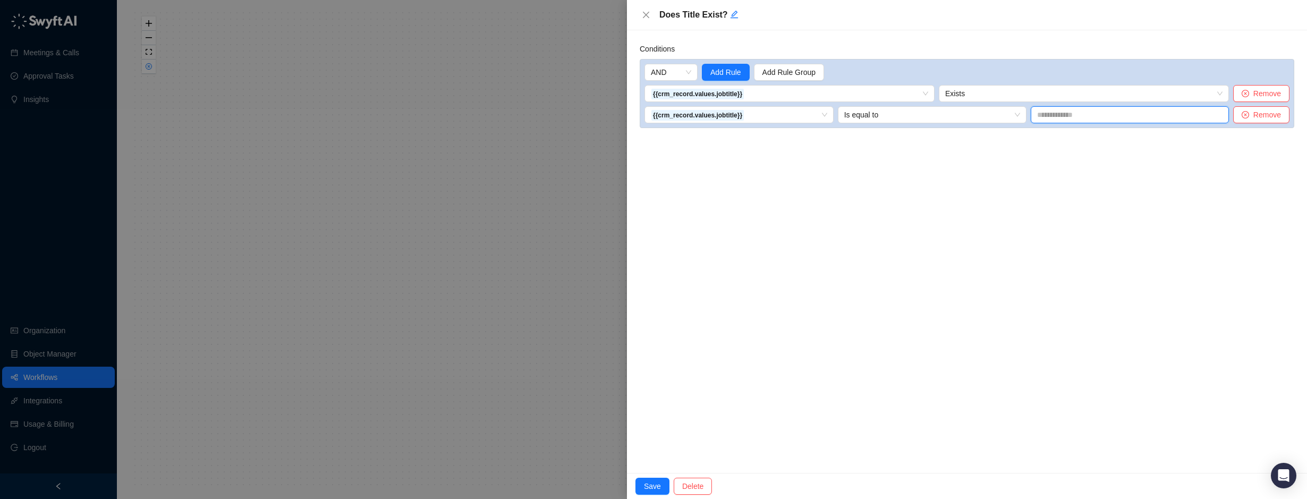
click at [1056, 119] on input "text" at bounding box center [1130, 114] width 198 height 17
click at [1064, 113] on input "text" at bounding box center [1130, 114] width 198 height 17
click at [1086, 111] on input "text" at bounding box center [1130, 114] width 198 height 17
paste input "**********"
type input "**********"
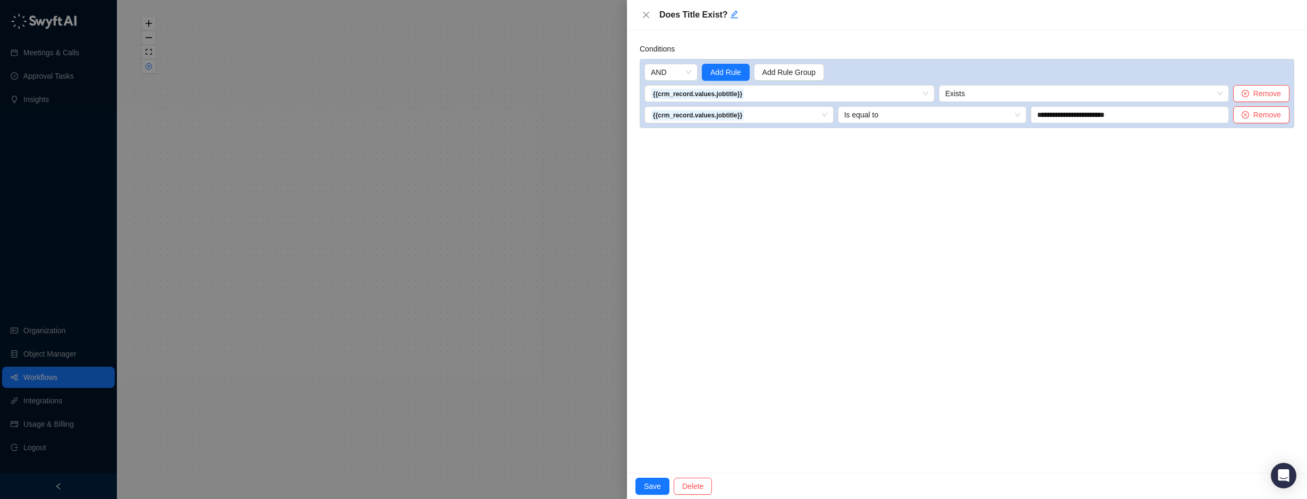
click at [964, 193] on div "Conditions AND Add Rule Add Rule Group {{crm_record.values.jobtitle}} 1. CRM Re…" at bounding box center [967, 251] width 680 height 443
click at [684, 71] on span "AND" at bounding box center [671, 72] width 40 height 16
click at [664, 108] on div "OR" at bounding box center [671, 111] width 36 height 12
click at [1262, 115] on span "Remove" at bounding box center [1267, 115] width 28 height 12
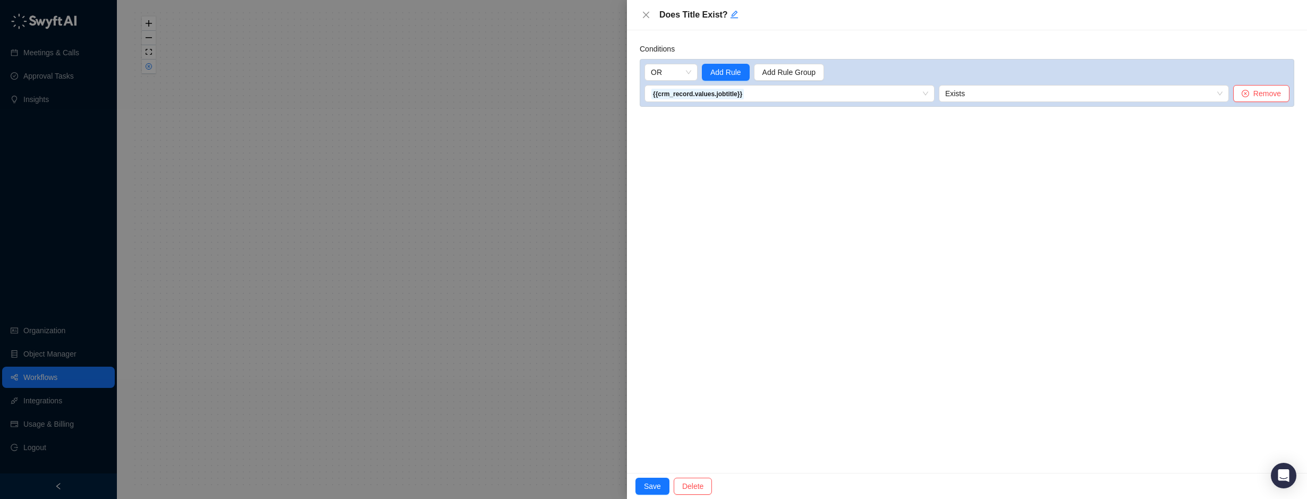
click at [791, 172] on div "Conditions OR Add Rule Add Rule Group {{crm_record.values.jobtitle}} 1. CRM Rec…" at bounding box center [967, 251] width 680 height 443
click at [751, 251] on div "Conditions OR Add Rule Add Rule Group {{crm_record.values.jobtitle}} 1. CRM Rec…" at bounding box center [967, 251] width 680 height 443
click at [758, 130] on div "Conditions OR Add Rule Add Rule Group {{crm_record.values.jobtitle}} 1. CRM Rec…" at bounding box center [967, 251] width 680 height 443
click at [728, 72] on span "Add Rule" at bounding box center [725, 72] width 31 height 12
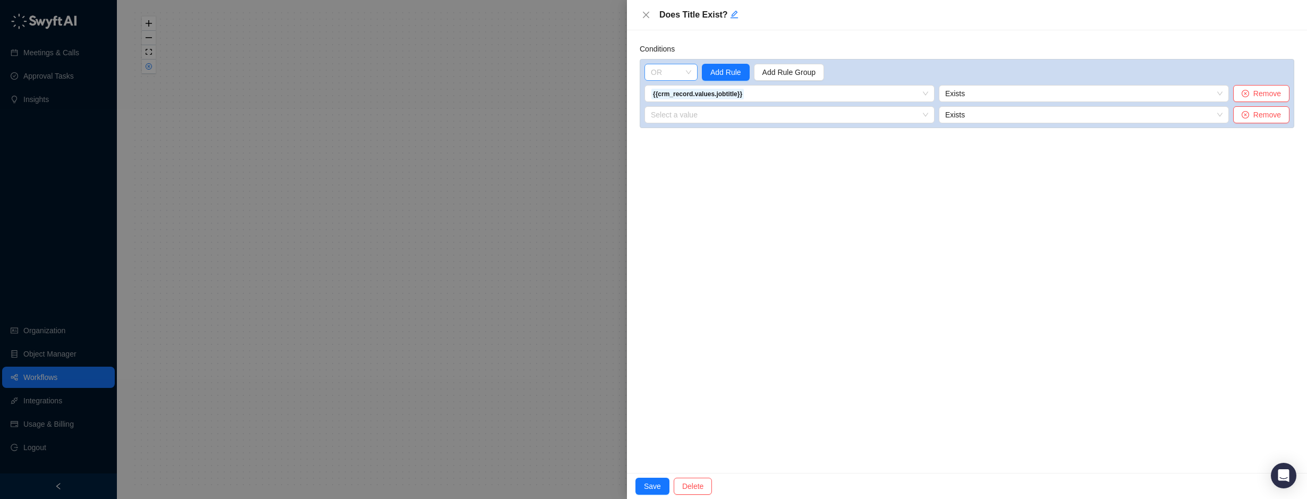
click at [665, 75] on span "OR" at bounding box center [671, 72] width 40 height 16
click at [676, 107] on div "OR" at bounding box center [671, 111] width 36 height 12
click at [695, 113] on input "search" at bounding box center [786, 115] width 271 height 16
click at [854, 204] on div "Conditions OR Add Rule Add Rule Group {{crm_record.values.jobtitle}} 1. CRM Rec…" at bounding box center [967, 251] width 680 height 443
click at [1258, 113] on span "Remove" at bounding box center [1267, 115] width 28 height 12
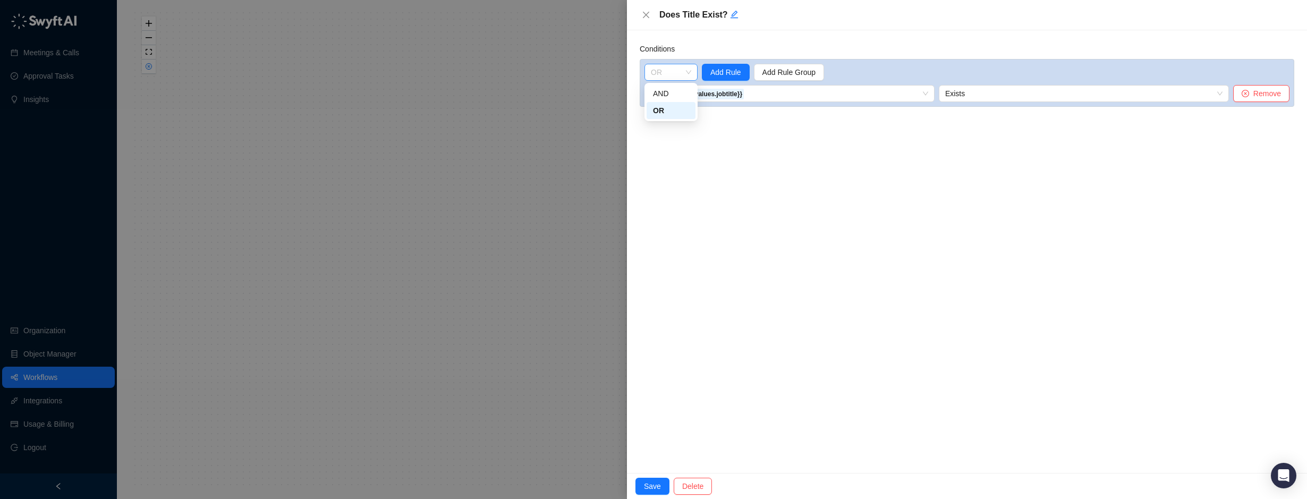
click at [672, 74] on span "OR" at bounding box center [671, 72] width 40 height 16
click at [675, 109] on div "OR" at bounding box center [671, 111] width 36 height 12
click at [728, 74] on span "Add Rule" at bounding box center [725, 72] width 31 height 12
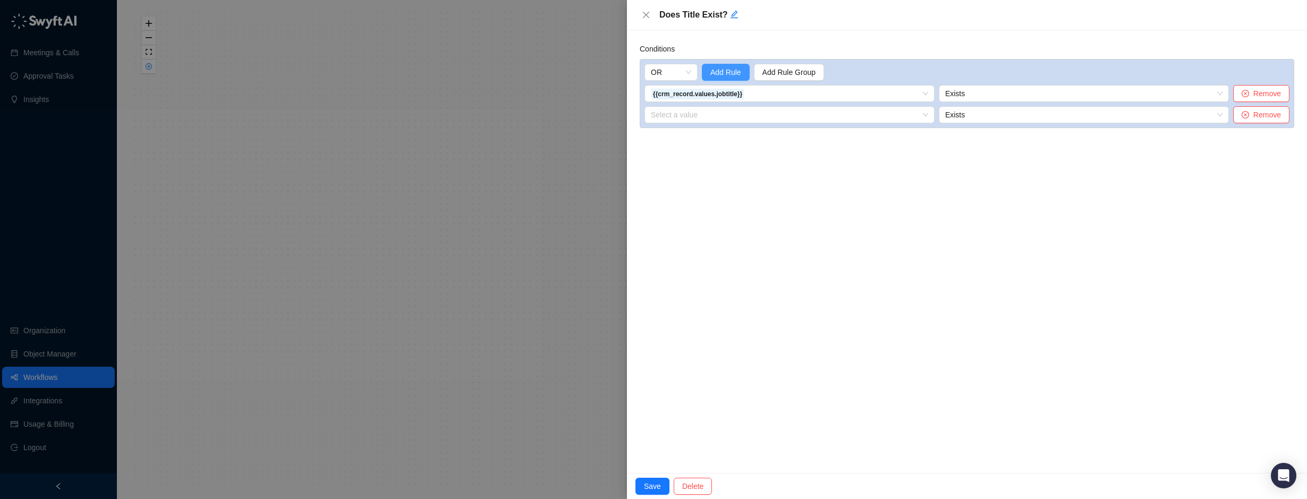
click at [721, 72] on span "Add Rule" at bounding box center [725, 72] width 31 height 12
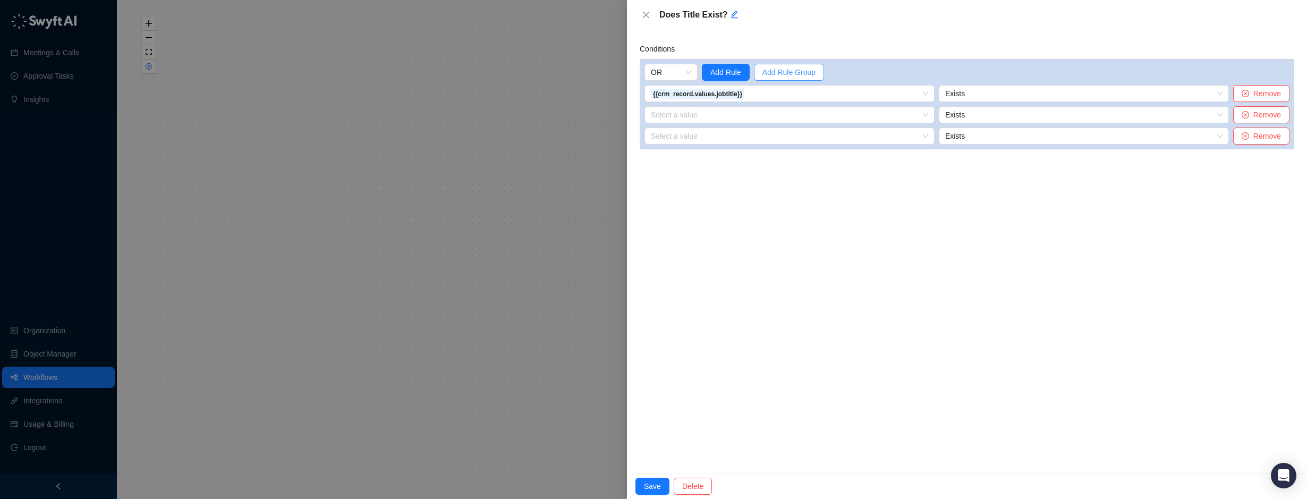
click at [768, 75] on span "Add Rule Group" at bounding box center [788, 72] width 53 height 12
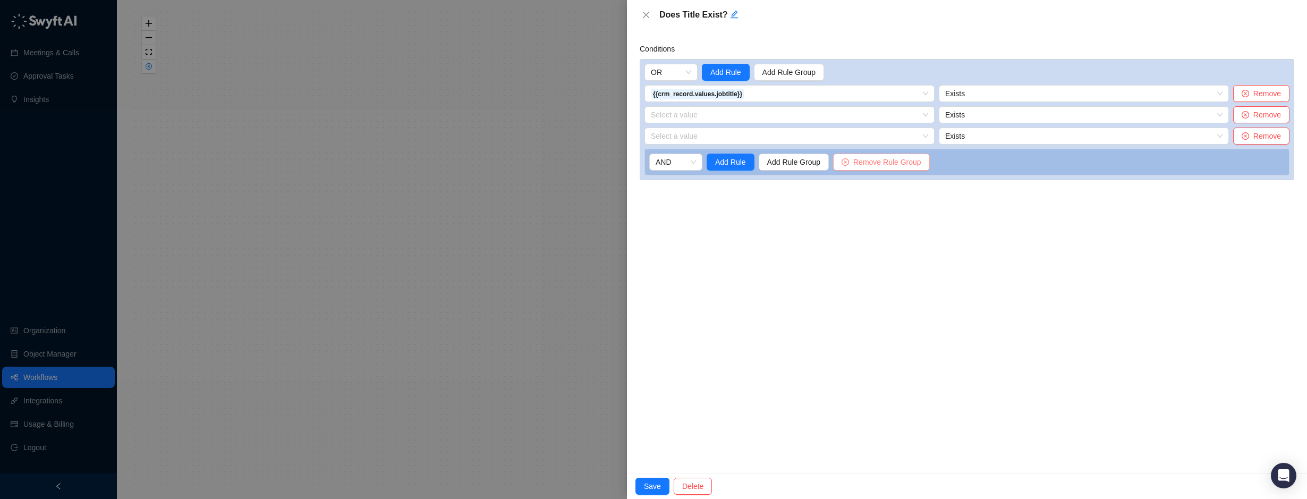
click at [911, 162] on span "Remove Rule Group" at bounding box center [887, 162] width 68 height 12
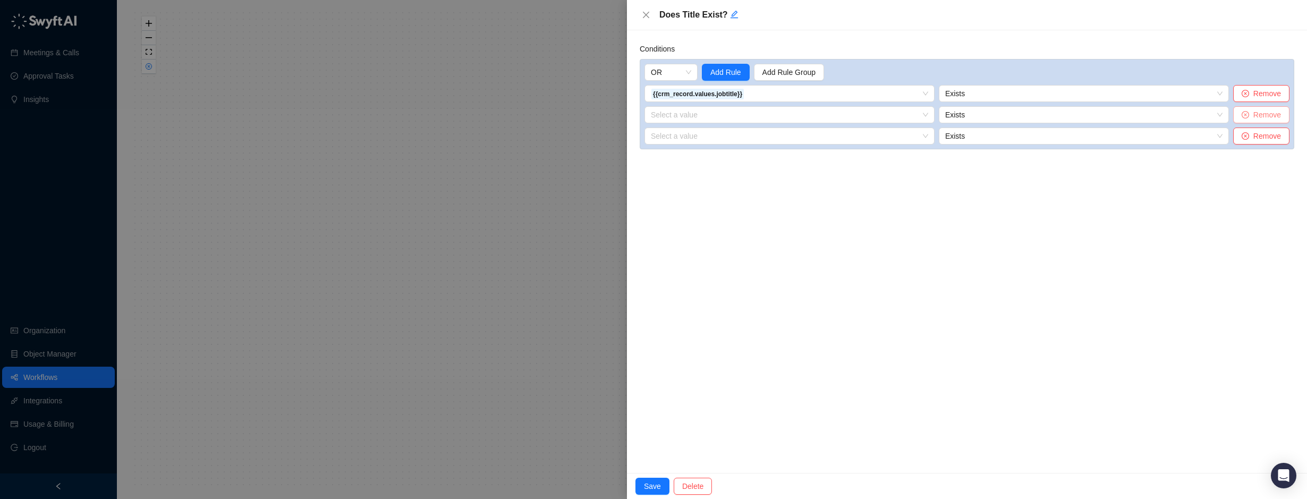
click at [1264, 117] on span "Remove" at bounding box center [1267, 115] width 28 height 12
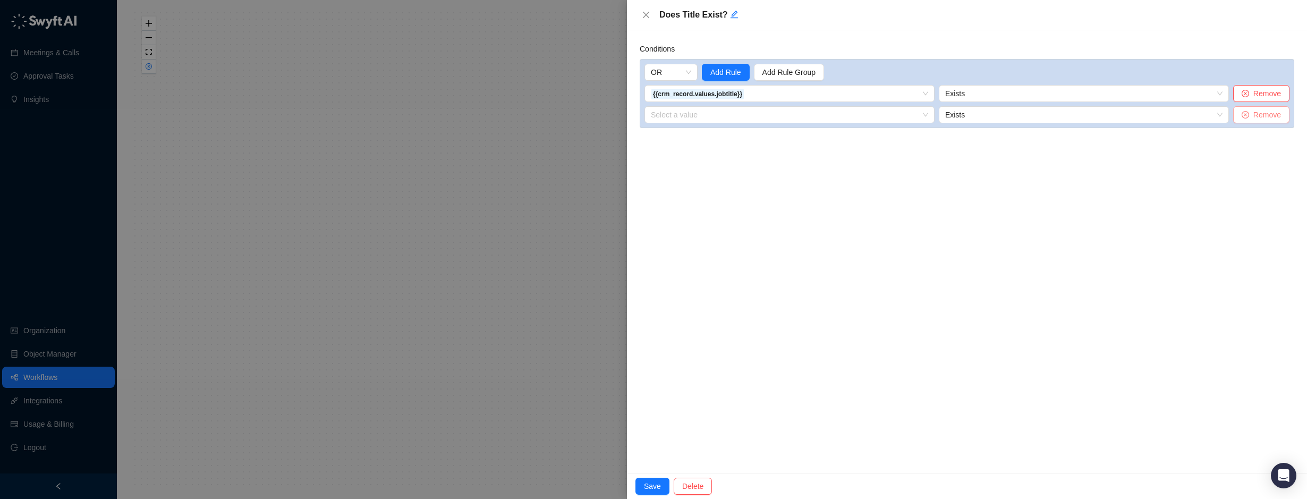
click at [1263, 118] on span "Remove" at bounding box center [1267, 115] width 28 height 12
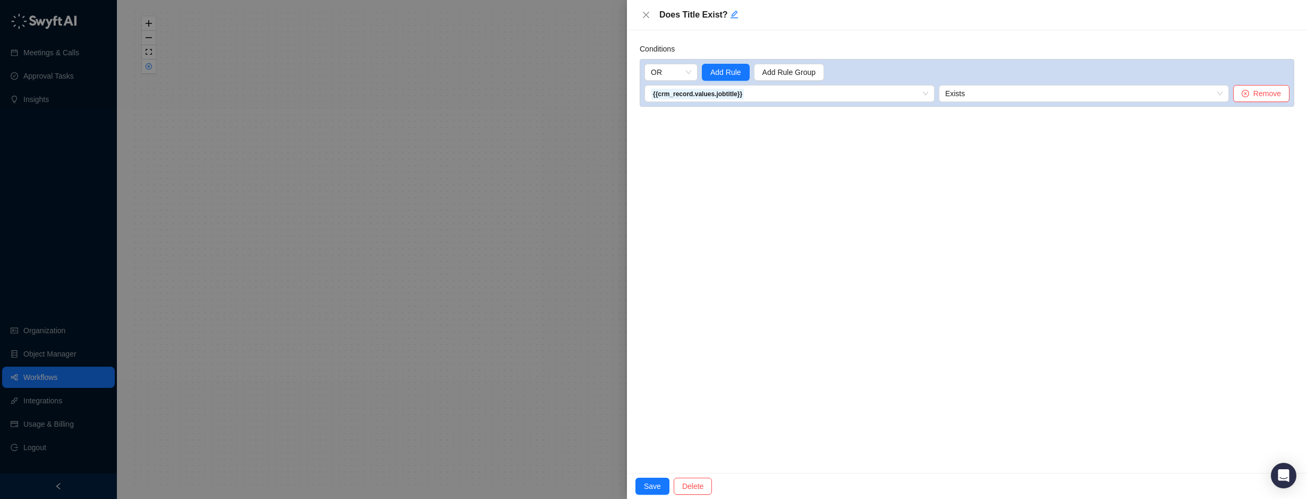
click at [1183, 194] on div "Conditions OR Add Rule Add Rule Group {{crm_record.values.jobtitle}} 1. CRM Rec…" at bounding box center [967, 251] width 680 height 443
click at [647, 489] on span "Save" at bounding box center [652, 486] width 17 height 12
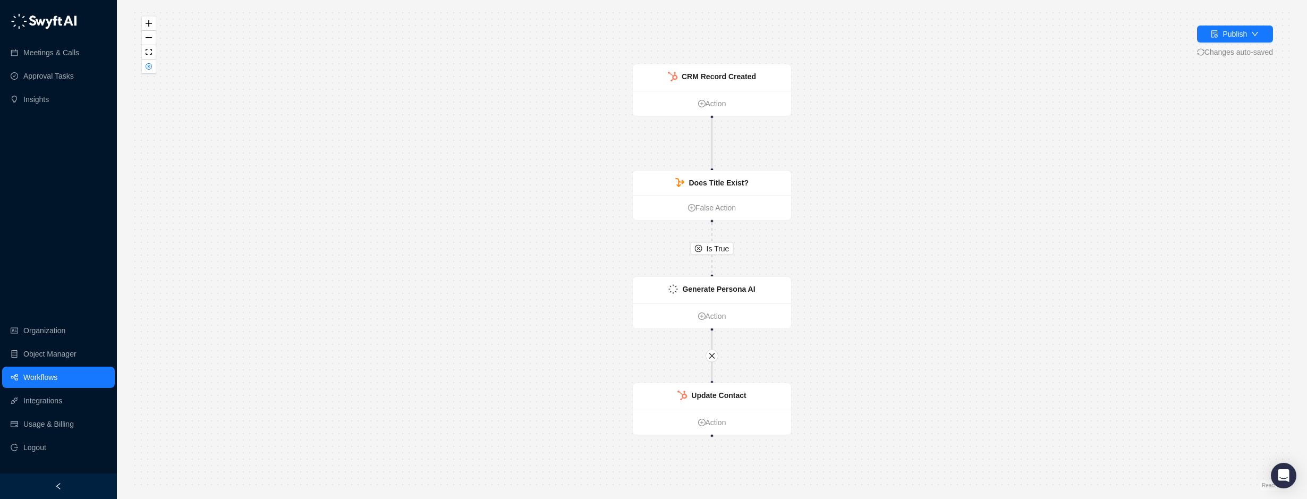
drag, startPoint x: 534, startPoint y: 253, endPoint x: 758, endPoint y: 254, distance: 224.2
click at [534, 253] on div "Is True CRM Record Created Action Does Title Exist? False Action Generate Perso…" at bounding box center [712, 250] width 1156 height 482
click at [707, 294] on div "Generate Persona AI" at bounding box center [719, 289] width 73 height 12
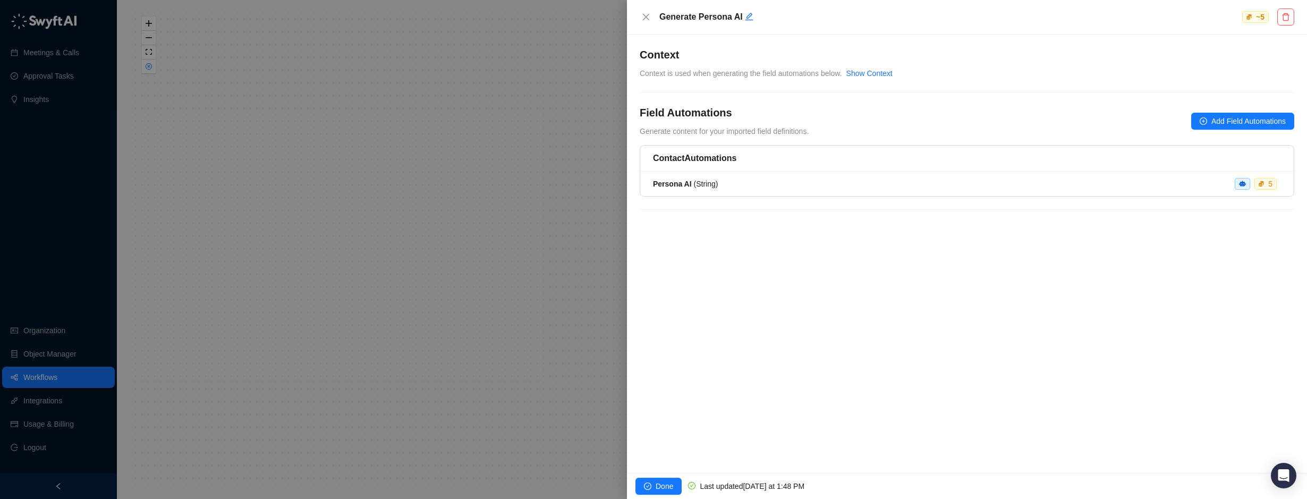
click at [695, 348] on div "**********" at bounding box center [967, 254] width 680 height 438
click at [657, 484] on span "Done" at bounding box center [665, 486] width 18 height 12
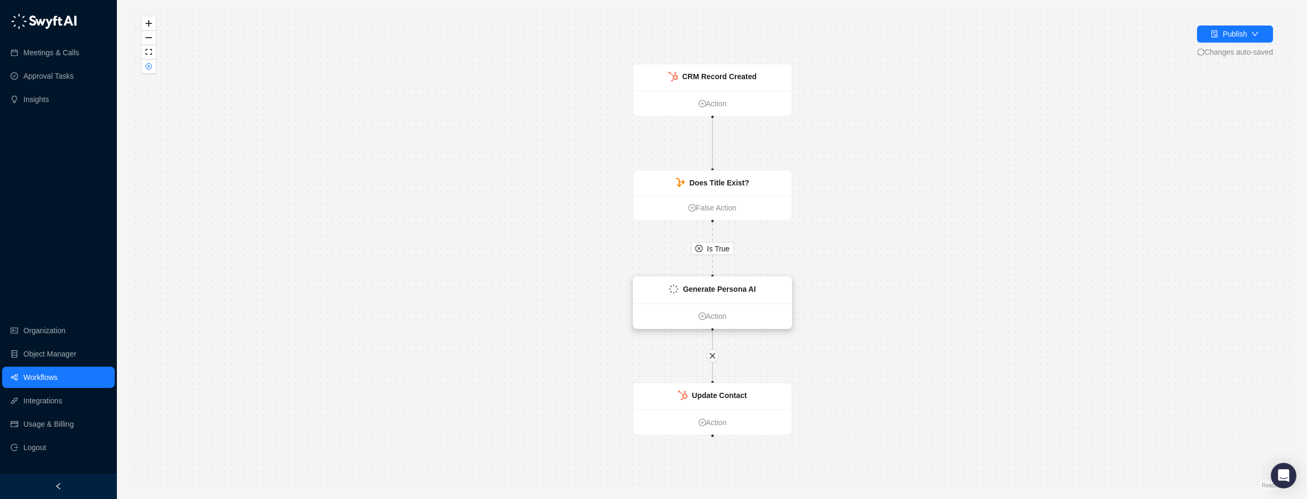
click at [702, 286] on strong "Generate Persona AI" at bounding box center [719, 289] width 73 height 9
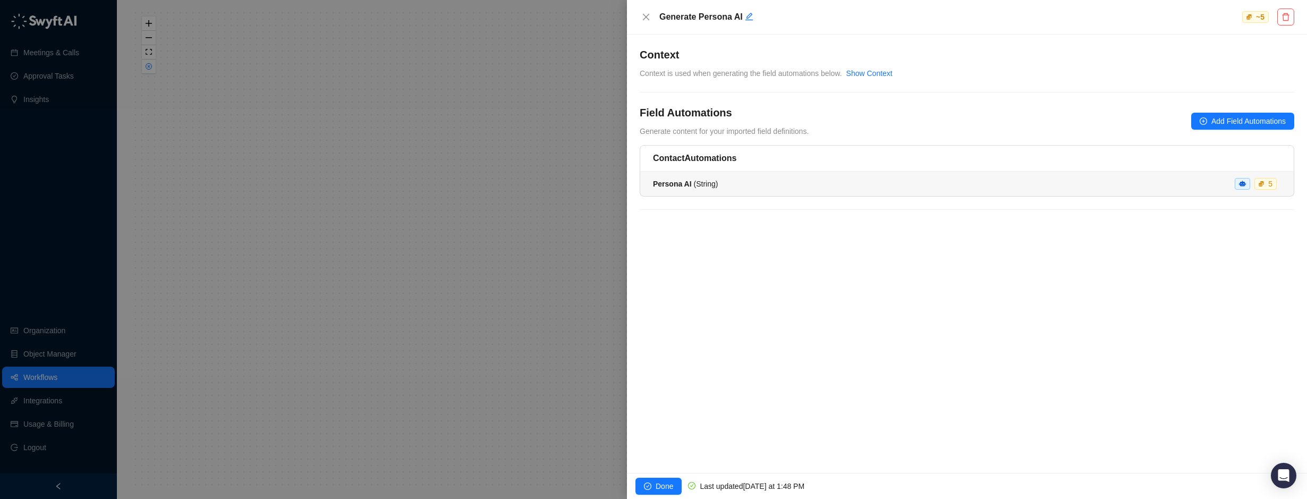
click at [730, 179] on div "Persona AI ( String ) 5" at bounding box center [967, 184] width 628 height 12
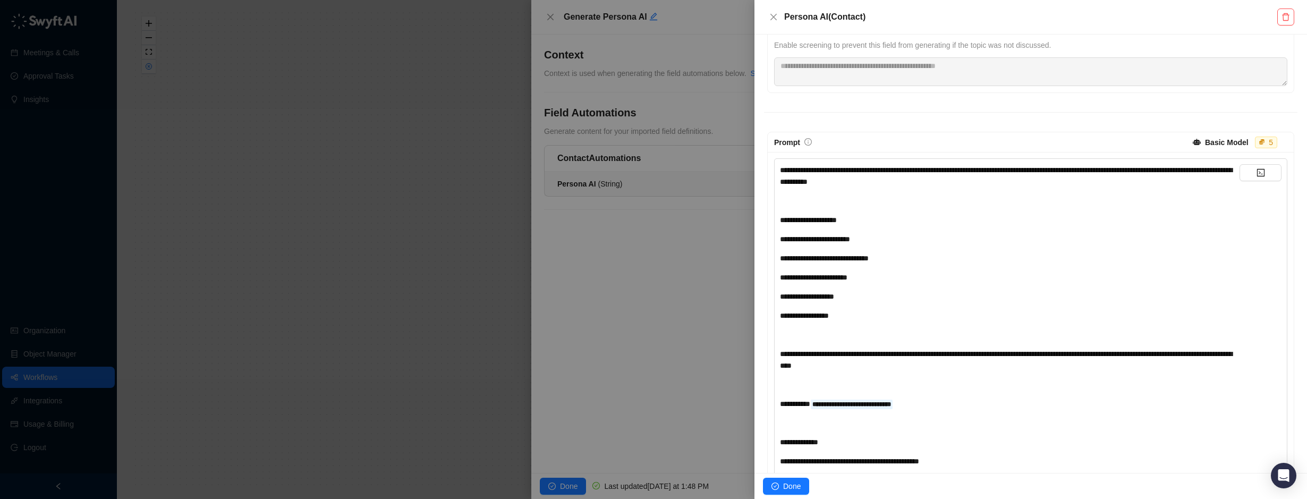
scroll to position [159, 0]
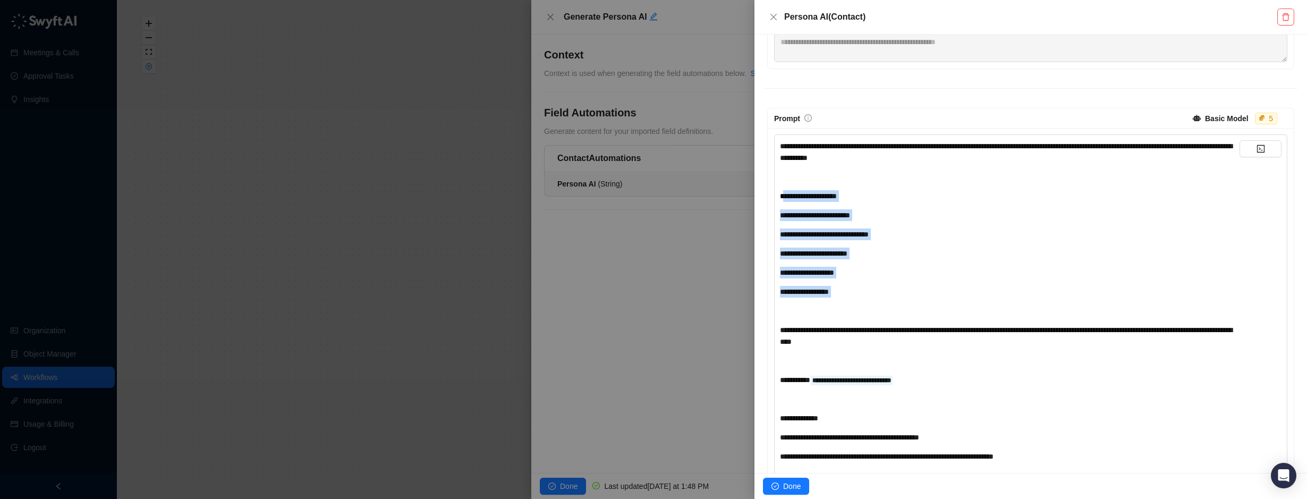
drag, startPoint x: 783, startPoint y: 194, endPoint x: 878, endPoint y: 307, distance: 147.4
click at [878, 307] on div "**********" at bounding box center [1010, 301] width 460 height 322
click at [873, 302] on div "**********" at bounding box center [1010, 301] width 460 height 322
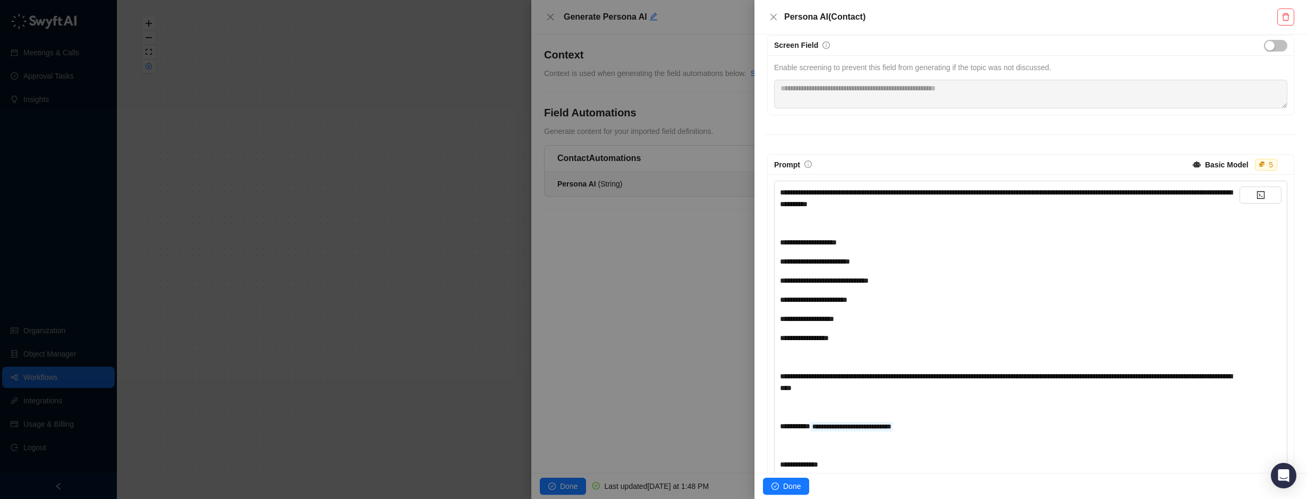
scroll to position [90, 0]
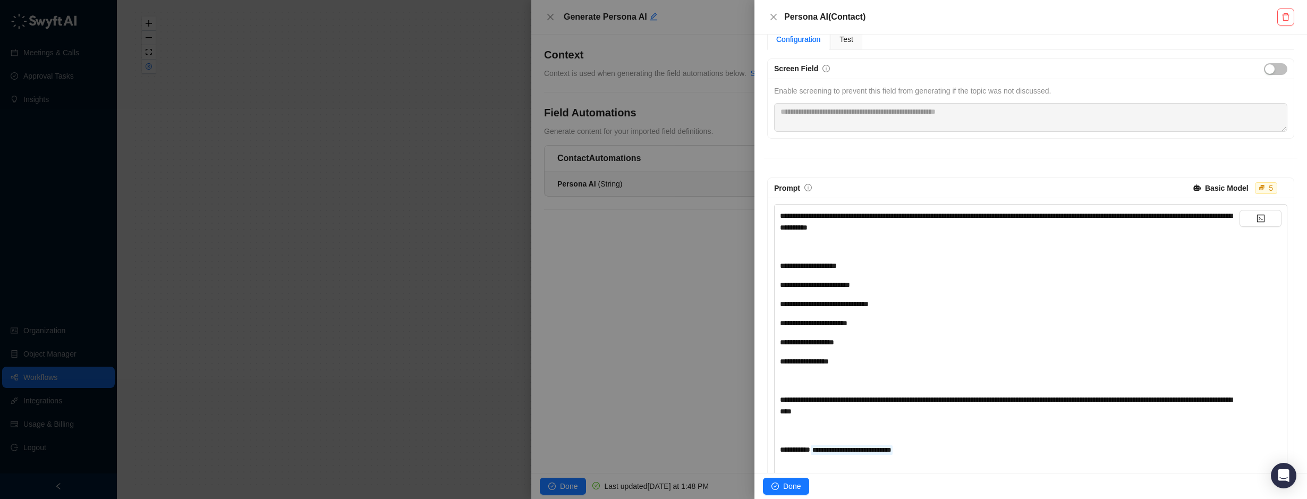
click at [858, 252] on div "﻿" at bounding box center [1010, 247] width 460 height 12
click at [859, 363] on div "**********" at bounding box center [1010, 361] width 460 height 12
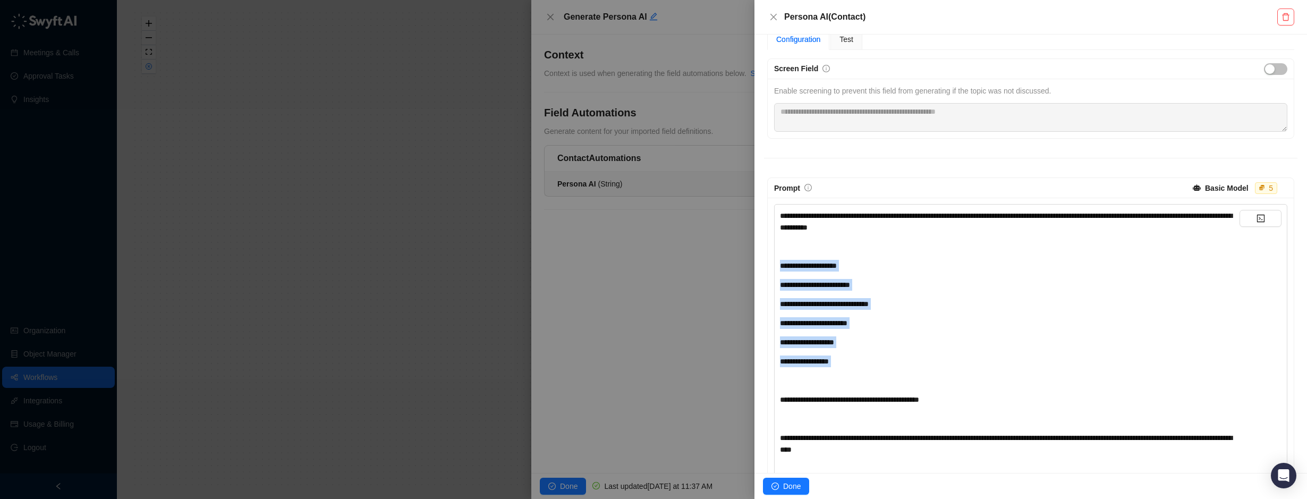
drag, startPoint x: 861, startPoint y: 367, endPoint x: 777, endPoint y: 253, distance: 141.0
click at [777, 253] on div "**********" at bounding box center [1030, 393] width 513 height 379
copy div "**********"
click at [953, 389] on div "**********" at bounding box center [1010, 390] width 460 height 360
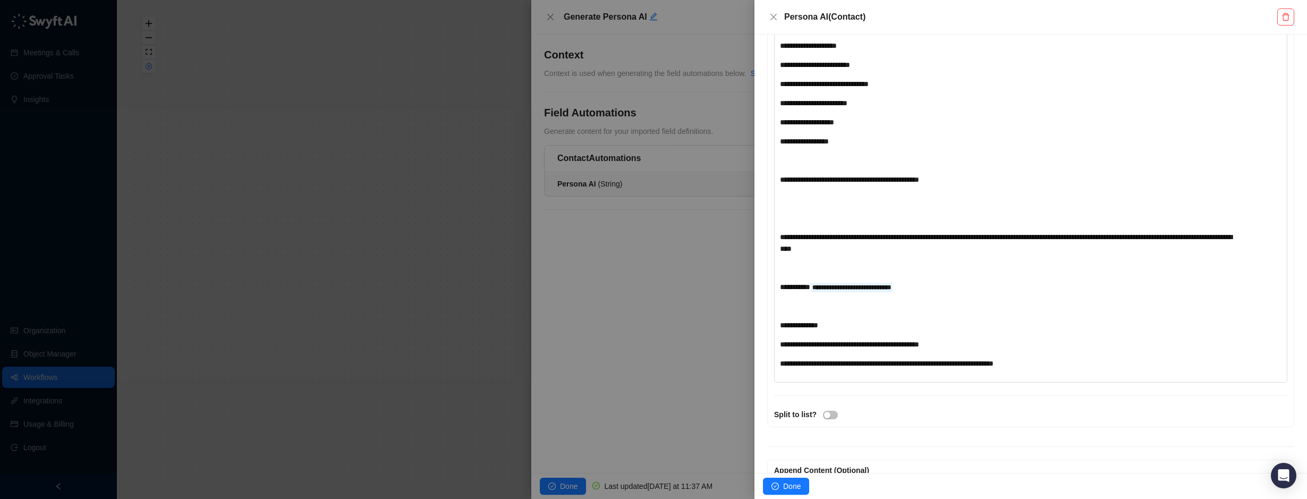
scroll to position [253, 0]
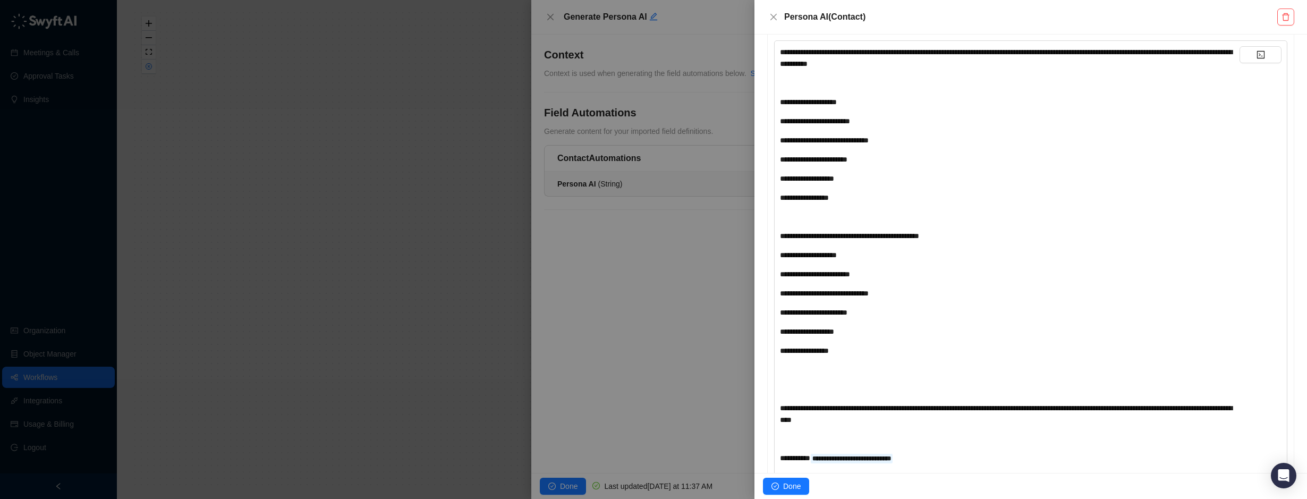
click at [835, 112] on div "**********" at bounding box center [1010, 293] width 460 height 494
click at [848, 106] on div "**********" at bounding box center [1010, 102] width 460 height 12
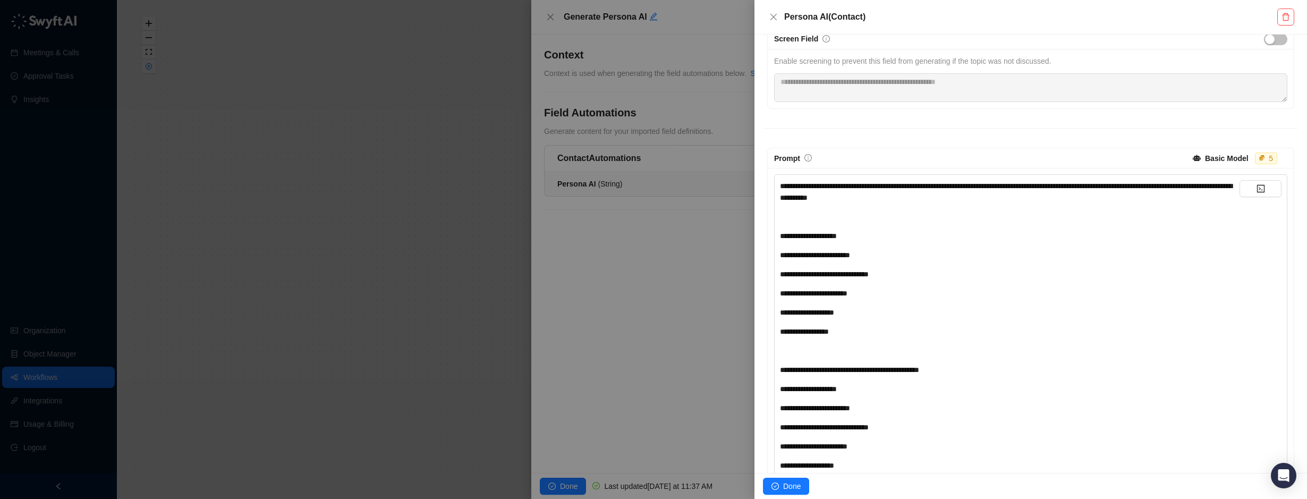
scroll to position [121, 0]
drag, startPoint x: 856, startPoint y: 326, endPoint x: 885, endPoint y: 320, distance: 29.7
click at [883, 320] on div "**********" at bounding box center [1010, 426] width 460 height 494
click at [890, 341] on div "**********" at bounding box center [1010, 426] width 460 height 494
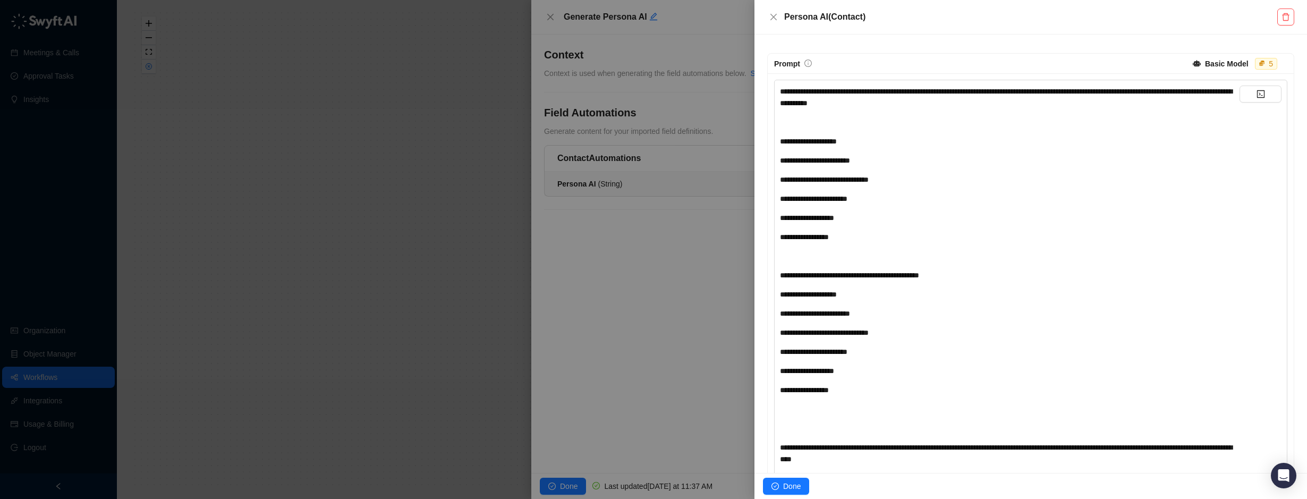
scroll to position [227, 0]
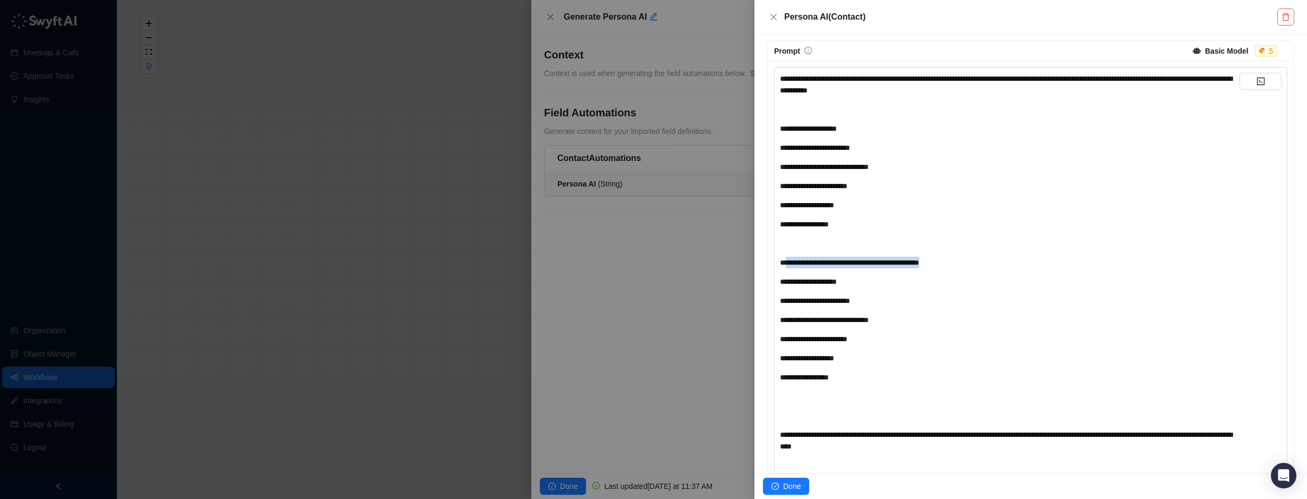
drag, startPoint x: 828, startPoint y: 265, endPoint x: 957, endPoint y: 265, distance: 129.1
click at [957, 265] on div "**********" at bounding box center [1010, 263] width 460 height 12
click at [892, 287] on div "**********" at bounding box center [1010, 320] width 460 height 494
click at [855, 283] on div "**********" at bounding box center [1010, 282] width 460 height 12
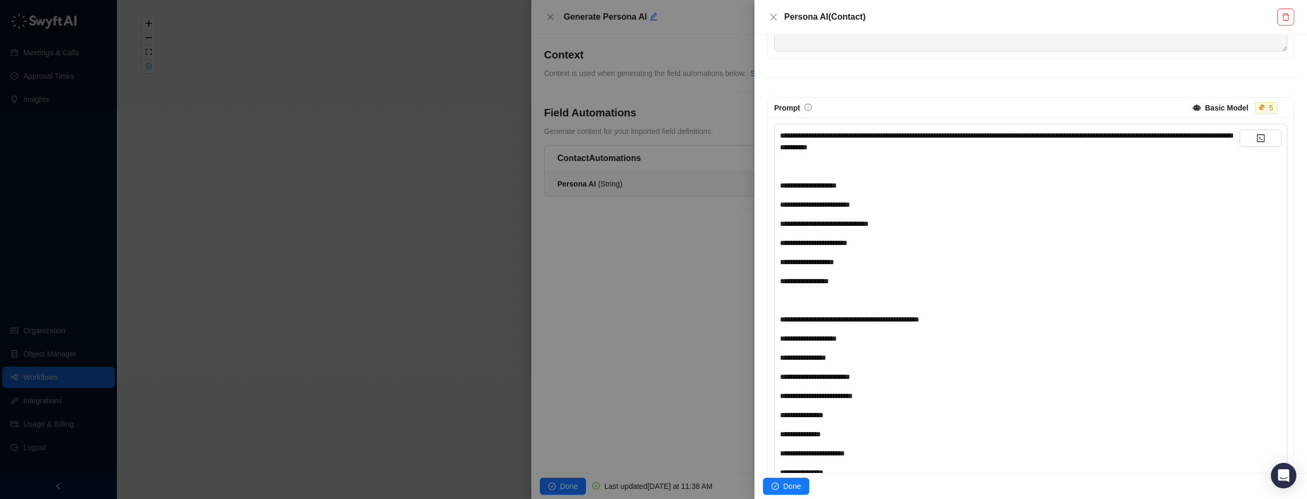
scroll to position [135, 0]
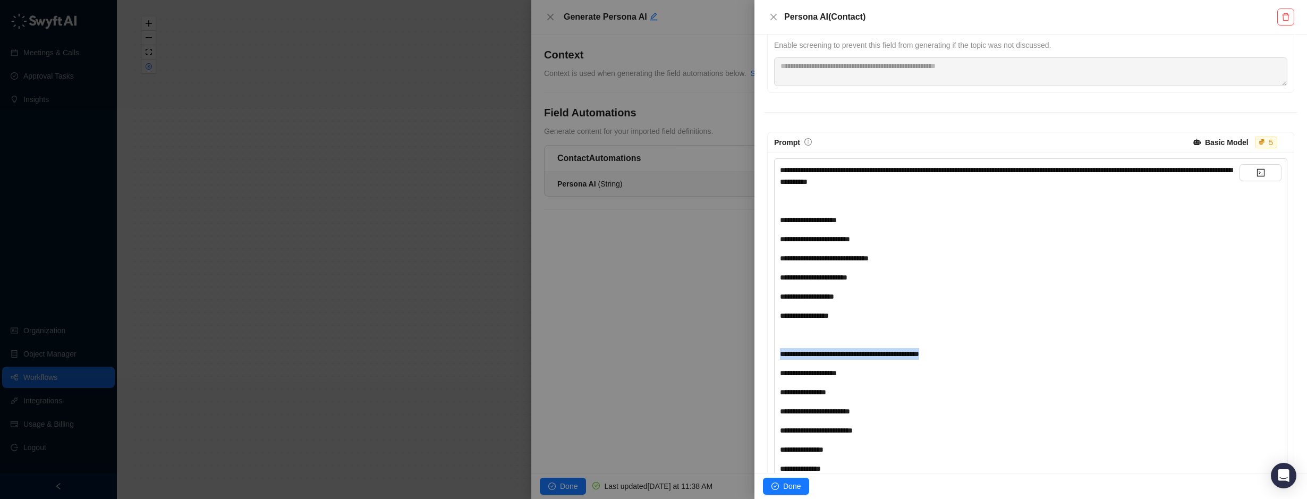
drag, startPoint x: 957, startPoint y: 355, endPoint x: 752, endPoint y: 356, distance: 205.1
click at [752, 356] on div "**********" at bounding box center [653, 249] width 1307 height 499
click at [850, 301] on div "**********" at bounding box center [1010, 297] width 460 height 12
drag, startPoint x: 779, startPoint y: 315, endPoint x: 860, endPoint y: 329, distance: 82.1
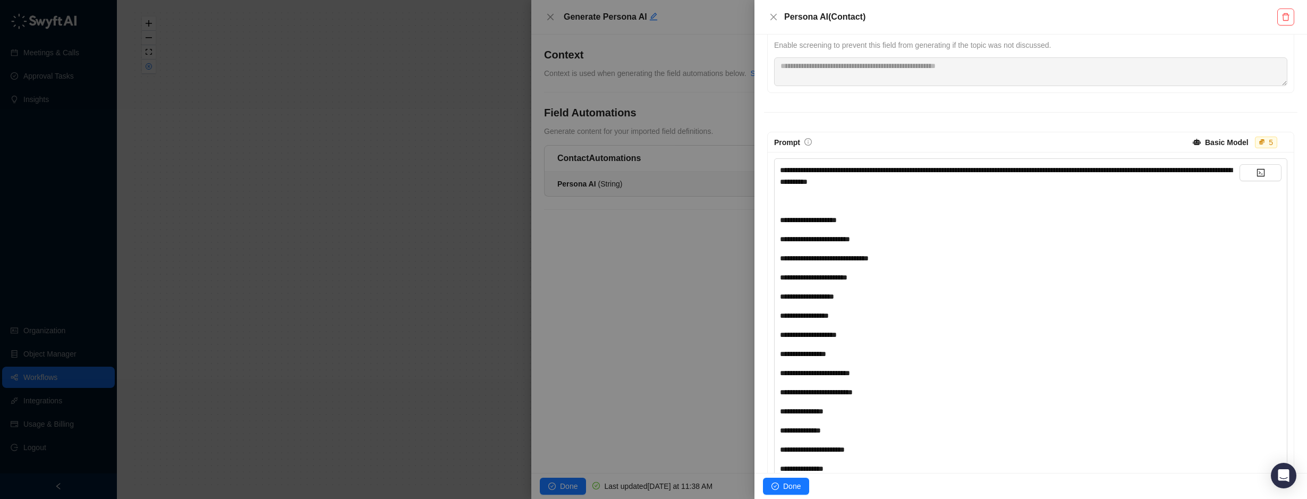
click at [843, 319] on div "**********" at bounding box center [1010, 316] width 460 height 12
click at [782, 316] on span "**********" at bounding box center [804, 315] width 49 height 7
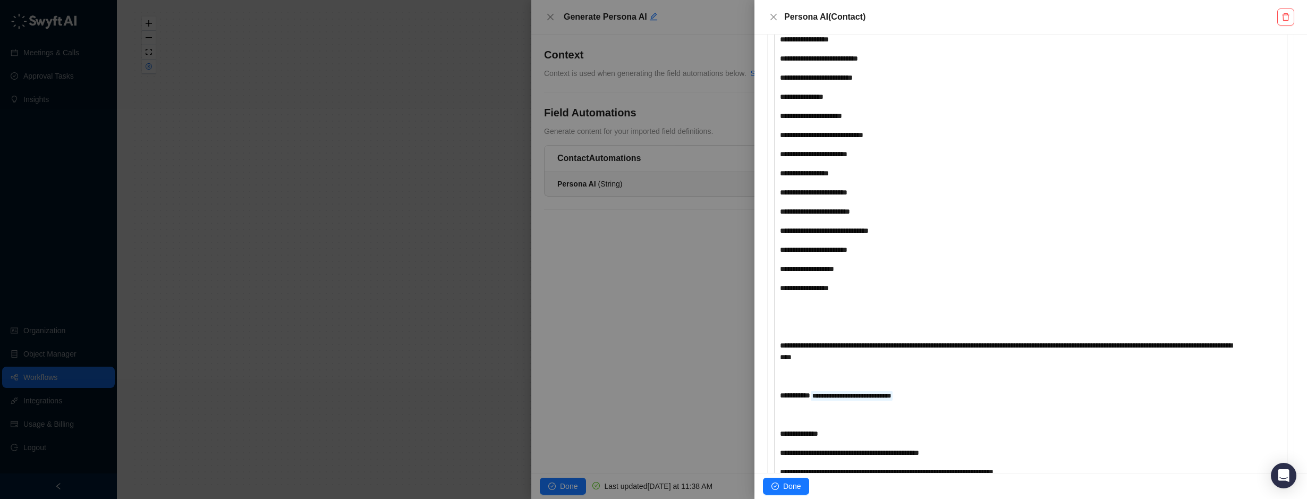
scroll to position [1080, 0]
click at [849, 268] on div "**********" at bounding box center [1010, 270] width 460 height 12
click at [781, 213] on span "**********" at bounding box center [815, 212] width 70 height 7
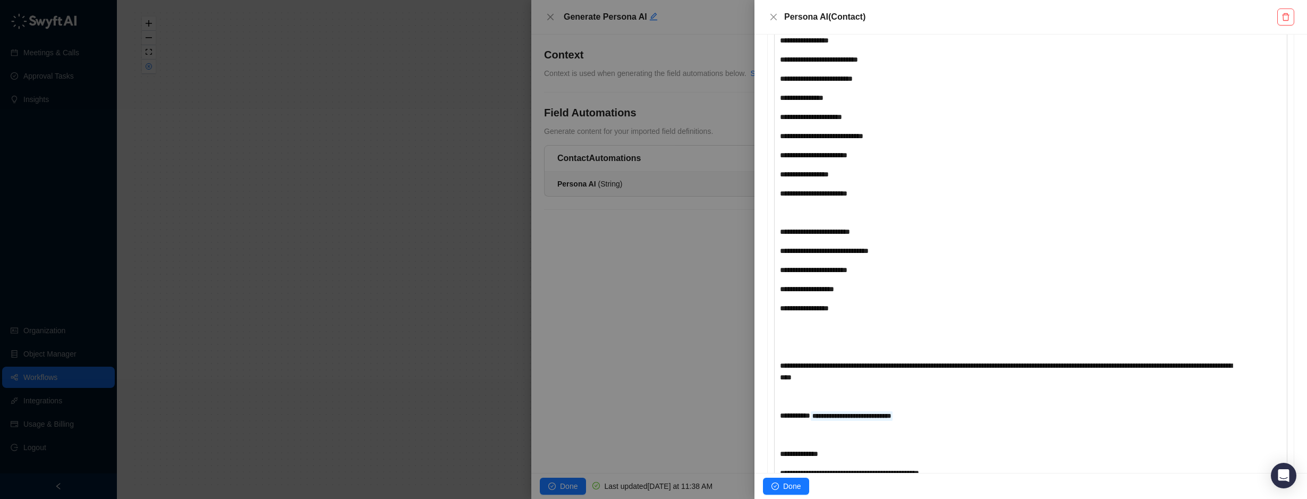
click at [879, 236] on div "**********" at bounding box center [1010, 232] width 460 height 12
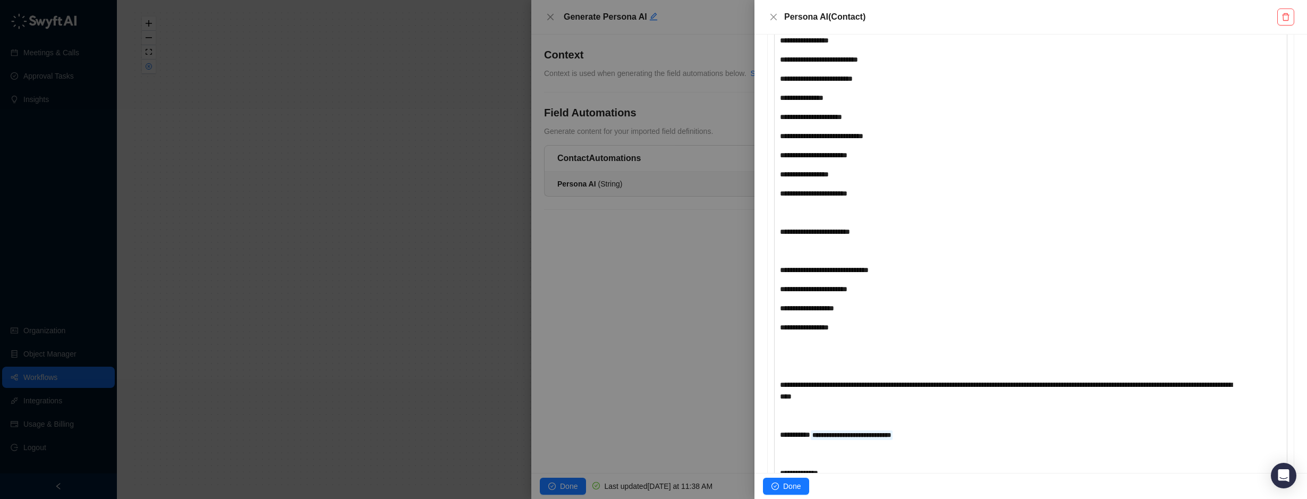
scroll to position [1555, 0]
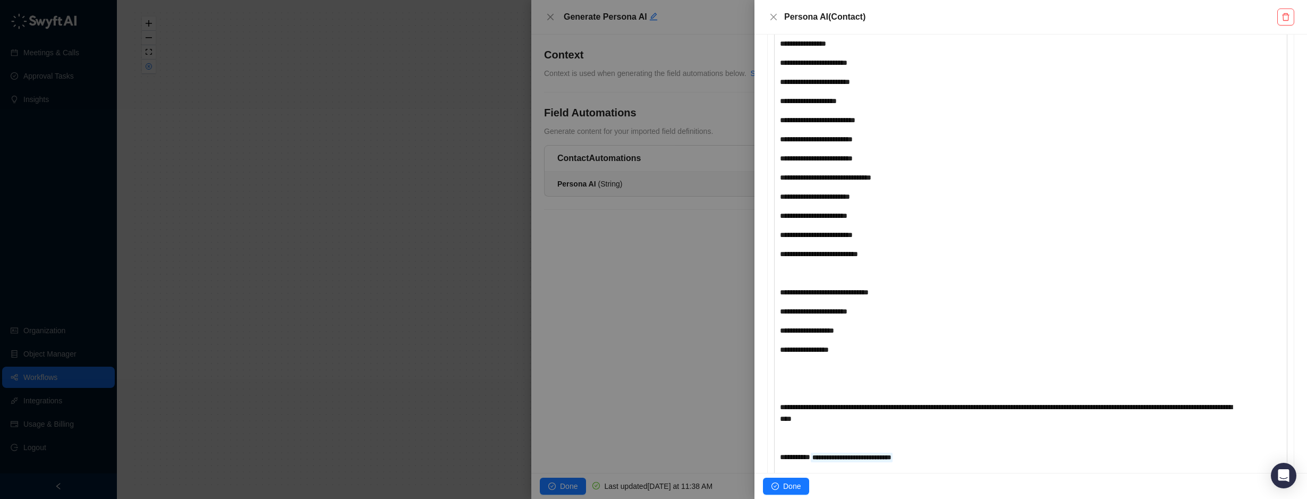
click at [921, 289] on div "**********" at bounding box center [1010, 292] width 460 height 12
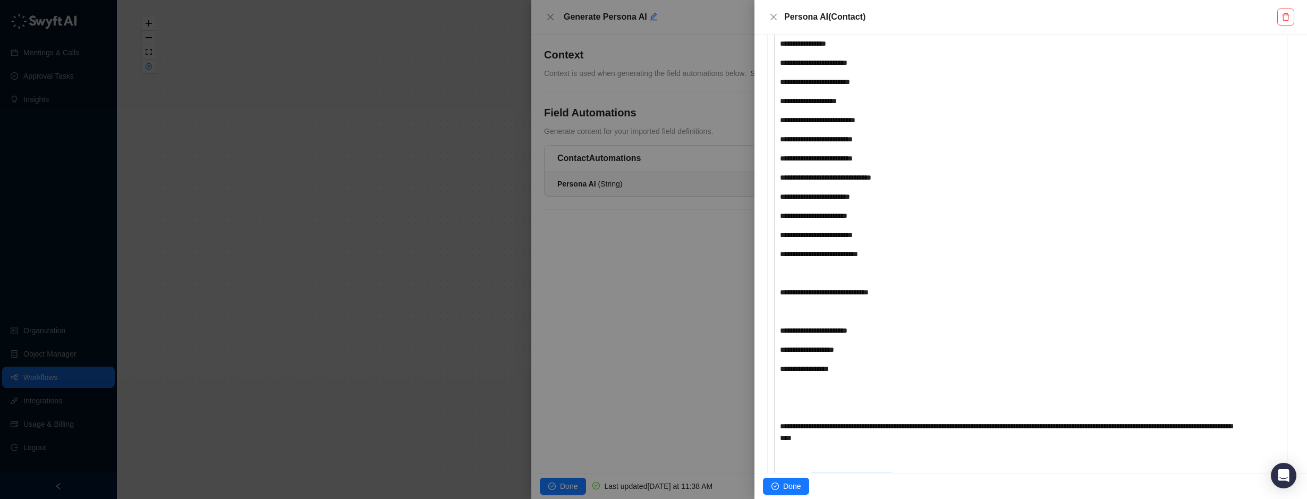
scroll to position [2186, 0]
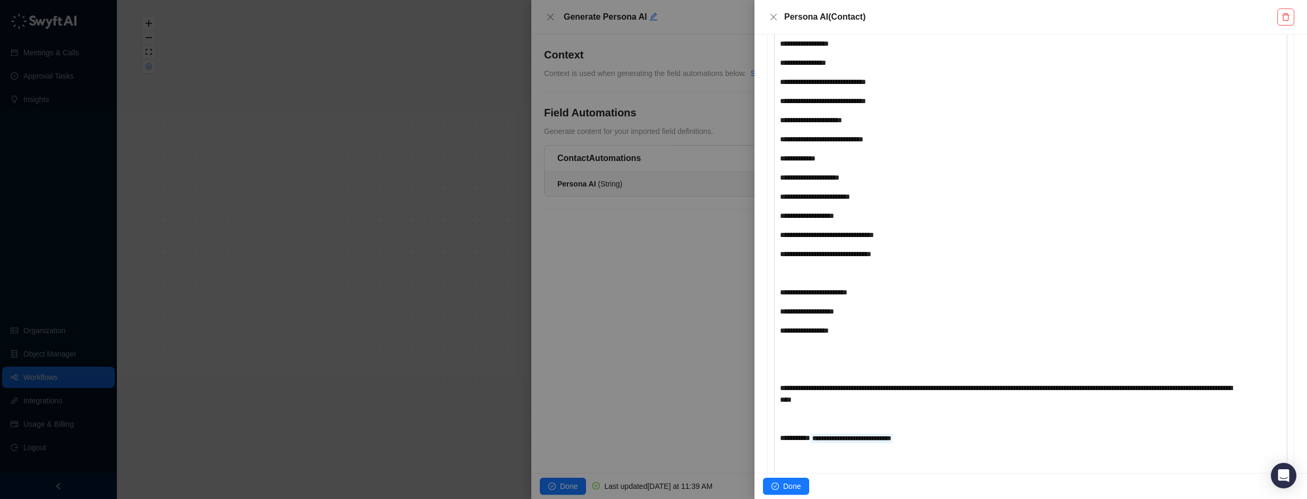
click at [873, 292] on div "**********" at bounding box center [1010, 292] width 460 height 12
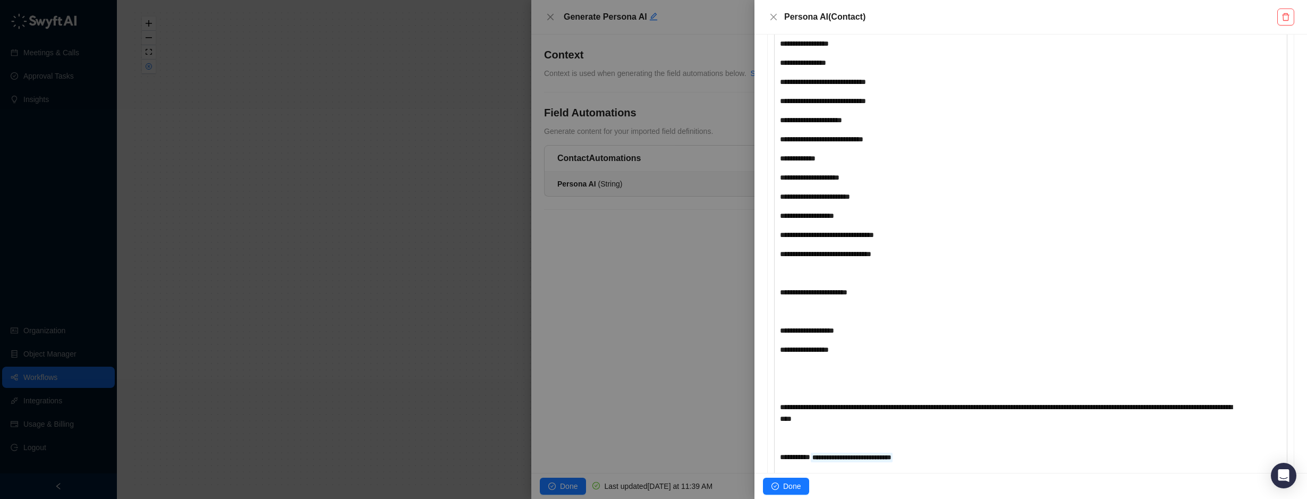
scroll to position [2492, 0]
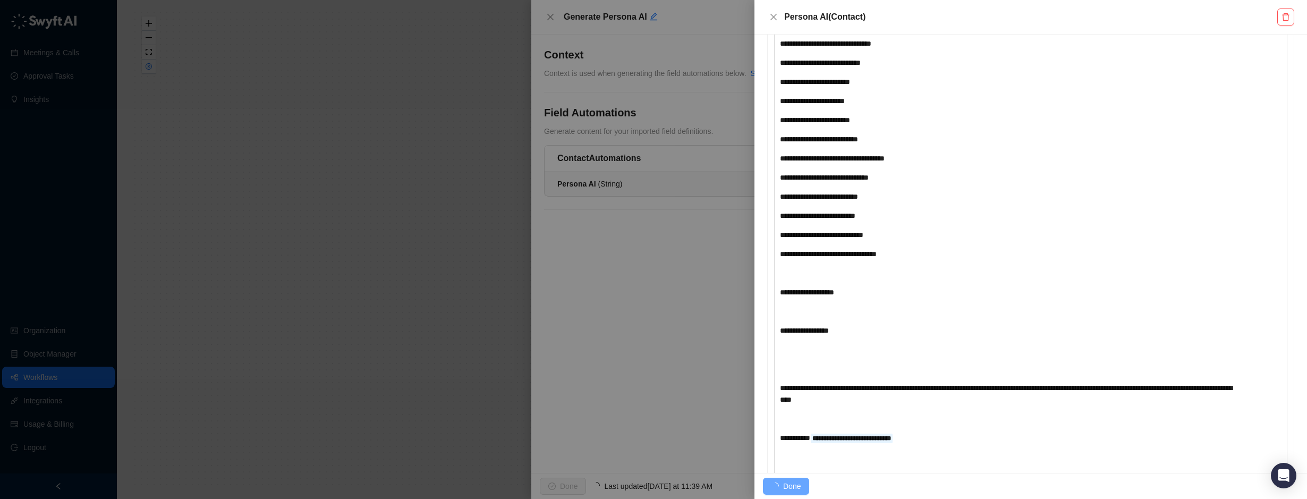
scroll to position [2913, 0]
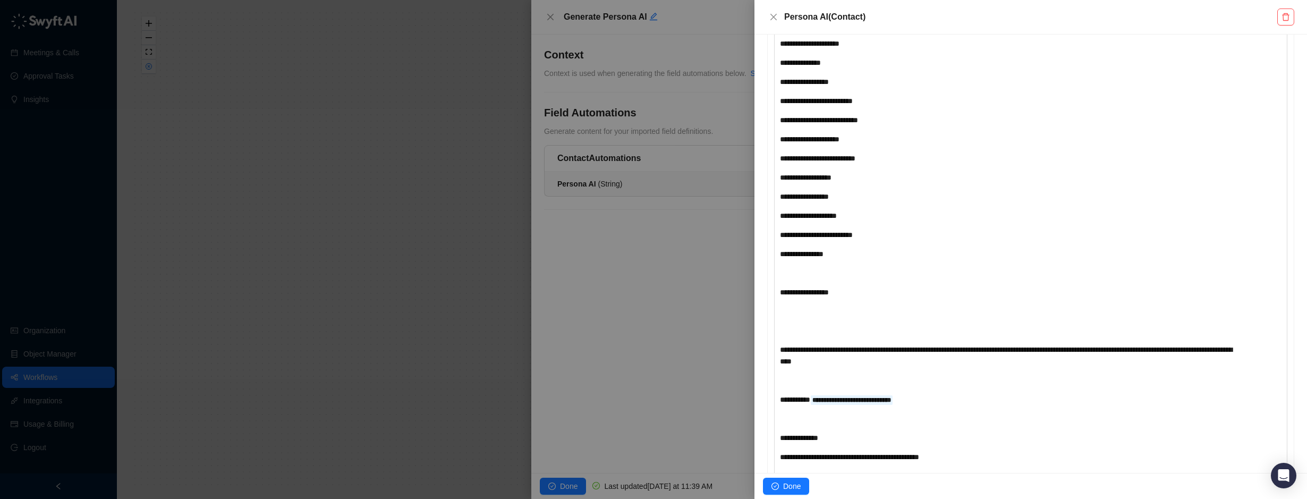
click at [794, 486] on span "Done" at bounding box center [792, 486] width 18 height 12
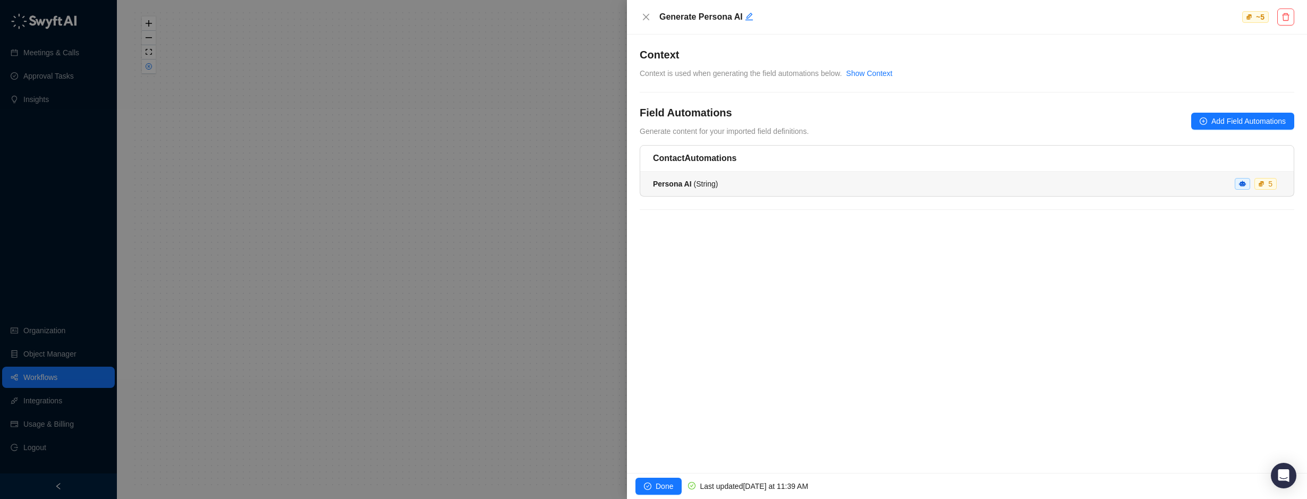
click at [707, 183] on span "Persona AI ( String )" at bounding box center [685, 184] width 65 height 9
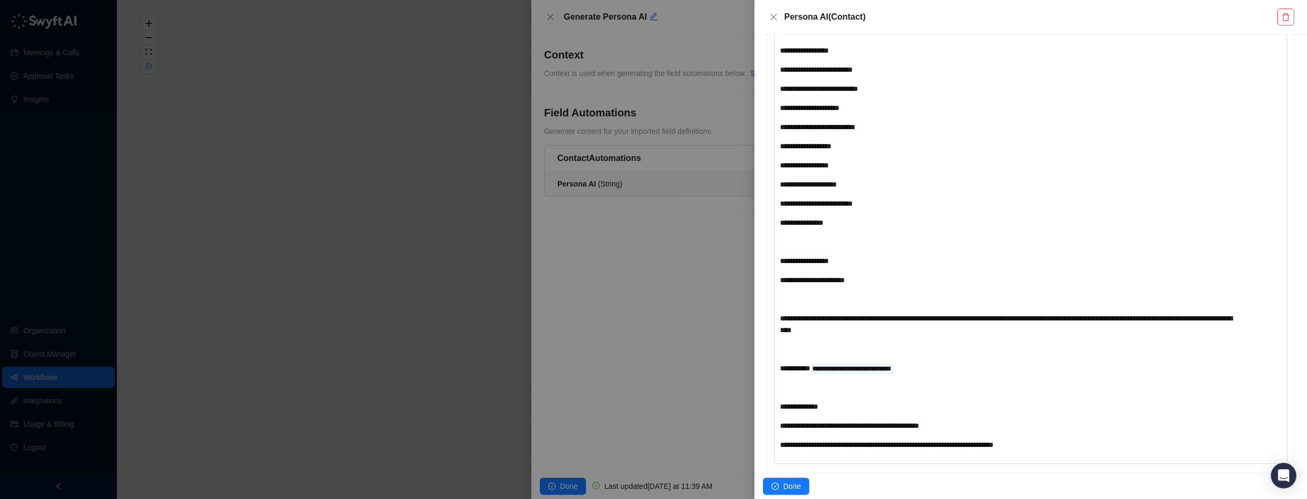
scroll to position [3076, 0]
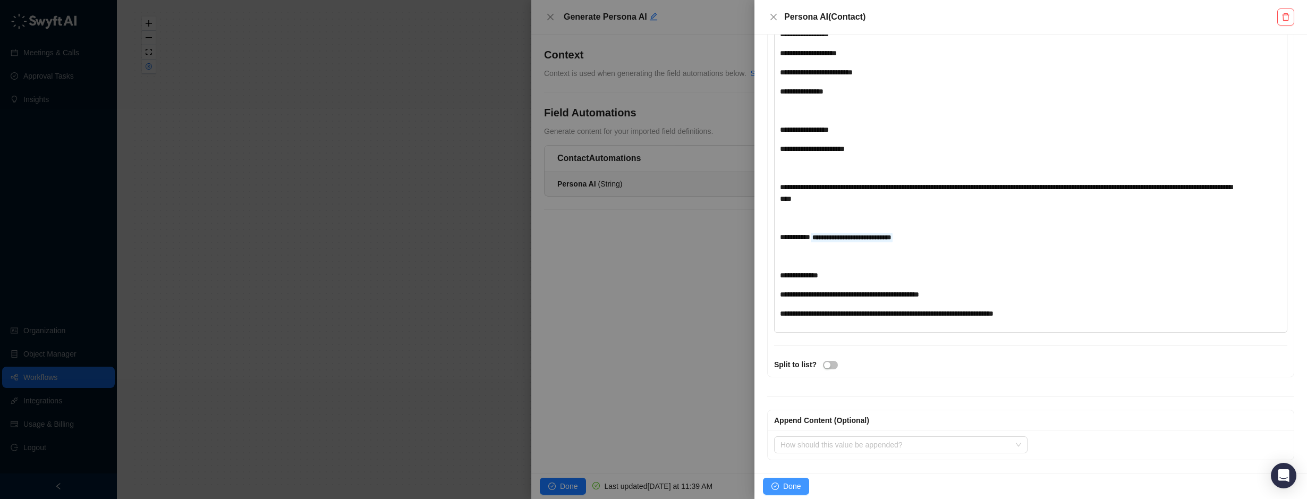
click at [786, 485] on span "Done" at bounding box center [792, 486] width 18 height 12
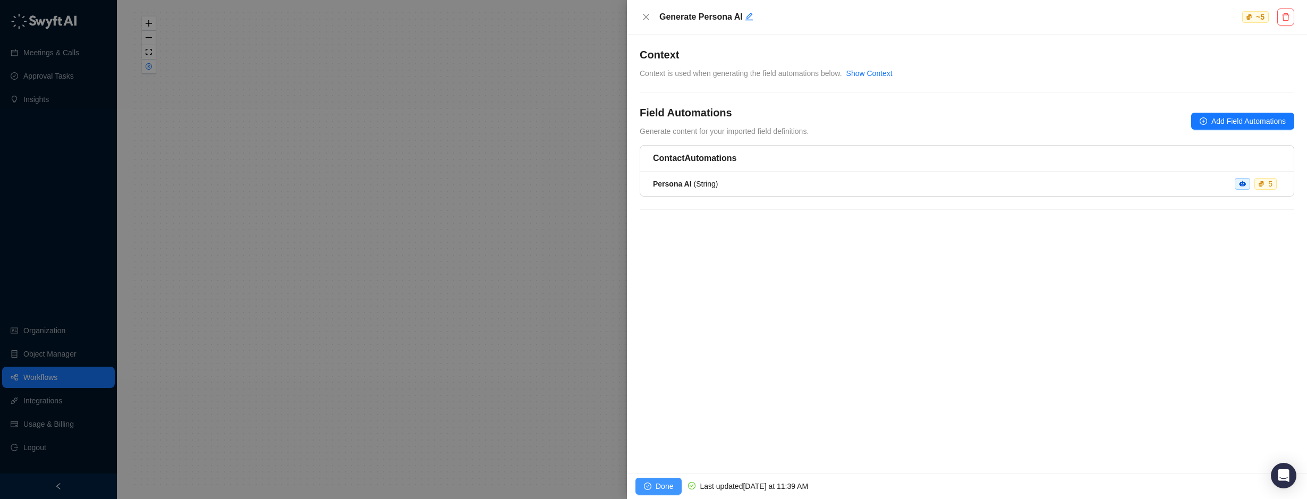
click at [647, 485] on icon "check-circle" at bounding box center [647, 485] width 7 height 7
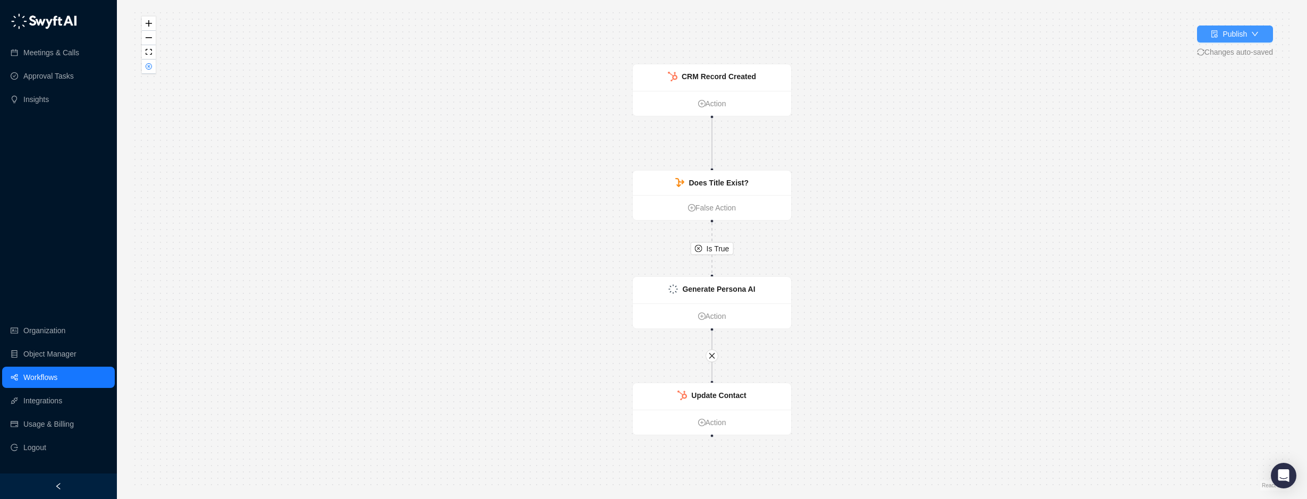
click at [1232, 30] on div "Publish" at bounding box center [1234, 34] width 24 height 12
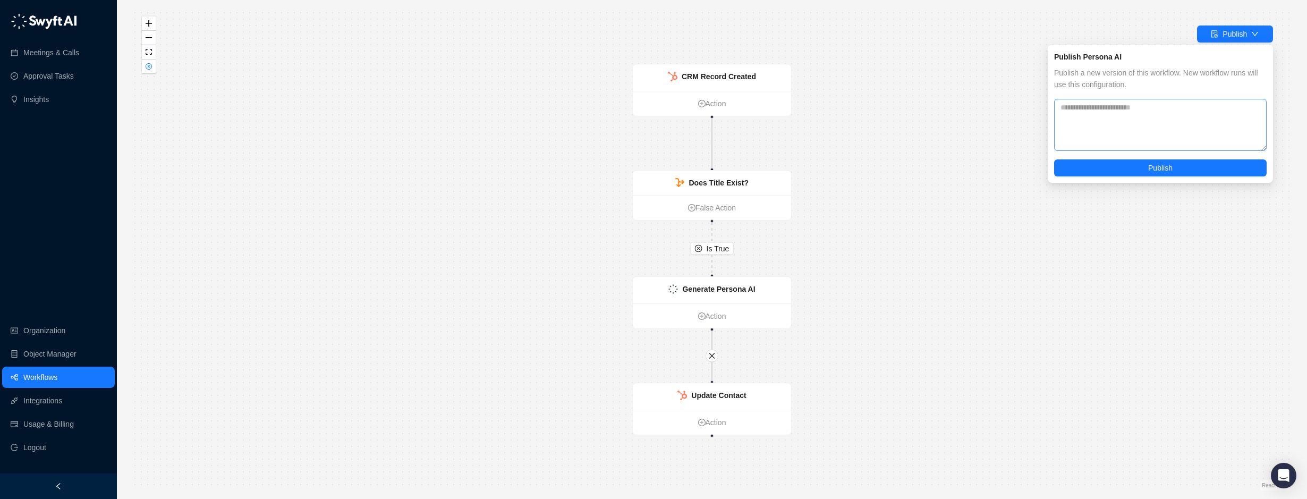
drag, startPoint x: 1133, startPoint y: 168, endPoint x: 1129, endPoint y: 106, distance: 62.3
click at [1129, 106] on div "Publish a new version of this workflow. New workflow runs will use this configu…" at bounding box center [1160, 121] width 213 height 109
click at [1129, 106] on textarea at bounding box center [1160, 125] width 213 height 52
type textarea "**"
click at [1150, 172] on span "Publish" at bounding box center [1160, 168] width 24 height 12
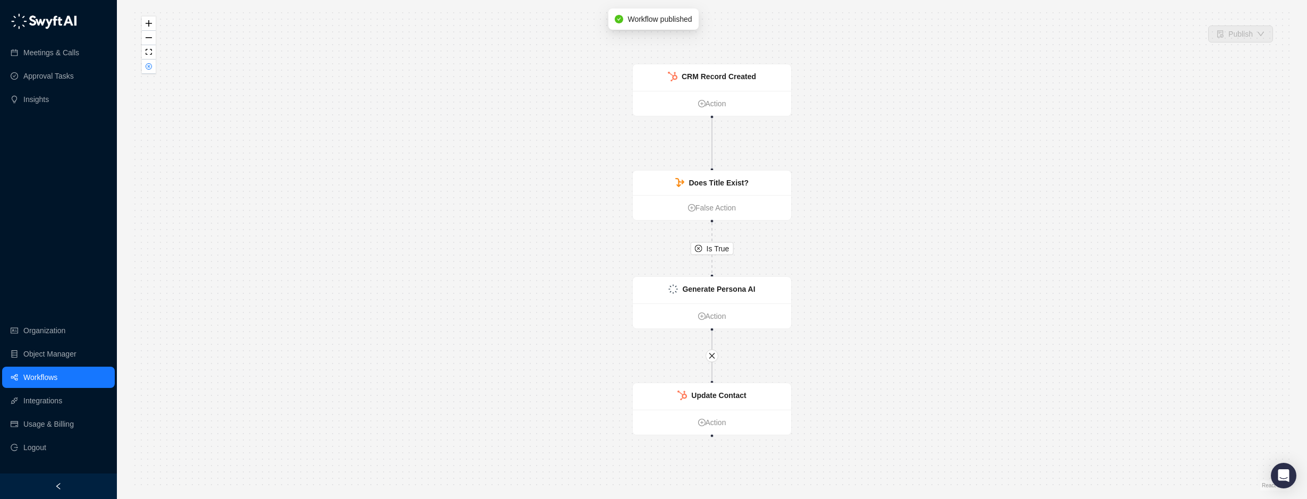
drag, startPoint x: 312, startPoint y: 72, endPoint x: 304, endPoint y: 71, distance: 8.6
click at [312, 71] on div "Is True CRM Record Created Action Does Title Exist? False Action Generate Perso…" at bounding box center [712, 250] width 1156 height 482
click at [706, 292] on div "Generate Persona AI" at bounding box center [714, 287] width 158 height 27
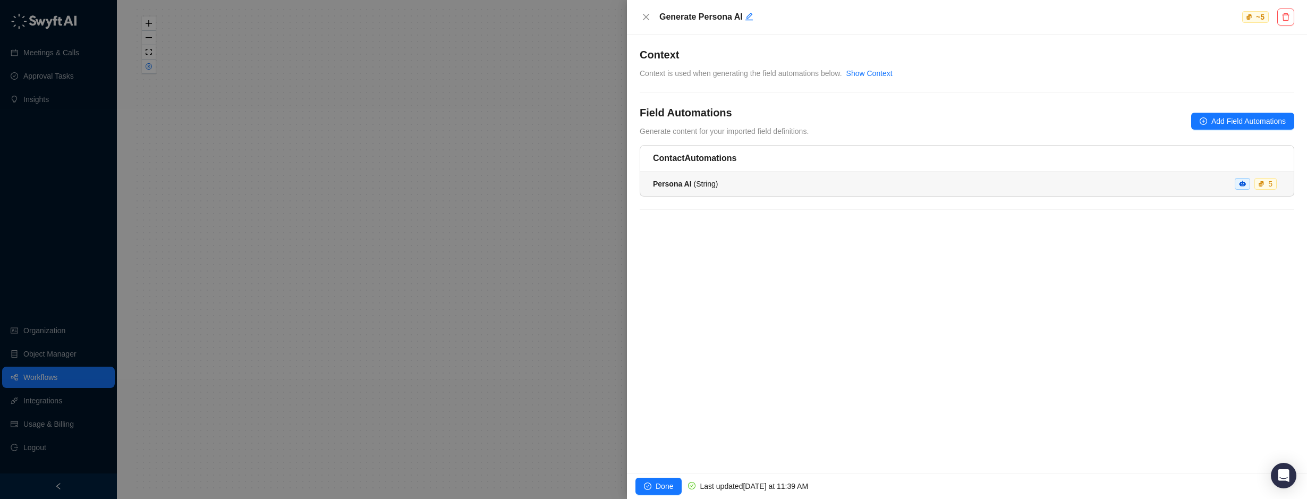
click at [707, 180] on span "Persona AI ( String )" at bounding box center [685, 184] width 65 height 9
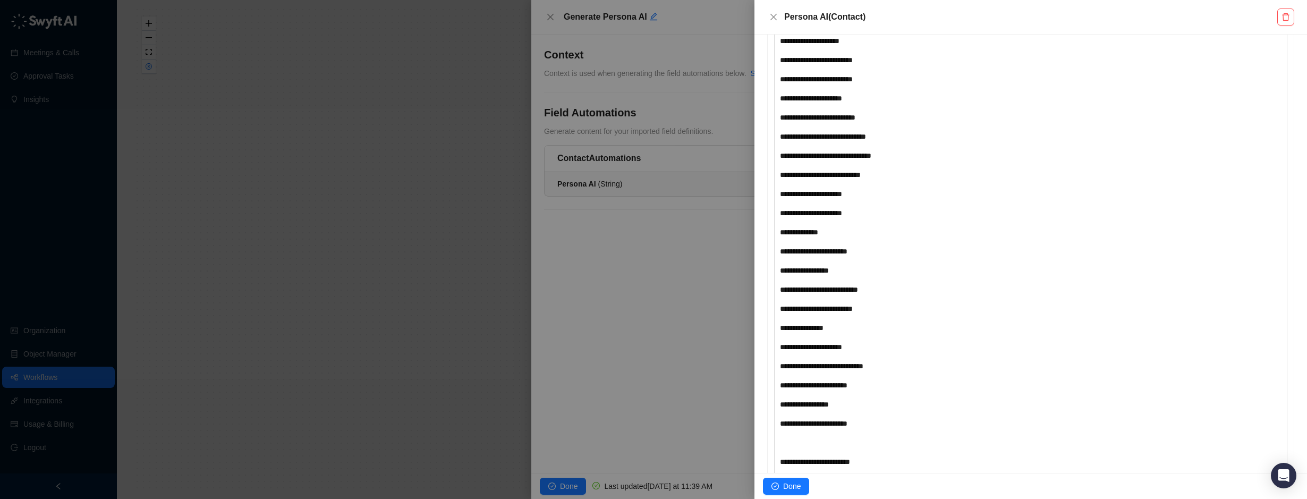
scroll to position [1169, 0]
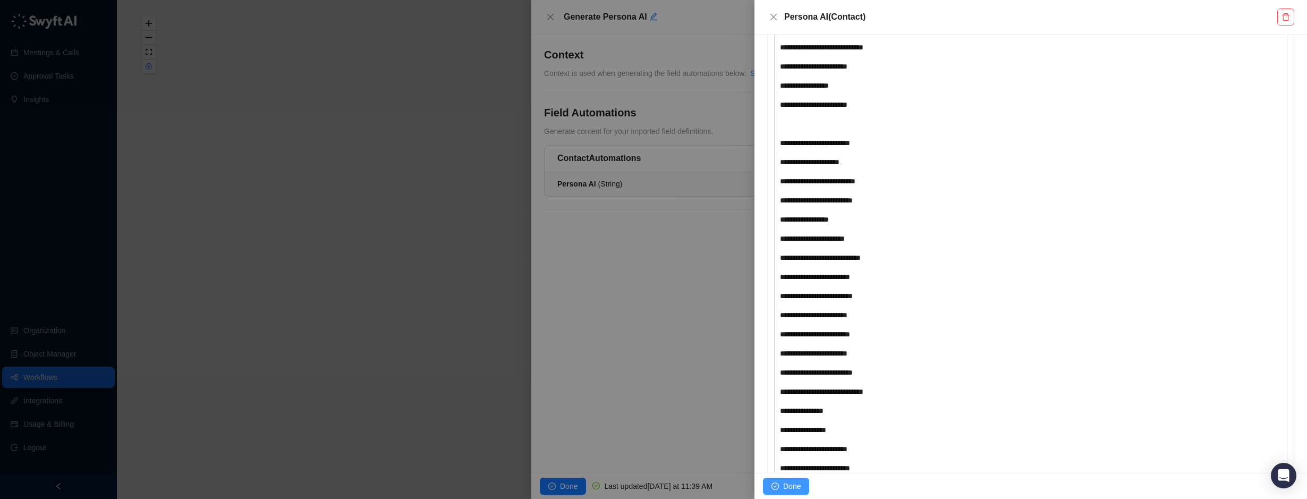
click at [795, 483] on span "Done" at bounding box center [792, 486] width 18 height 12
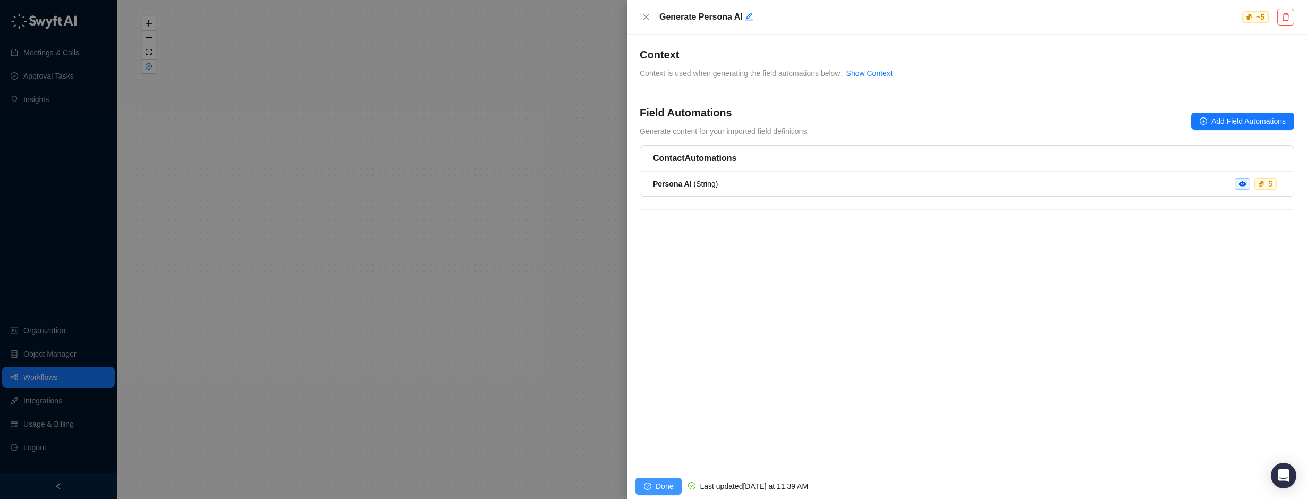
click at [656, 485] on span "Done" at bounding box center [665, 486] width 18 height 12
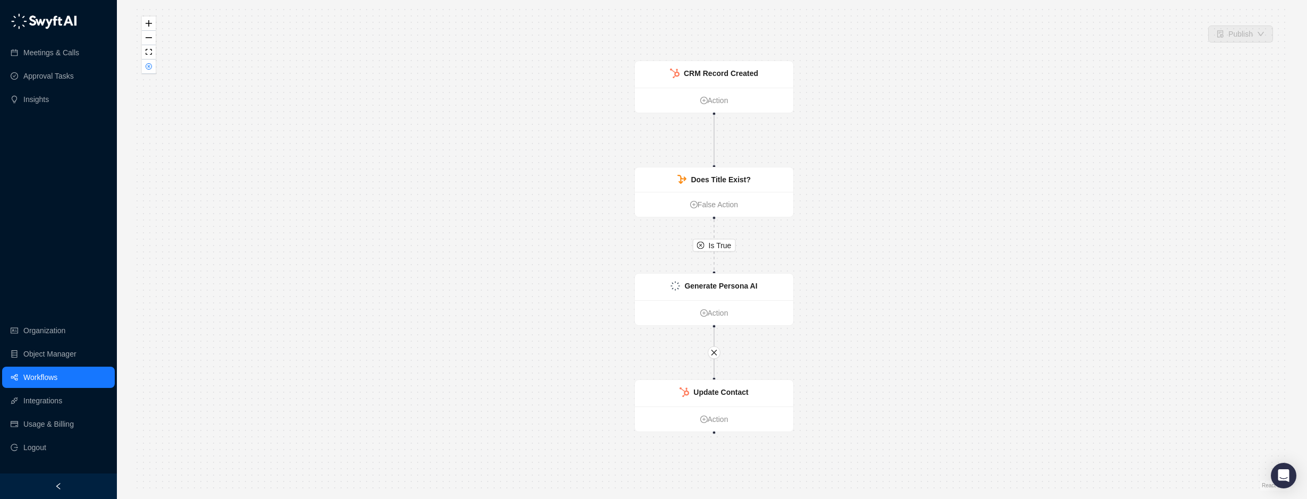
click at [1180, 81] on div "Is True CRM Record Created Action Does Title Exist? False Action Generate Perso…" at bounding box center [712, 250] width 1156 height 482
click at [400, 153] on div "Is True CRM Record Created Action Does Title Exist? False Action Generate Perso…" at bounding box center [712, 250] width 1156 height 482
click at [39, 379] on link "Workflows" at bounding box center [40, 377] width 34 height 21
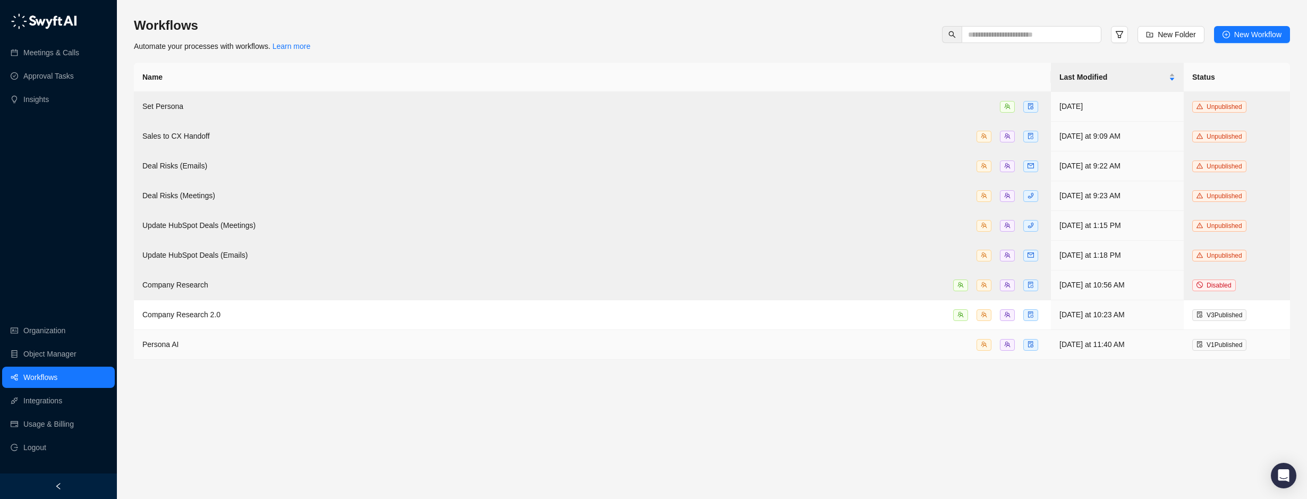
click at [157, 340] on span "Persona AI" at bounding box center [160, 344] width 37 height 9
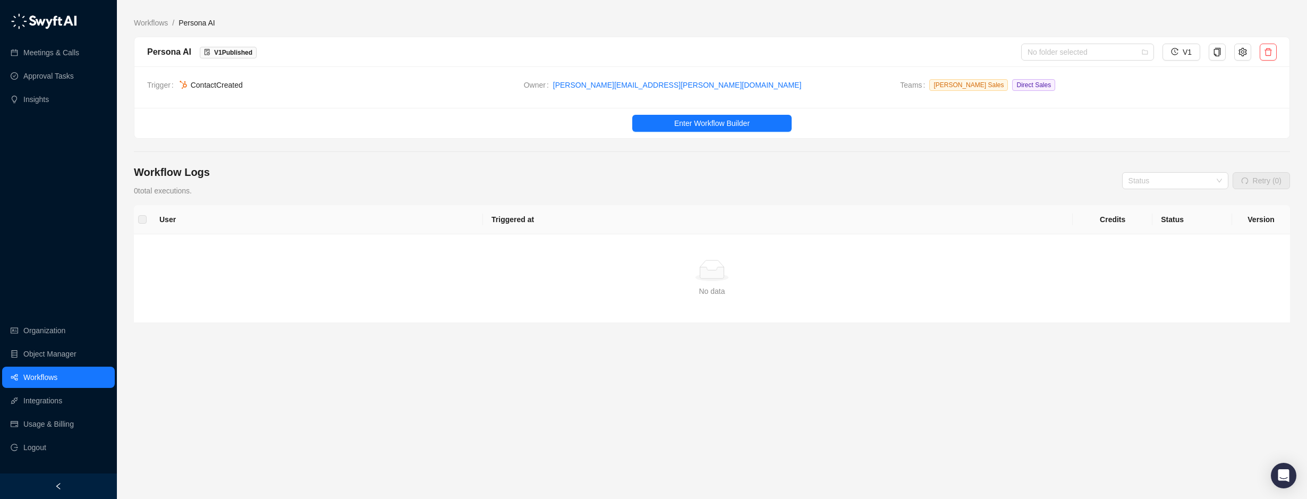
click at [482, 175] on div "Workflow Logs 0 total executions. Status Retry (0)" at bounding box center [712, 181] width 1156 height 32
click at [980, 102] on div "Trigger Contact Created Owner brian.olsen@skillable.com Teams Channell Sales Di…" at bounding box center [711, 86] width 1155 height 41
click at [1243, 52] on icon "setting" at bounding box center [1242, 52] width 9 height 9
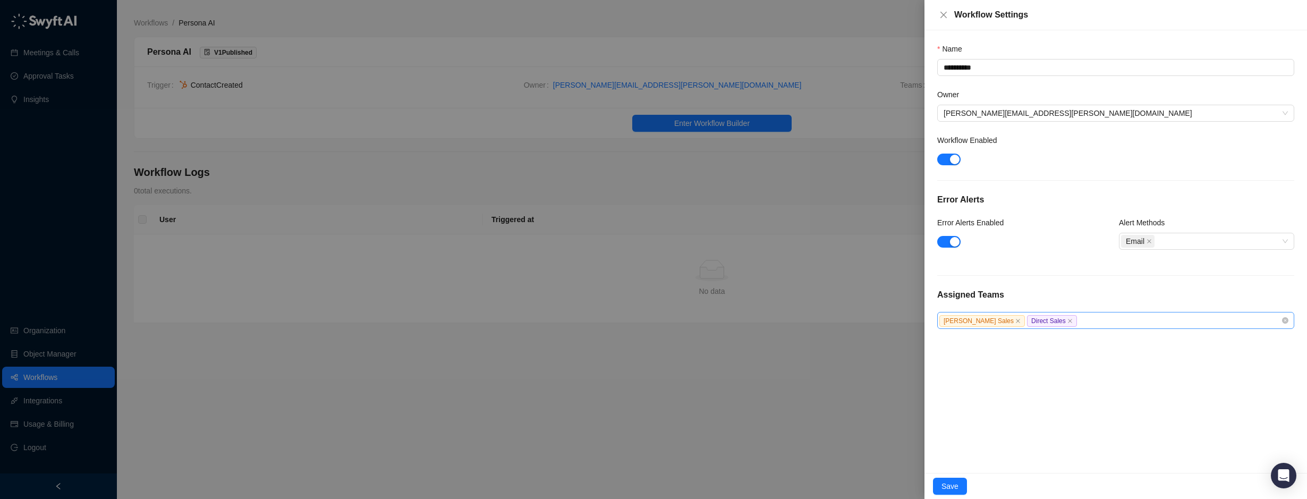
click at [1060, 317] on div "Channell Sales Direct Sales" at bounding box center [1110, 321] width 342 height 12
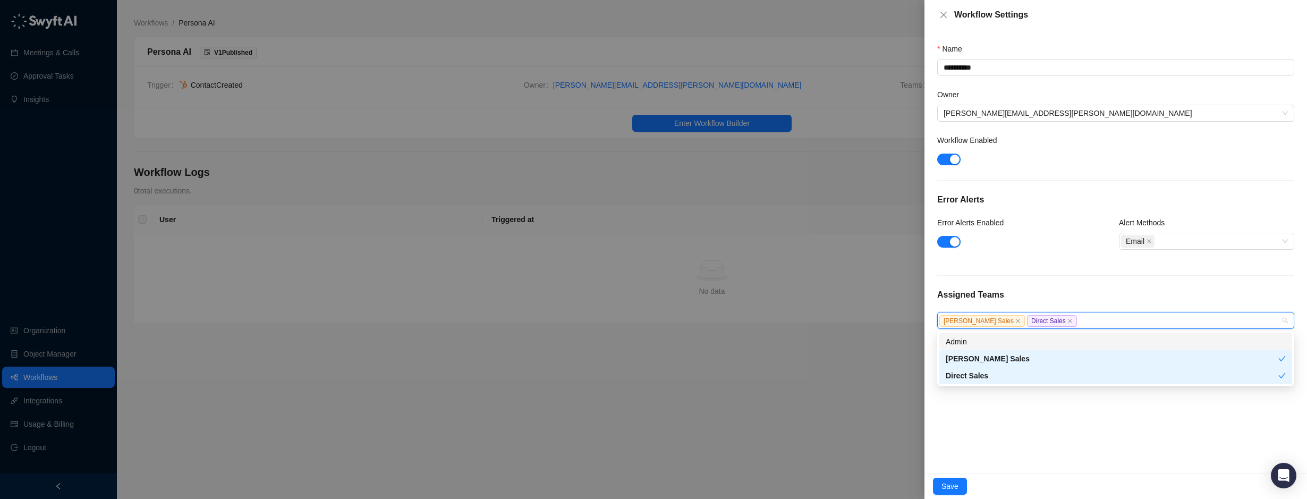
click at [978, 341] on div "Admin" at bounding box center [1116, 342] width 340 height 12
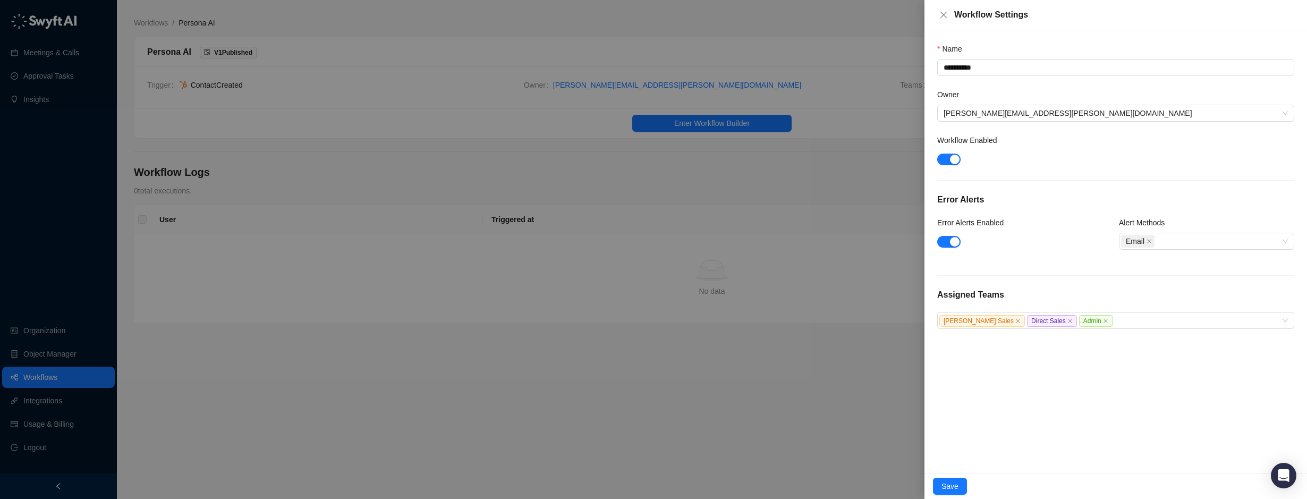
click at [947, 495] on div "Save" at bounding box center [1115, 486] width 383 height 26
click at [953, 482] on span "Save" at bounding box center [949, 486] width 17 height 12
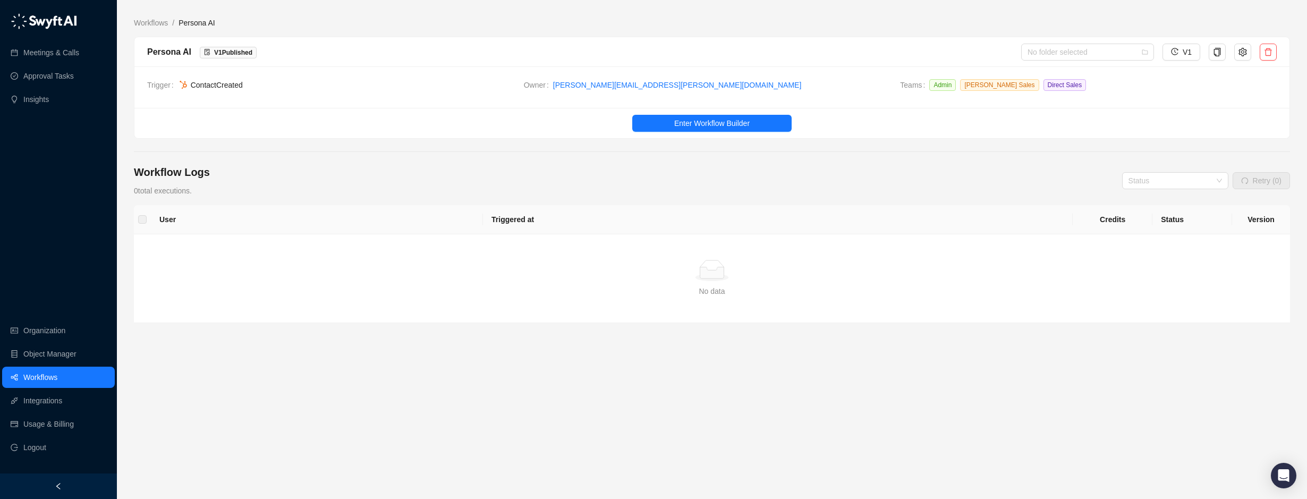
click at [329, 173] on div "Workflow Logs 0 total executions. Status Retry (0)" at bounding box center [712, 181] width 1156 height 32
click at [544, 166] on div "Workflow Logs 0 total executions. Status Retry (0)" at bounding box center [712, 181] width 1156 height 32
click at [538, 369] on div "User Triggered at Credits Status Version Simple Empty No data" at bounding box center [712, 304] width 1156 height 198
click at [371, 132] on ul "Enter Workflow Builder" at bounding box center [711, 123] width 1155 height 30
click at [367, 167] on div "Workflow Logs 0 total executions. Status Retry (0)" at bounding box center [712, 181] width 1156 height 32
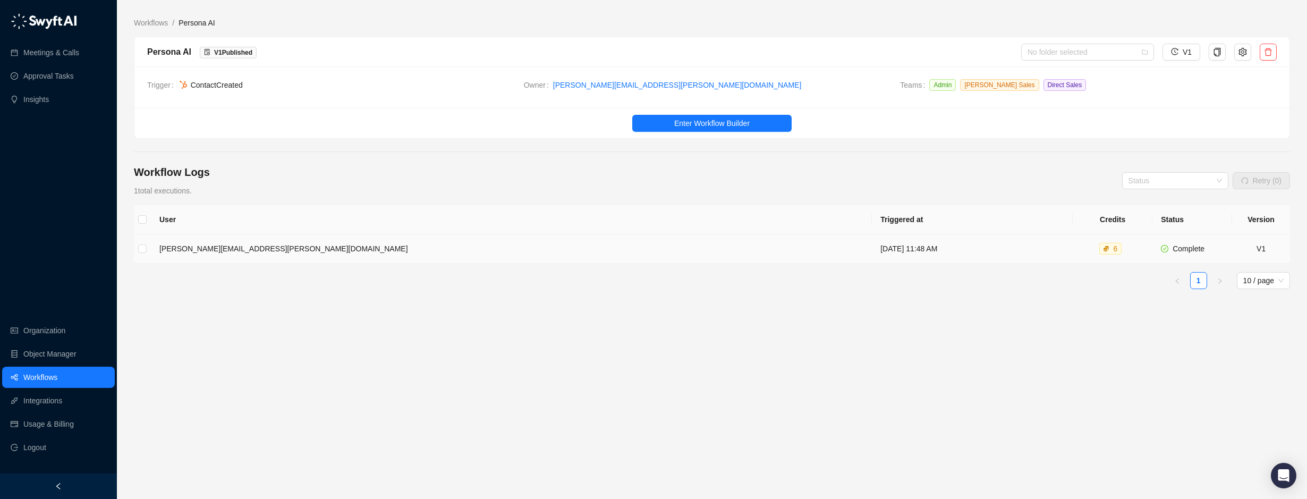
click at [241, 257] on td "[PERSON_NAME][EMAIL_ADDRESS][PERSON_NAME][DOMAIN_NAME]" at bounding box center [511, 248] width 721 height 29
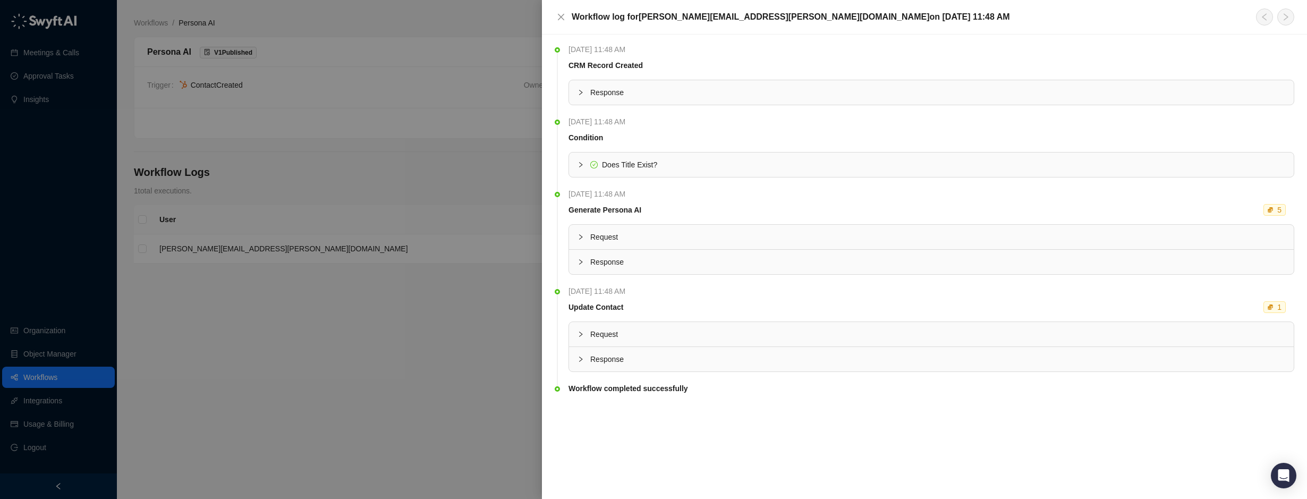
click at [575, 258] on div "Response" at bounding box center [931, 262] width 725 height 24
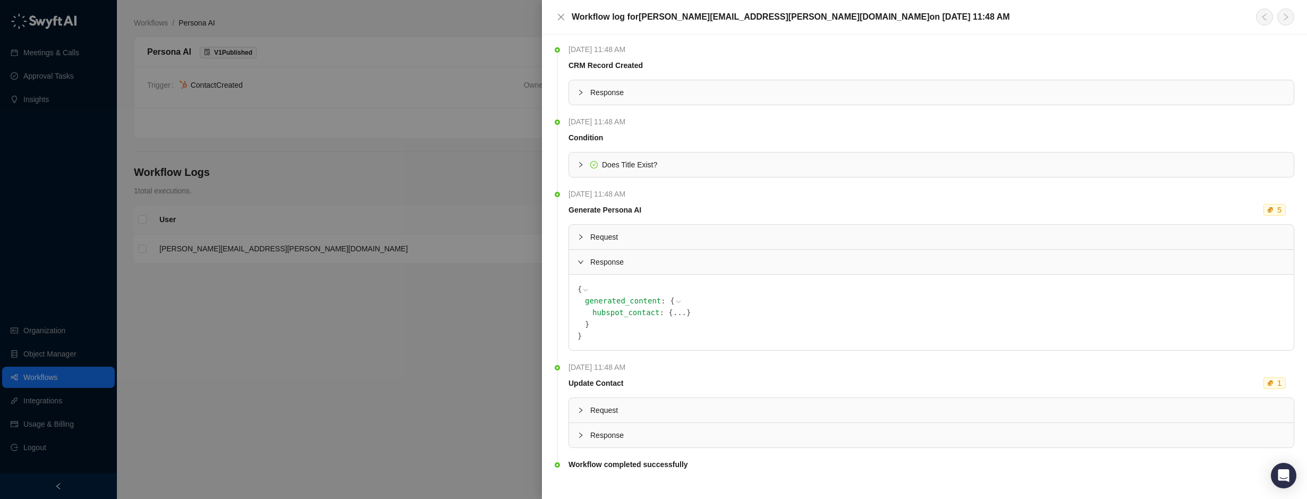
scroll to position [12, 0]
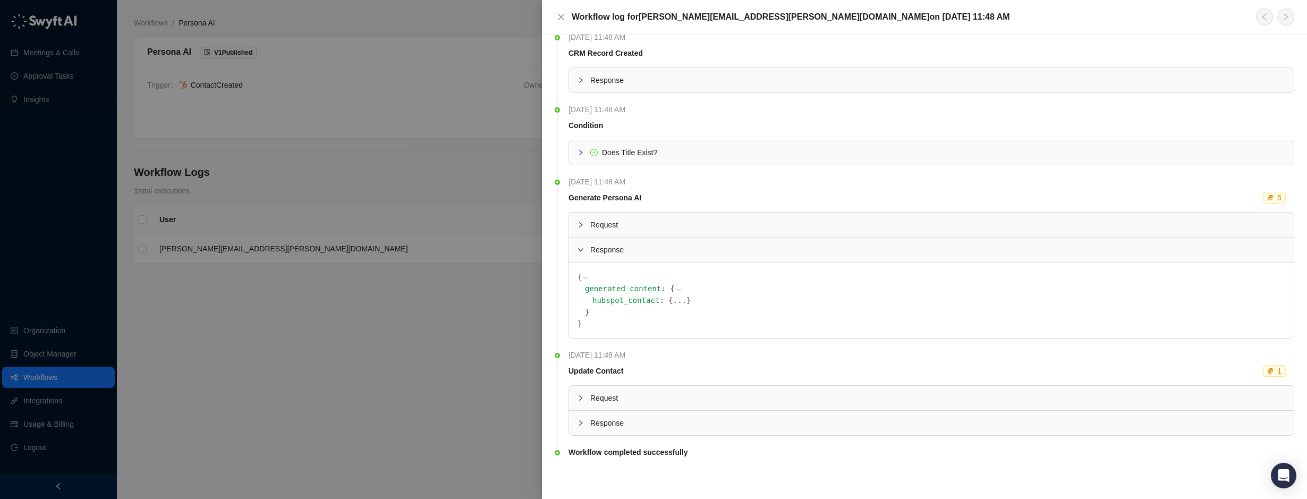
click at [584, 223] on div at bounding box center [583, 225] width 13 height 12
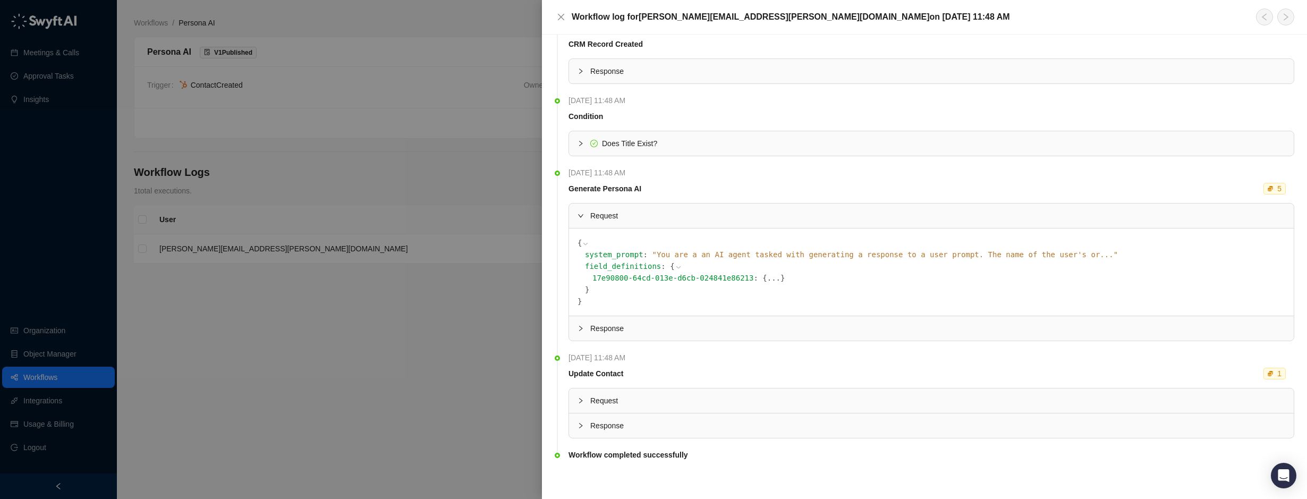
scroll to position [24, 0]
click at [582, 423] on icon "collapsed" at bounding box center [580, 423] width 6 height 6
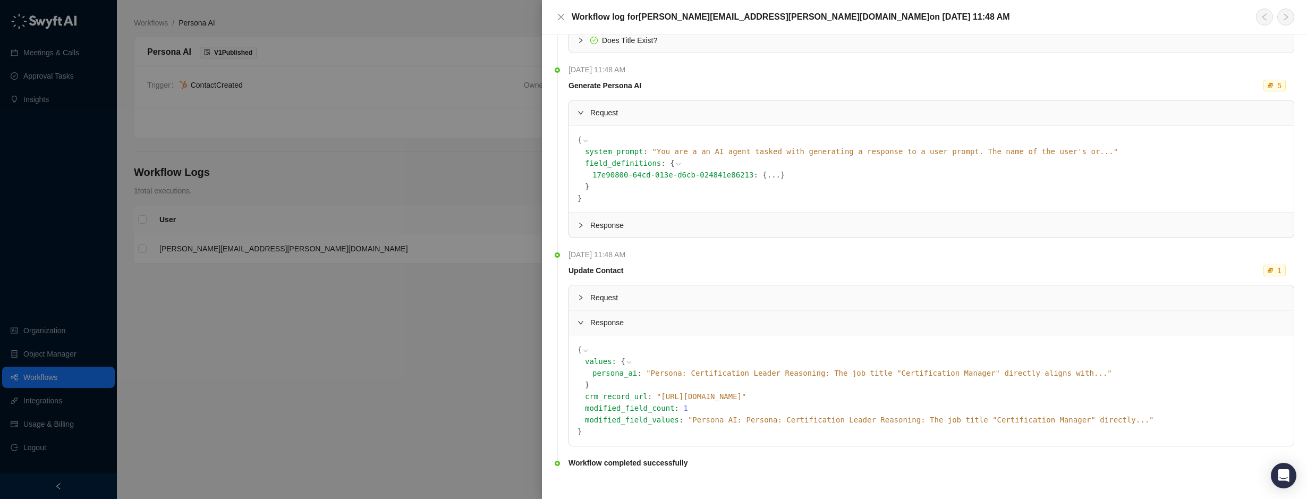
scroll to position [135, 0]
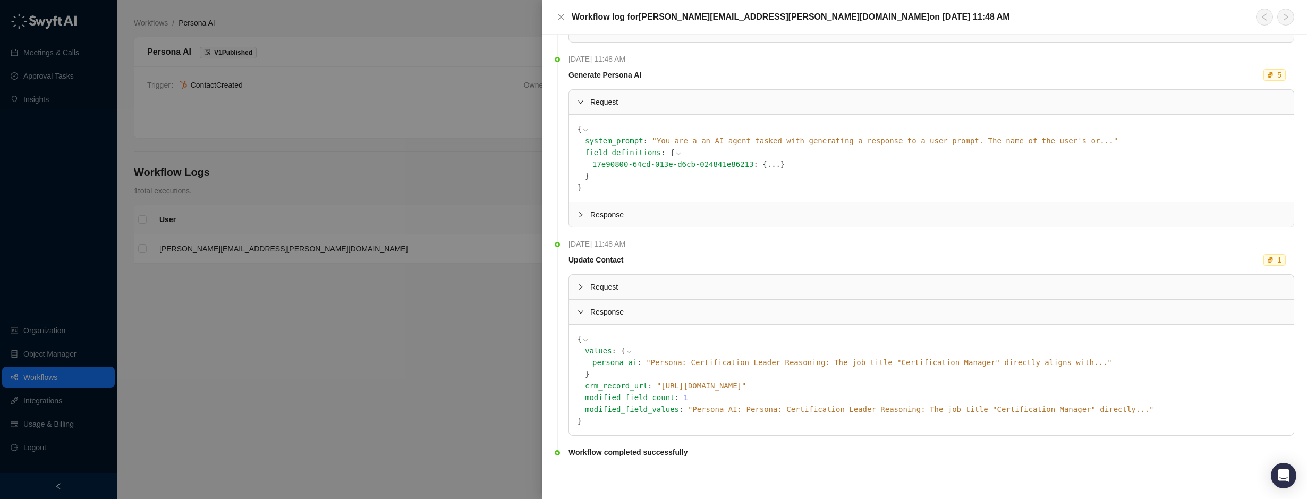
click at [524, 399] on div at bounding box center [653, 249] width 1307 height 499
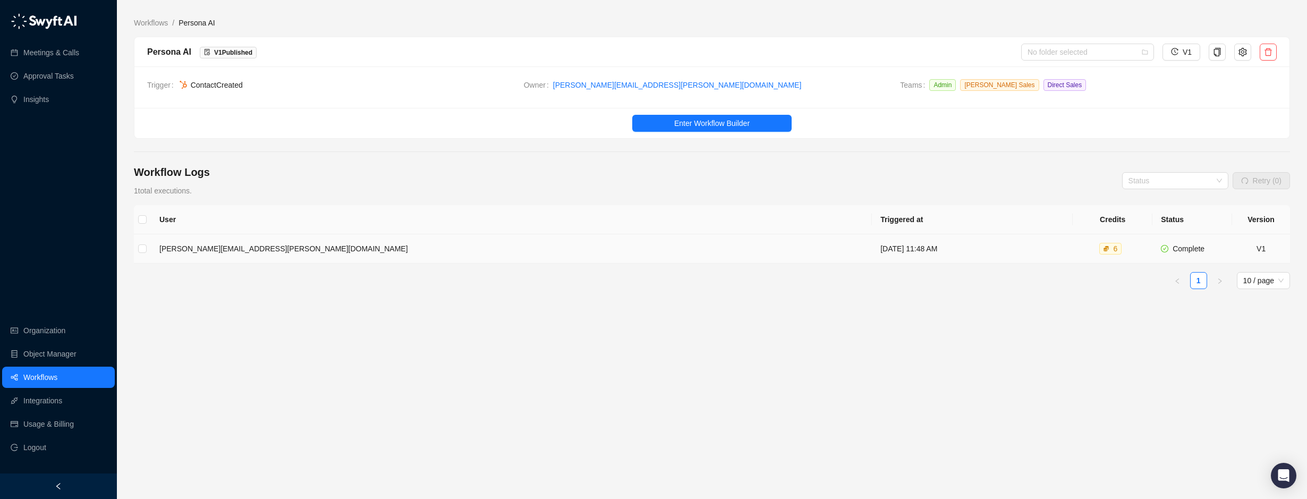
click at [363, 253] on td "[PERSON_NAME][EMAIL_ADDRESS][PERSON_NAME][DOMAIN_NAME]" at bounding box center [511, 248] width 721 height 29
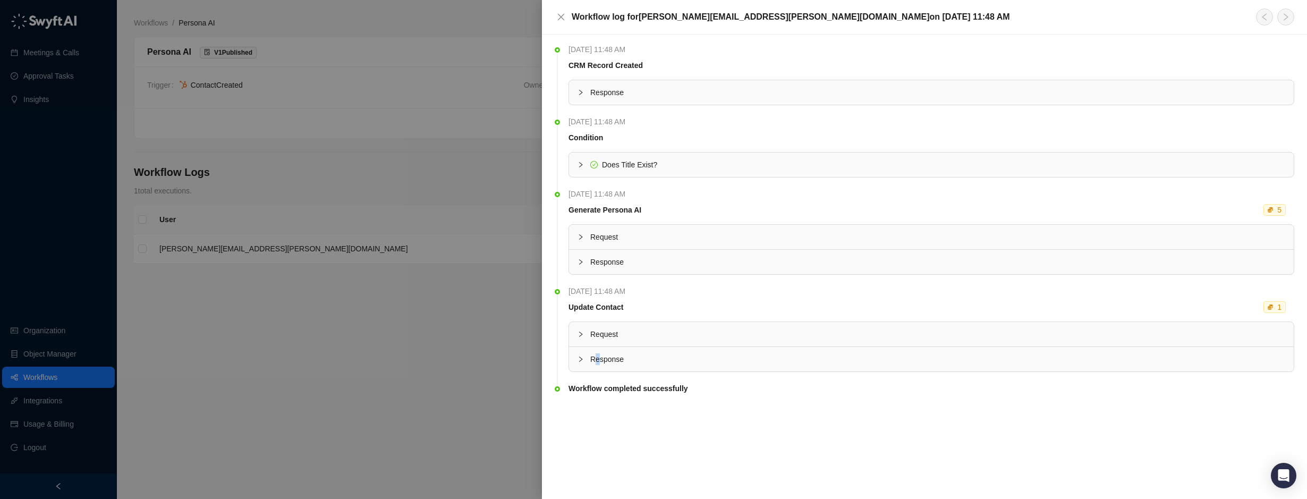
click at [597, 361] on span "Response" at bounding box center [937, 359] width 695 height 12
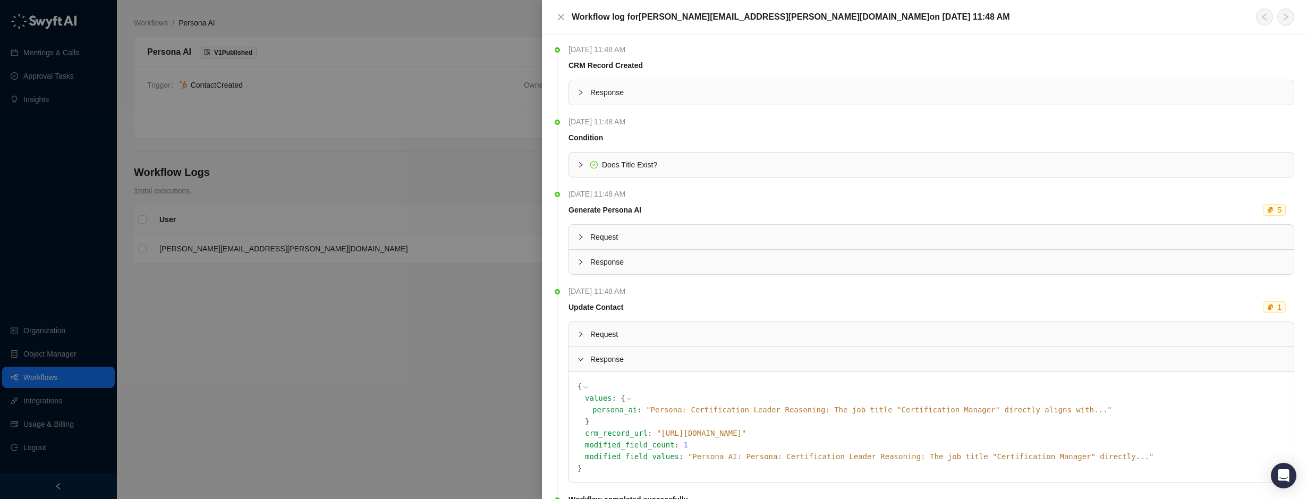
drag, startPoint x: 597, startPoint y: 361, endPoint x: 584, endPoint y: 359, distance: 12.5
click at [584, 359] on div at bounding box center [583, 359] width 13 height 12
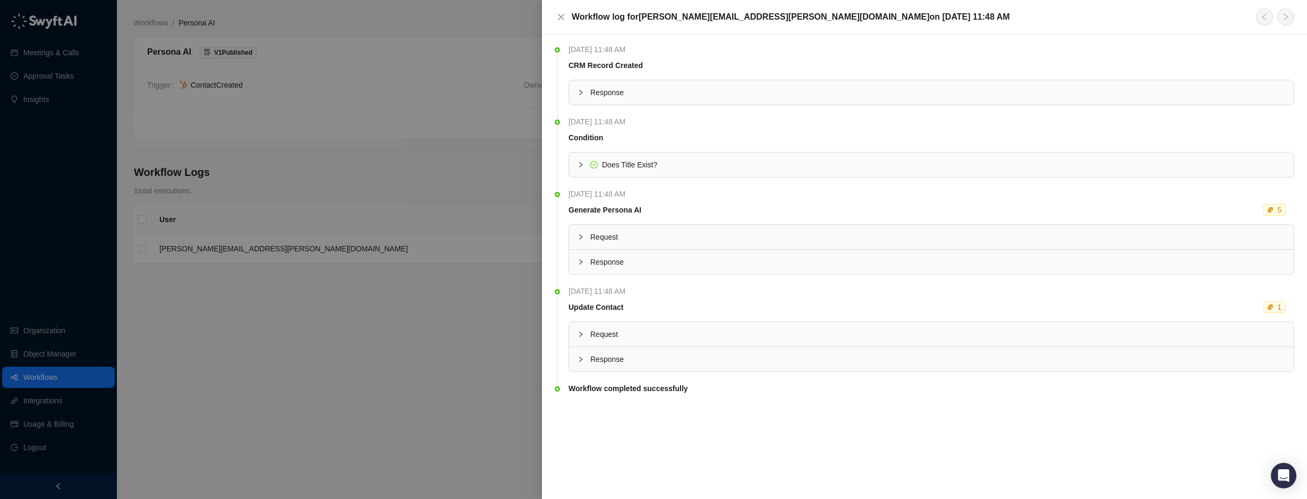
click at [577, 332] on icon "collapsed" at bounding box center [580, 334] width 6 height 6
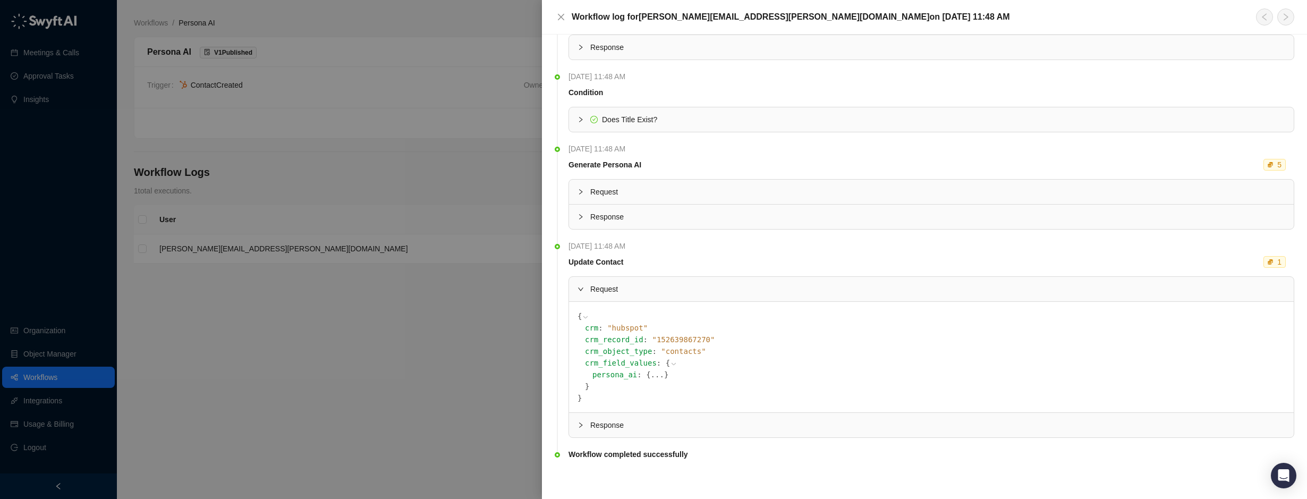
scroll to position [47, 0]
click at [502, 353] on div at bounding box center [653, 249] width 1307 height 499
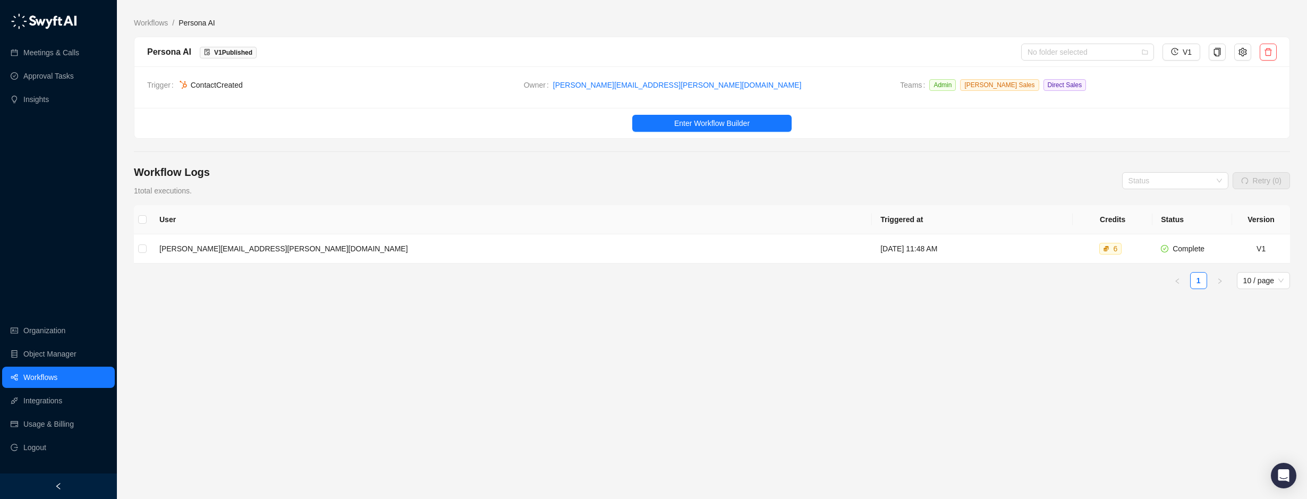
drag, startPoint x: 330, startPoint y: 351, endPoint x: 304, endPoint y: 349, distance: 26.6
click at [330, 351] on div "User Triggered at Credits Status Version [PERSON_NAME][EMAIL_ADDRESS][PERSON_NA…" at bounding box center [712, 291] width 1156 height 172
click at [53, 371] on link "Workflows" at bounding box center [40, 377] width 34 height 21
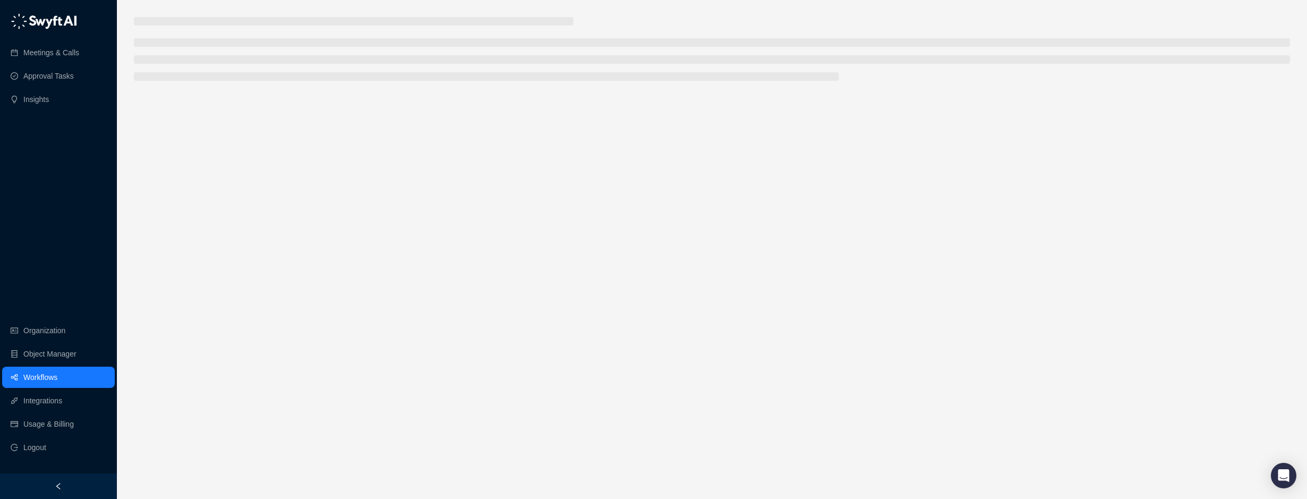
click at [53, 371] on link "Workflows" at bounding box center [40, 377] width 34 height 21
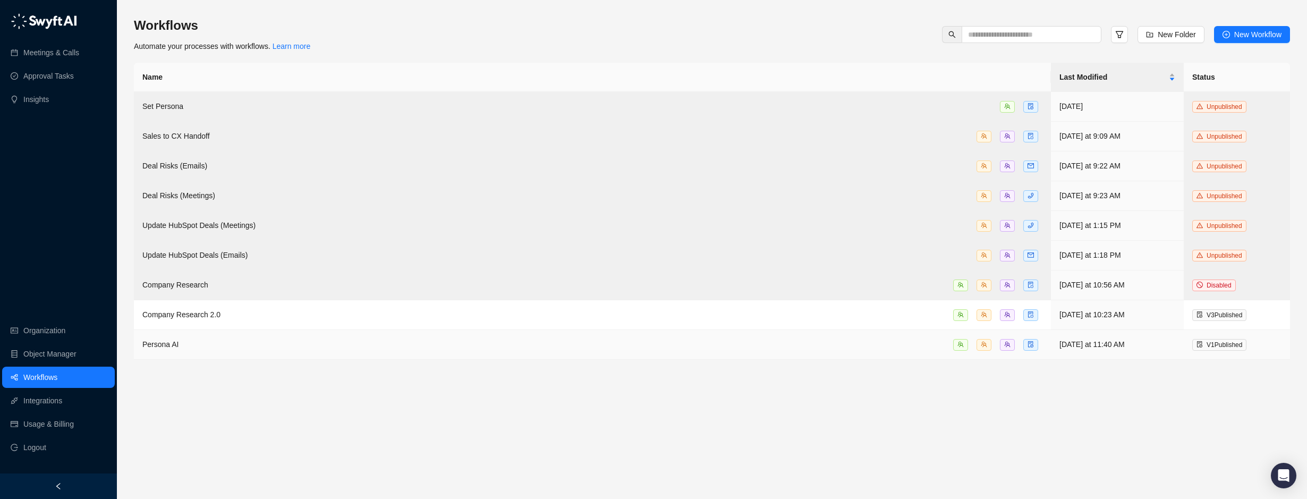
click at [174, 340] on span "Persona AI" at bounding box center [160, 344] width 37 height 9
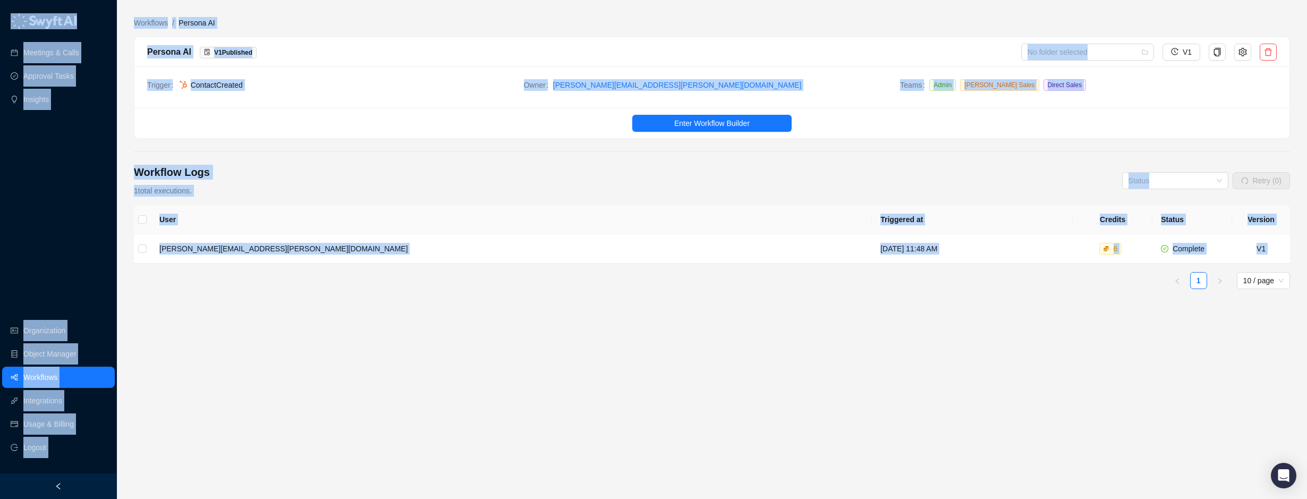
click at [174, 338] on div "User Triggered at Credits Status Version [PERSON_NAME][EMAIL_ADDRESS][PERSON_NA…" at bounding box center [712, 291] width 1156 height 172
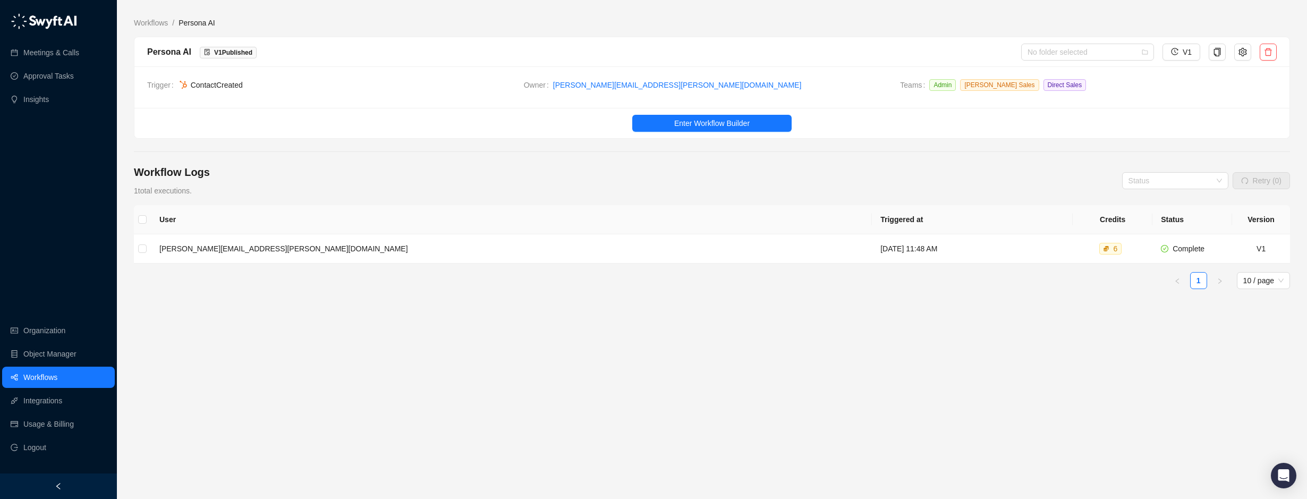
drag, startPoint x: 174, startPoint y: 338, endPoint x: 424, endPoint y: 319, distance: 250.4
click at [424, 319] on div "User Triggered at Credits Status Version [PERSON_NAME][EMAIL_ADDRESS][PERSON_NA…" at bounding box center [712, 291] width 1156 height 172
click at [724, 123] on span "Enter Workflow Builder" at bounding box center [711, 123] width 75 height 12
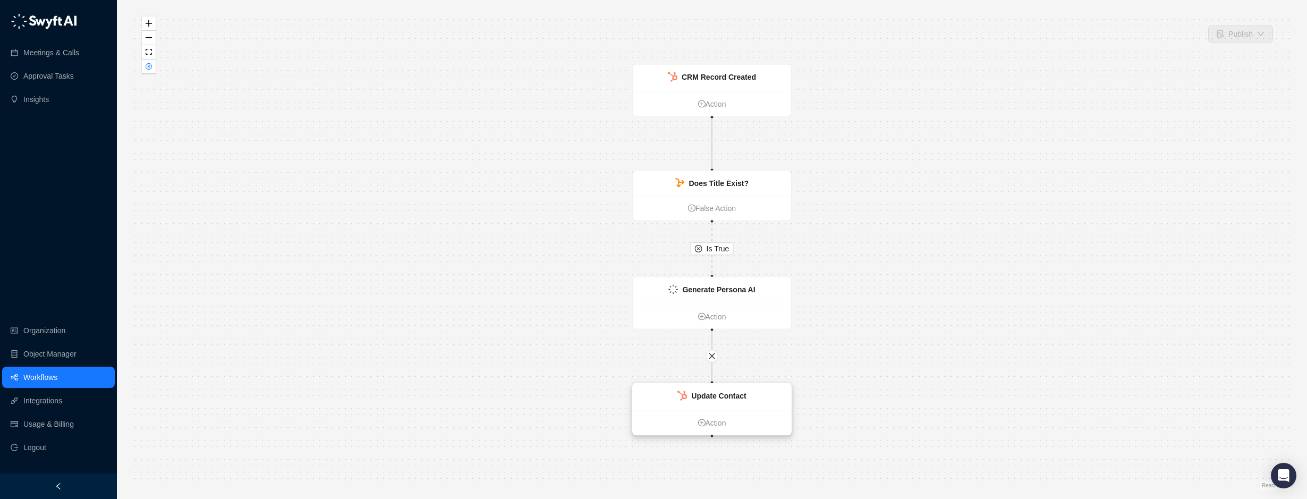
click at [718, 397] on strong "Update Contact" at bounding box center [718, 396] width 55 height 9
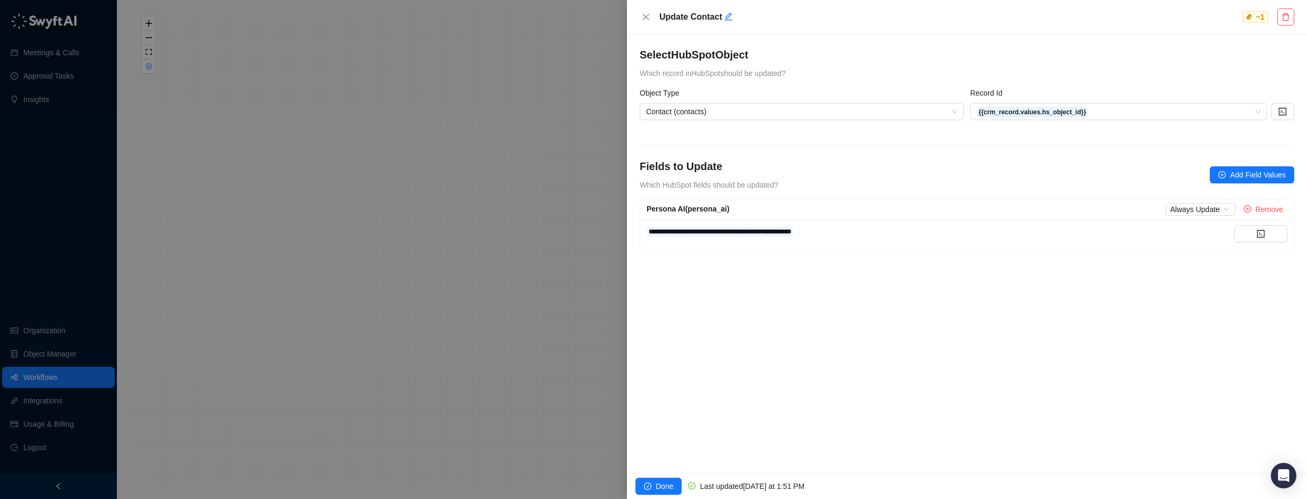
click at [488, 296] on div at bounding box center [653, 249] width 1307 height 499
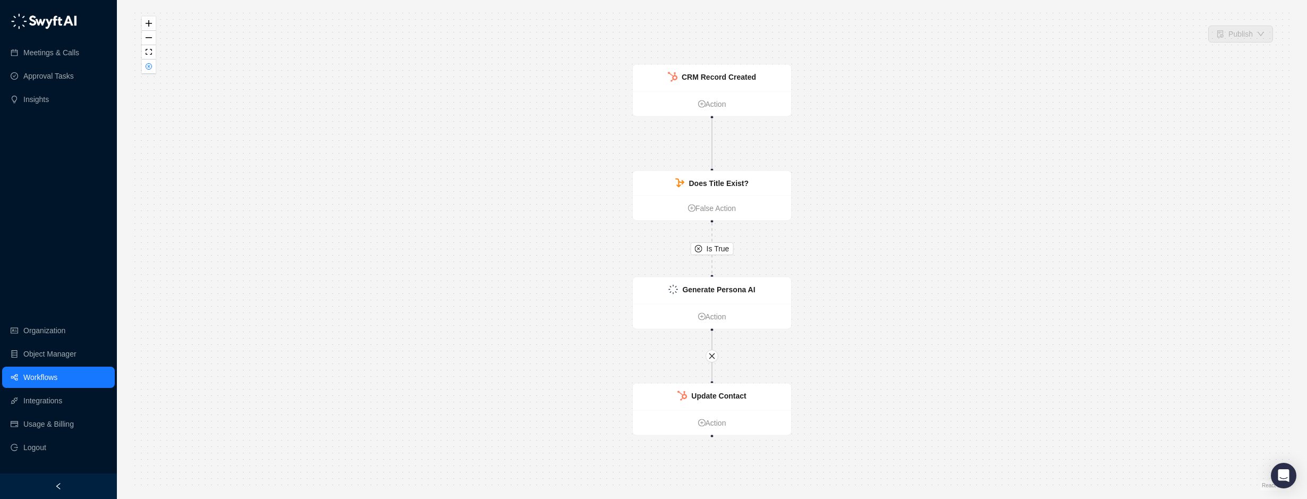
click at [40, 373] on link "Workflows" at bounding box center [40, 377] width 34 height 21
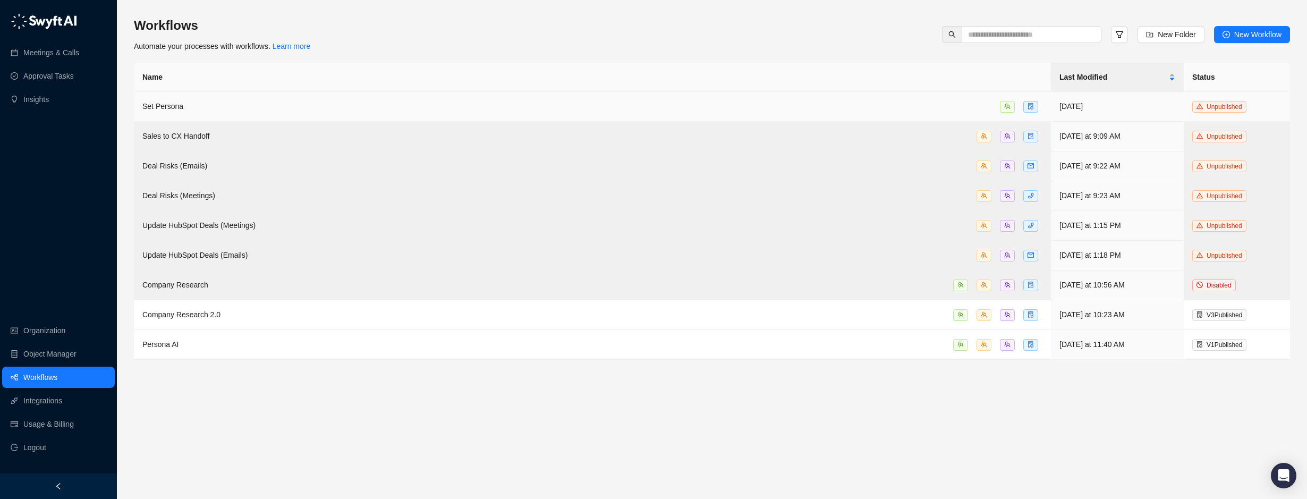
click at [171, 109] on span "Set Persona" at bounding box center [162, 106] width 41 height 9
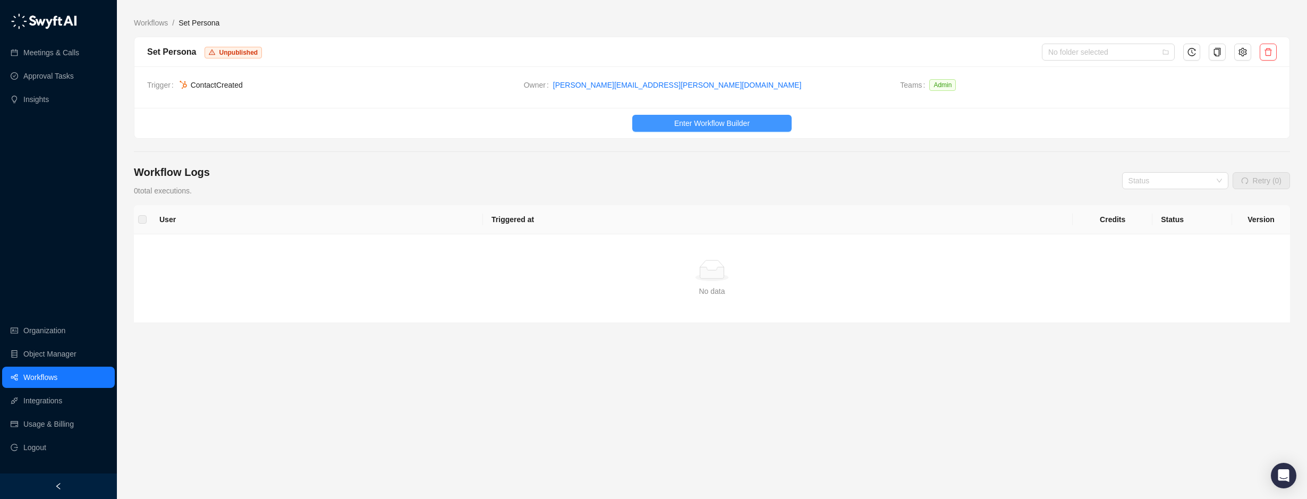
click at [728, 125] on span "Enter Workflow Builder" at bounding box center [711, 123] width 75 height 12
click at [1266, 51] on icon "delete" at bounding box center [1267, 51] width 7 height 7
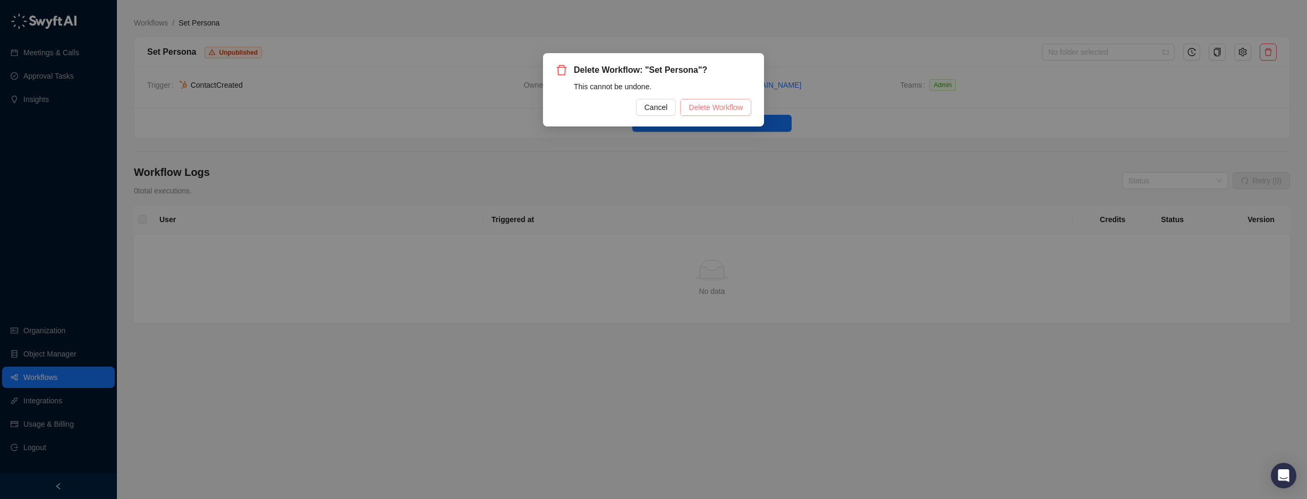
click at [699, 109] on span "Delete Workflow" at bounding box center [716, 107] width 54 height 12
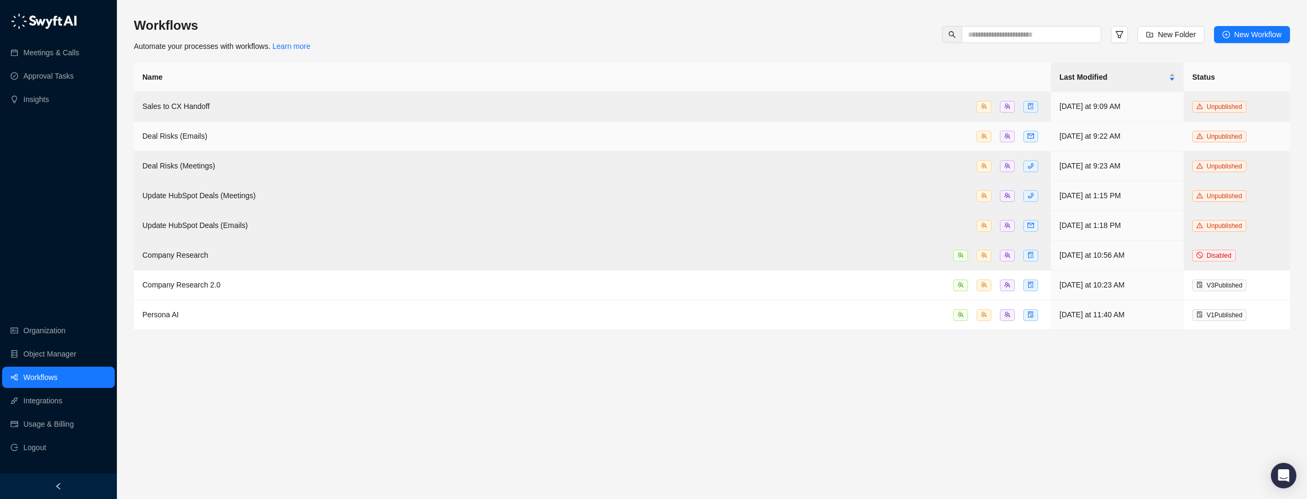
click at [225, 134] on div "Deal Risks (Emails)" at bounding box center [592, 136] width 900 height 12
click at [225, 134] on main "Workflows Automate your processes with workflows. Learn more New Folder New Wor…" at bounding box center [712, 253] width 1156 height 473
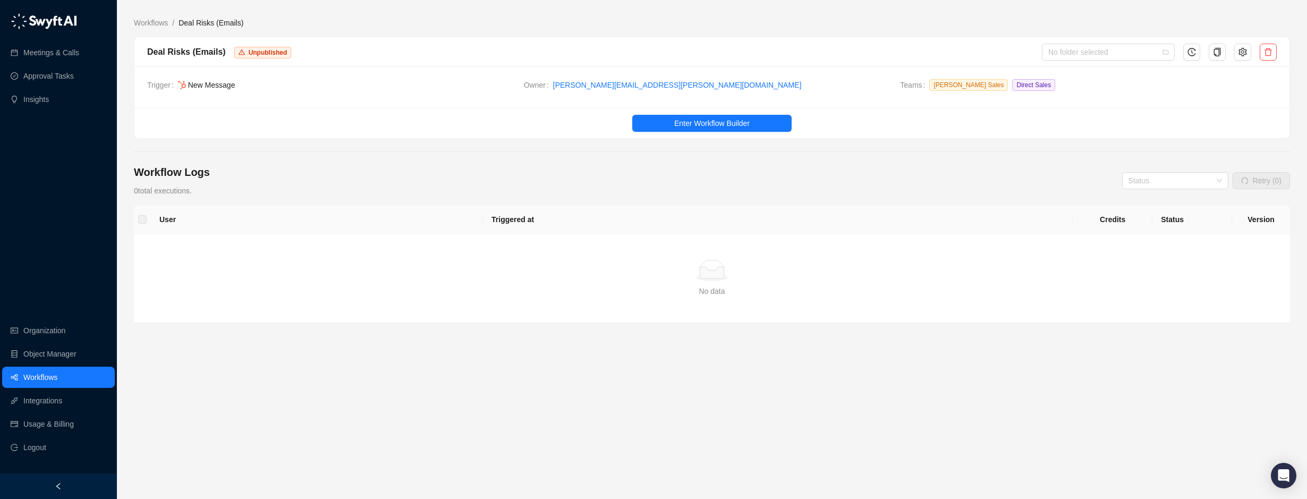
click at [503, 157] on main "Workflows / Deal Risks (Emails) Deal Risks (Emails) Unpublished No folder selec…" at bounding box center [712, 253] width 1156 height 473
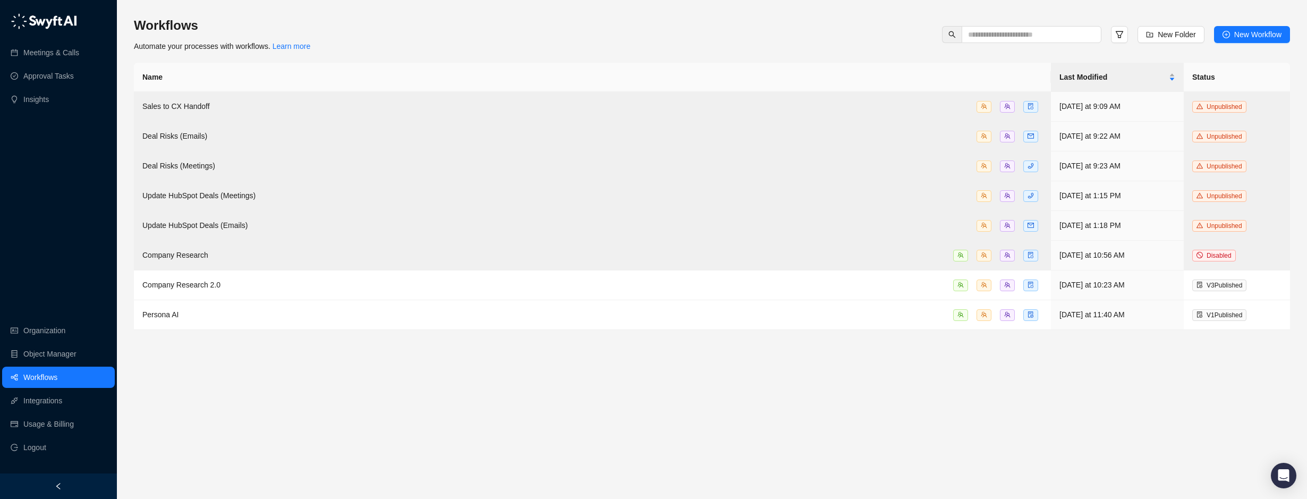
drag, startPoint x: 269, startPoint y: 398, endPoint x: 257, endPoint y: 402, distance: 12.6
click at [265, 402] on main "Workflows Automate your processes with workflows. Learn more New Folder New Wor…" at bounding box center [712, 253] width 1156 height 473
click at [239, 310] on div "Persona AI" at bounding box center [592, 315] width 900 height 12
click at [213, 282] on span "Company Research 2.0" at bounding box center [181, 285] width 78 height 9
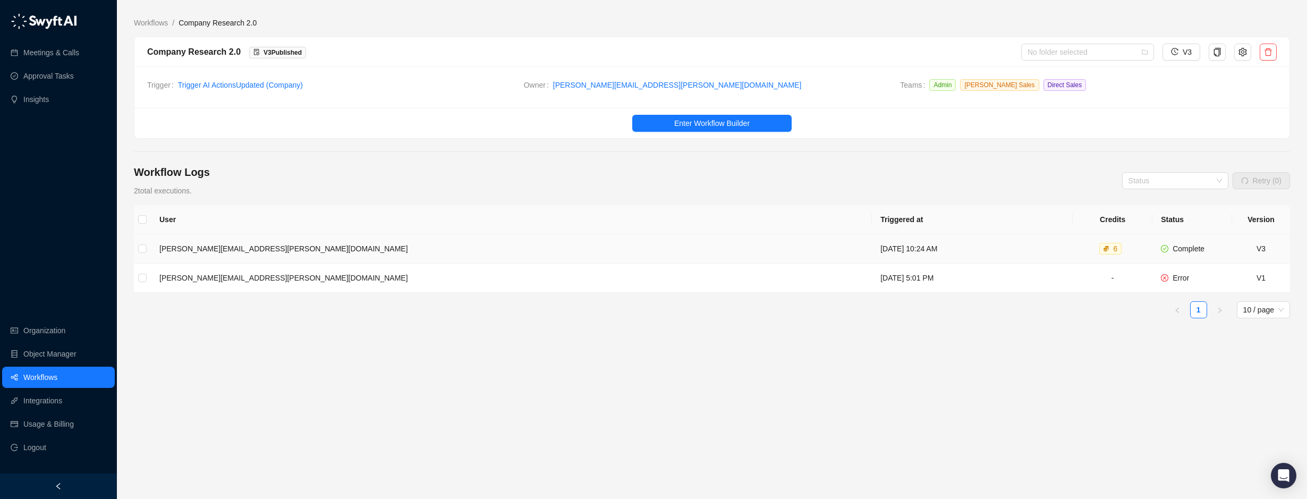
click at [872, 244] on td "[DATE] 10:24 AM" at bounding box center [972, 248] width 201 height 29
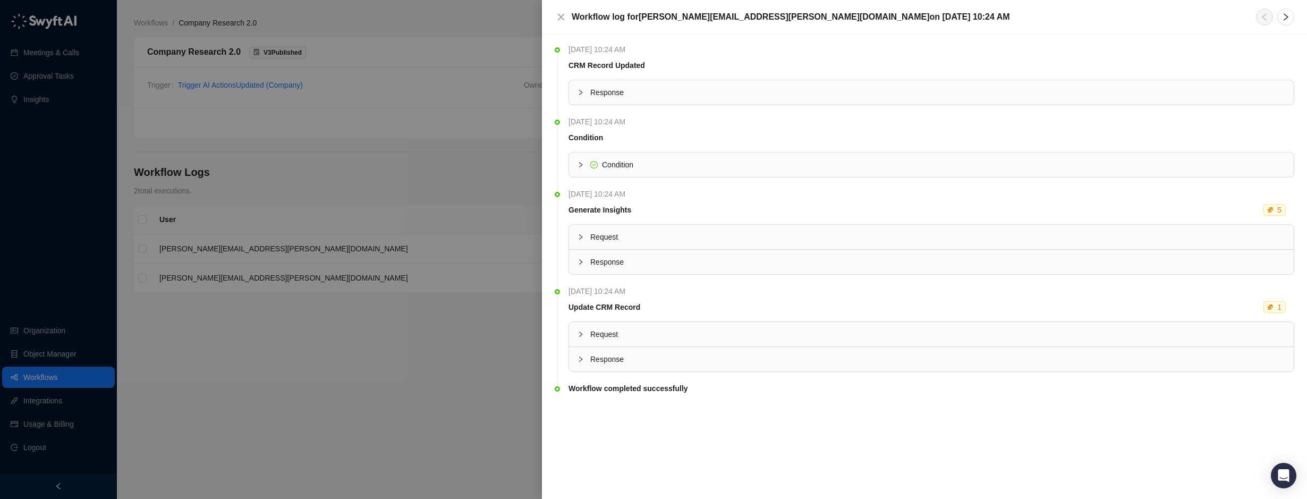
click at [576, 360] on div "Response" at bounding box center [931, 359] width 725 height 24
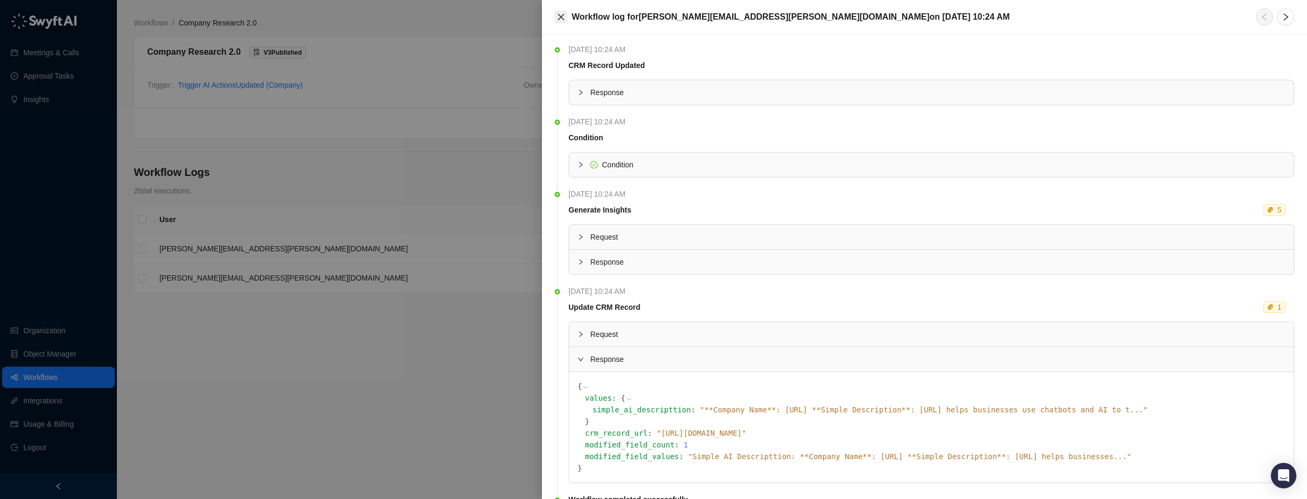
click at [564, 14] on icon "close" at bounding box center [561, 17] width 6 height 6
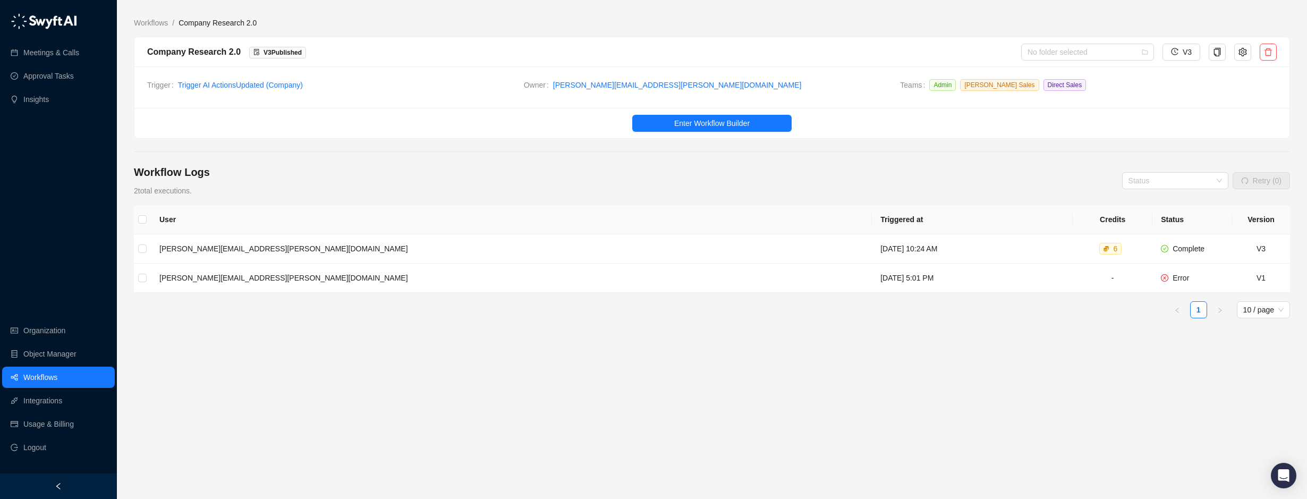
click at [55, 377] on link "Workflows" at bounding box center [40, 377] width 34 height 21
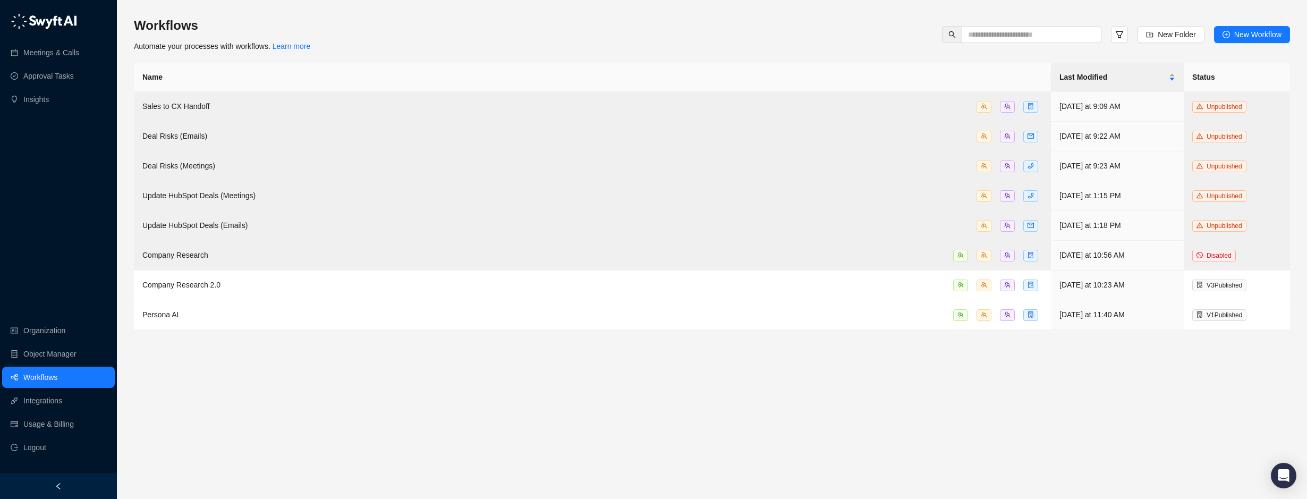
click at [249, 385] on main "Workflows Automate your processes with workflows. Learn more New Folder New Wor…" at bounding box center [712, 253] width 1156 height 473
drag, startPoint x: 1070, startPoint y: 403, endPoint x: 1071, endPoint y: 394, distance: 9.0
click at [1071, 403] on main "Workflows Automate your processes with workflows. Learn more New Folder New Wor…" at bounding box center [712, 253] width 1156 height 473
